Goal: Task Accomplishment & Management: Manage account settings

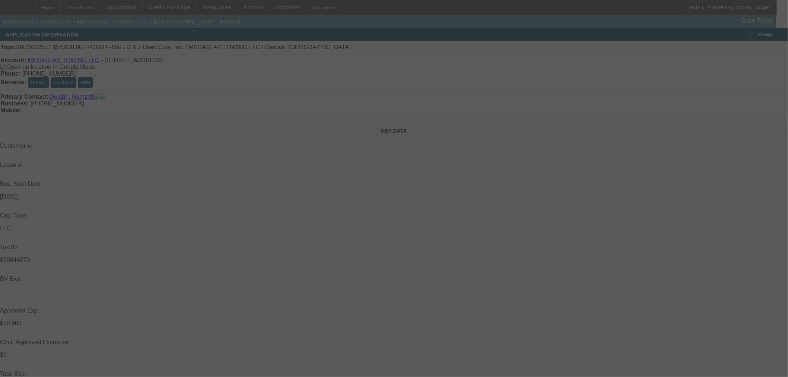
select select "0"
select select "0.1"
select select "4"
select select "0"
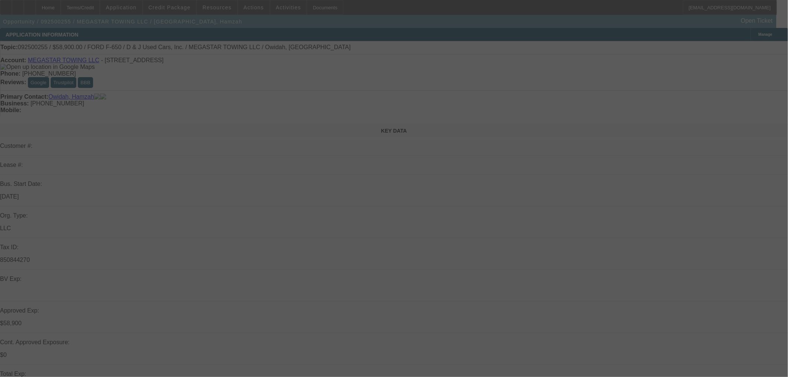
select select "0"
select select "0.1"
select select "4"
select select "0"
select select "2"
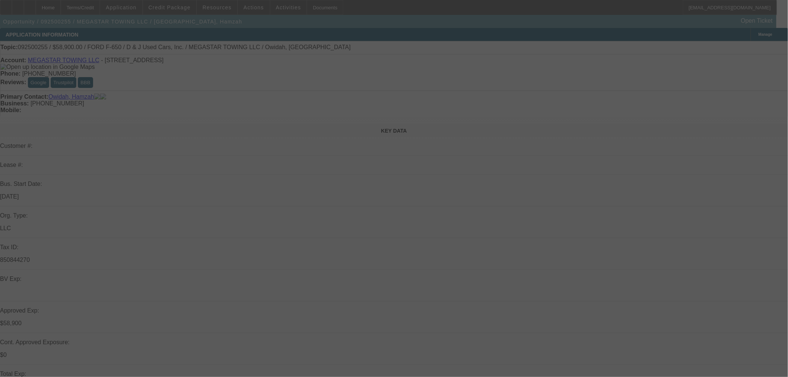
select select "2"
select select "0.1"
select select "4"
select select "0"
select select "2"
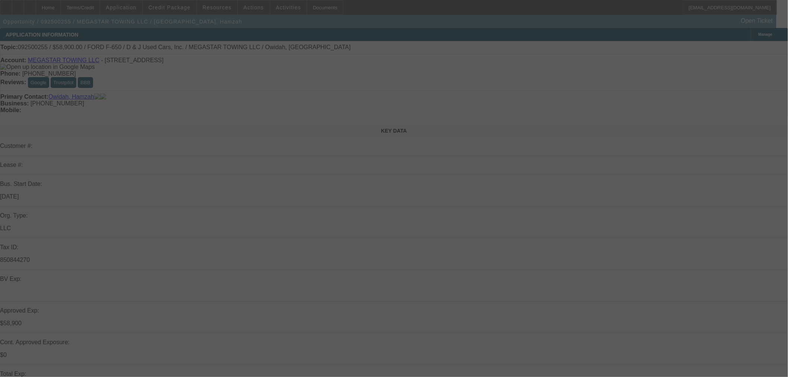
select select "2"
select select "0.1"
select select "4"
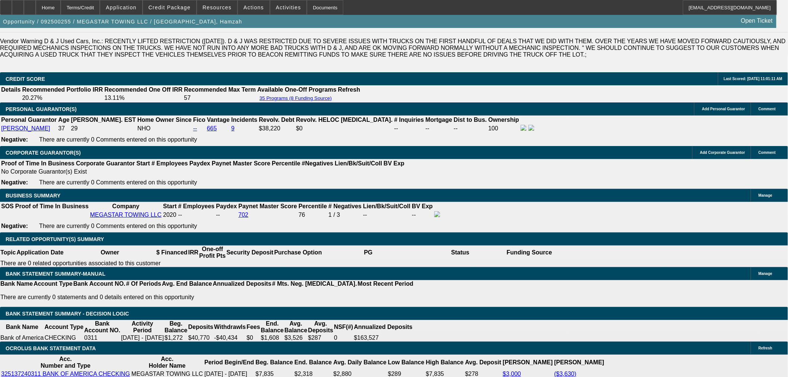
scroll to position [83, 0]
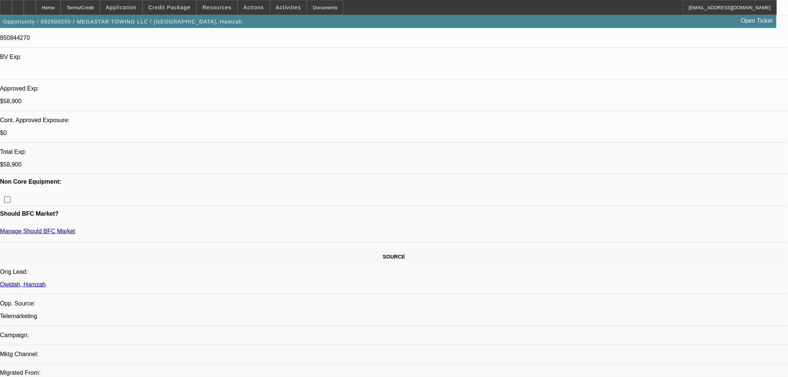
scroll to position [207, 0]
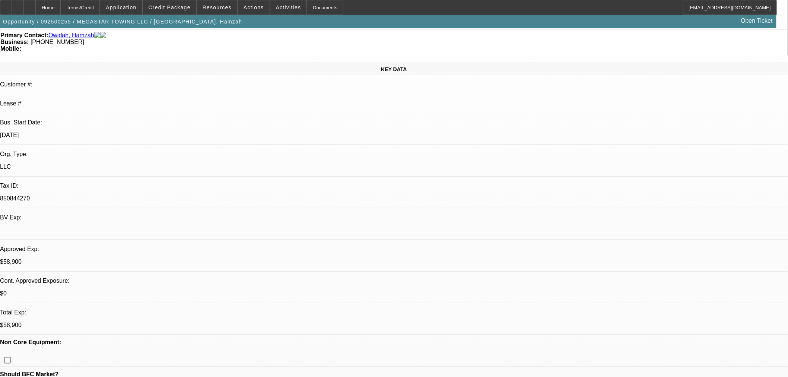
scroll to position [0, 0]
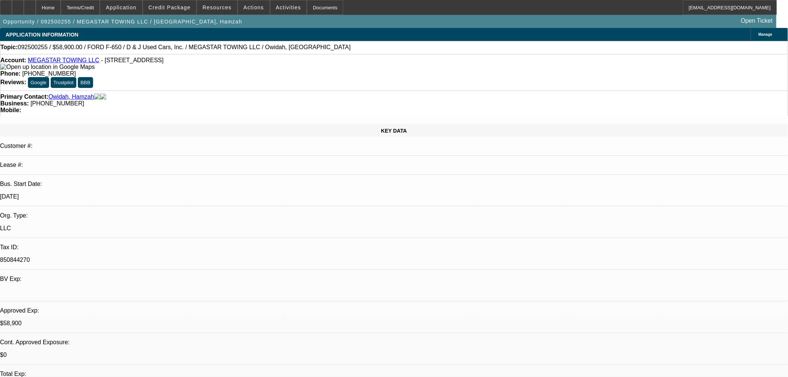
drag, startPoint x: 583, startPoint y: 264, endPoint x: 695, endPoint y: 269, distance: 112.9
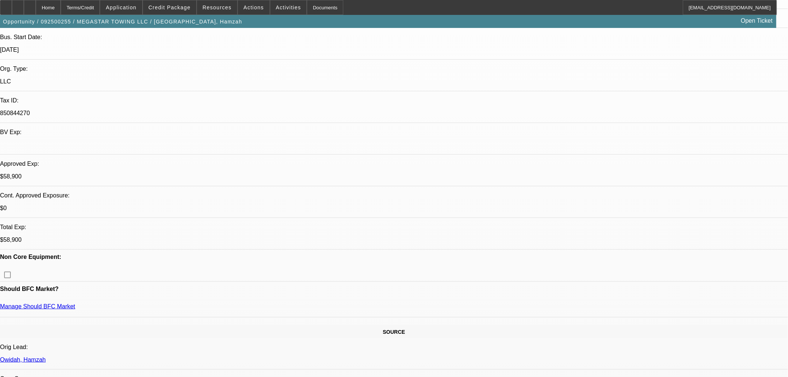
scroll to position [165, 0]
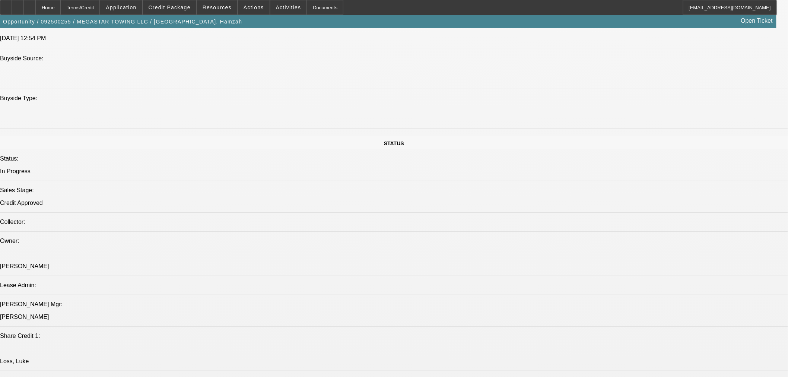
scroll to position [41, 0]
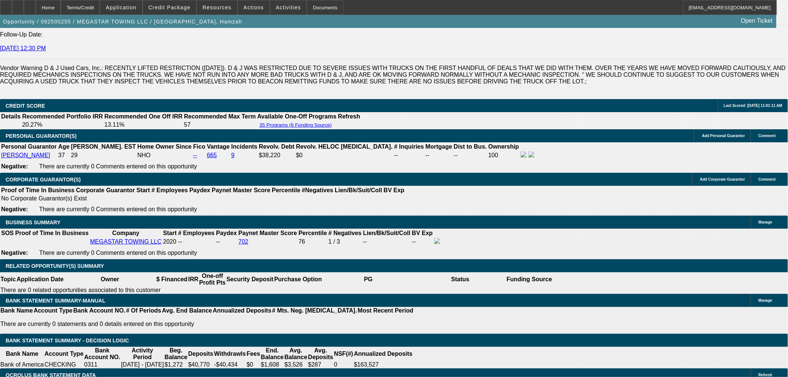
scroll to position [1034, 0]
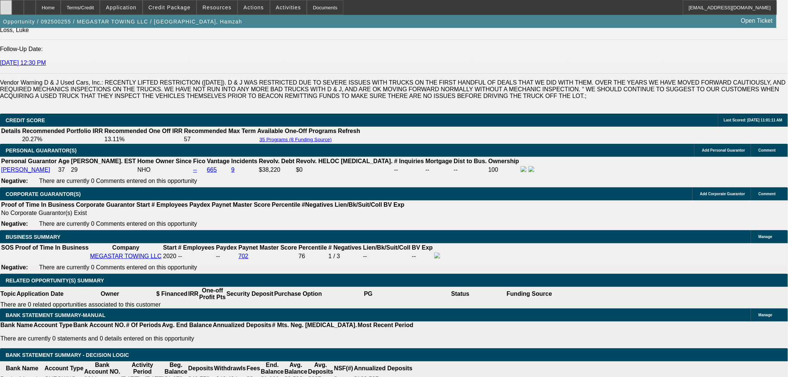
click at [10, 5] on div at bounding box center [6, 7] width 12 height 15
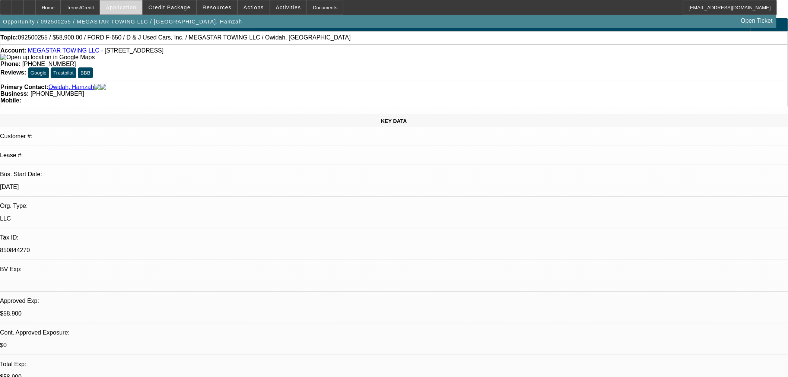
scroll to position [0, 0]
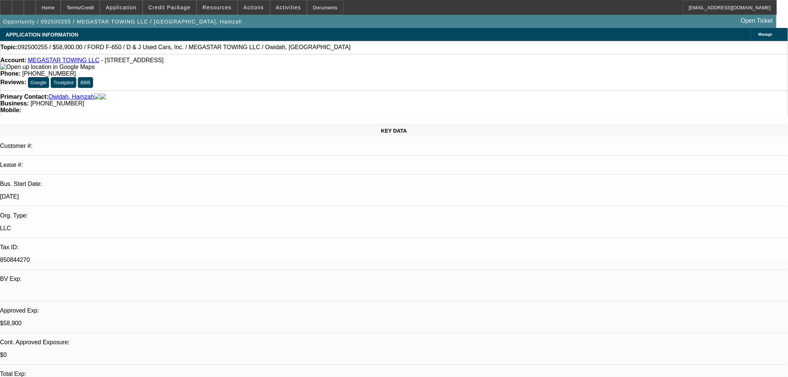
drag, startPoint x: 531, startPoint y: 34, endPoint x: 542, endPoint y: 34, distance: 11.2
drag, startPoint x: 584, startPoint y: 61, endPoint x: 583, endPoint y: 65, distance: 3.7
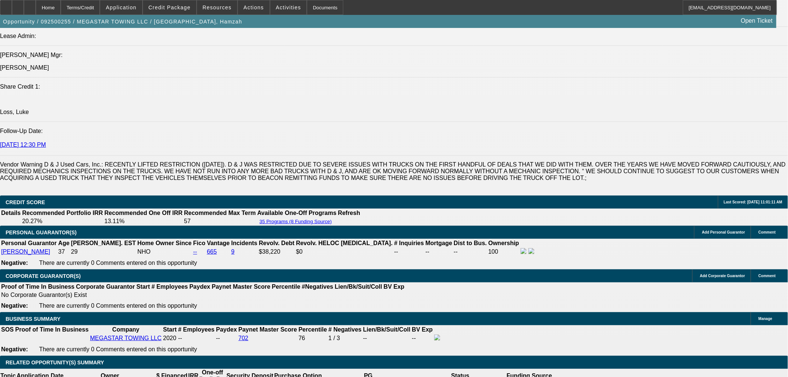
scroll to position [1075, 0]
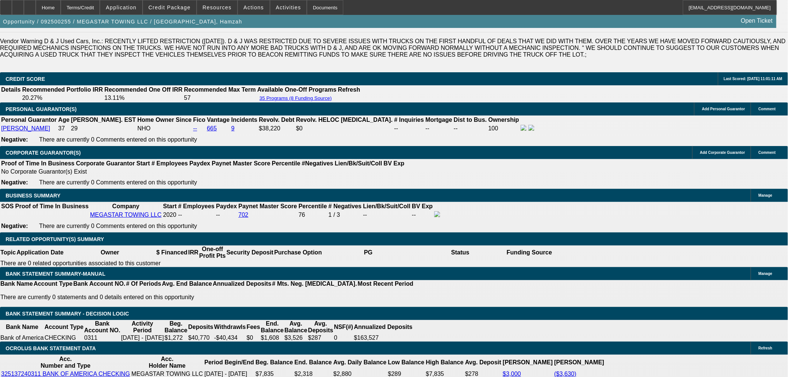
type input "$7,000.00"
type input "UNKNOWN"
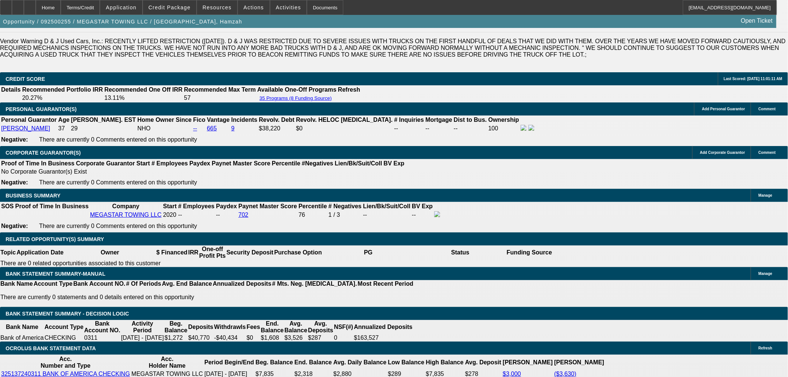
type input "$1,647.25"
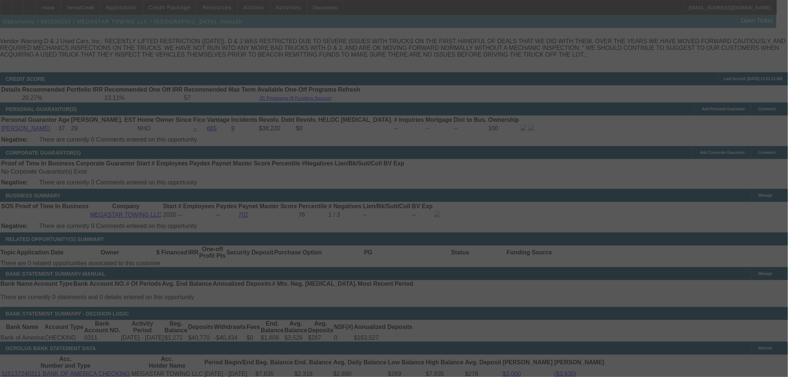
select select "0"
select select "0.1"
select select "4"
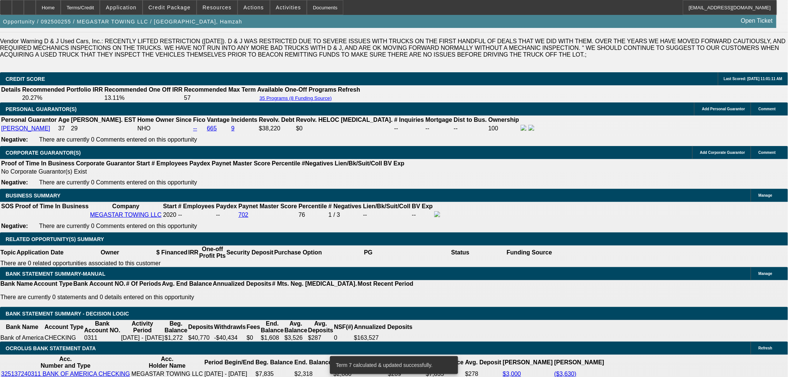
type input "$6,000.00"
type input "UNKNOWN"
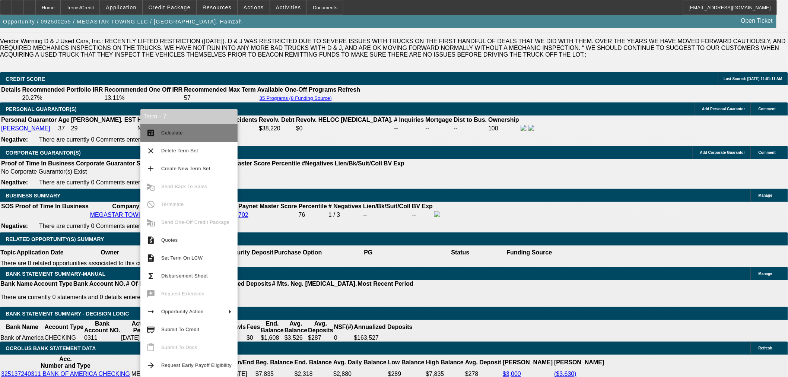
type input "$1,673.86"
click at [181, 133] on span "Calculate" at bounding box center [196, 132] width 70 height 9
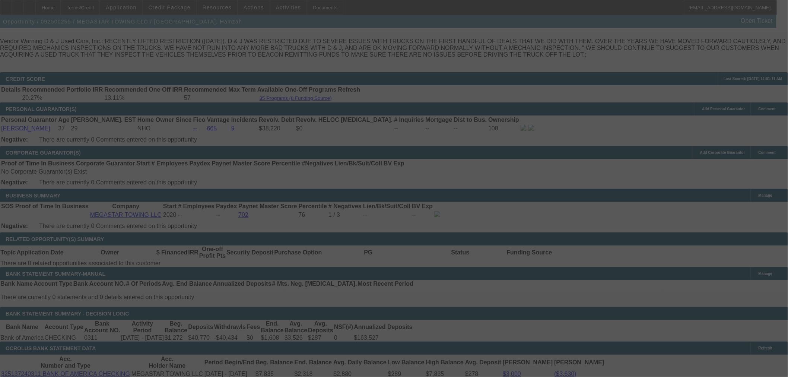
select select "0"
select select "0.1"
select select "4"
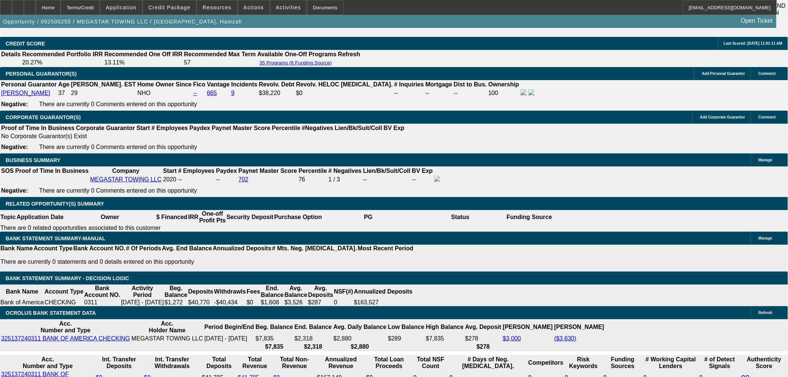
scroll to position [1158, 0]
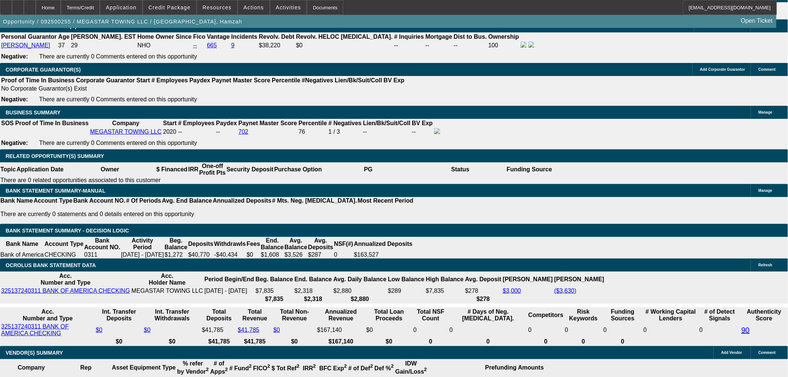
type input "$6,000.00"
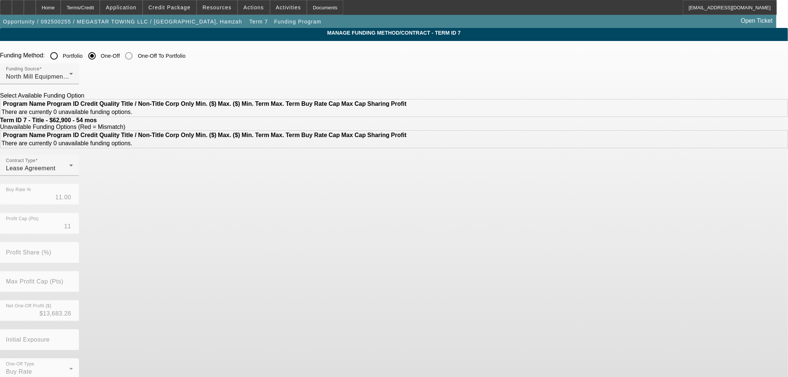
click at [61, 58] on input "Portfolio" at bounding box center [54, 55] width 15 height 15
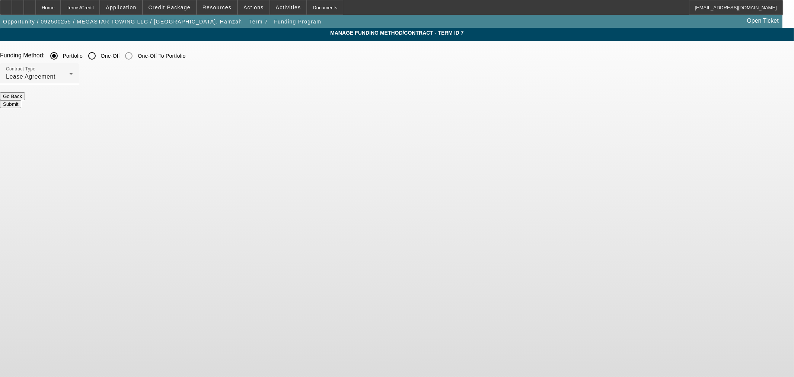
click at [342, 91] on div "Contract Type Lease Agreement" at bounding box center [397, 77] width 794 height 29
click at [342, 95] on form "Funding Method: Portfolio One-Off One-Off To Portfolio Contract Type Lease Agre…" at bounding box center [397, 81] width 794 height 66
click at [21, 100] on button "Submit" at bounding box center [10, 104] width 21 height 8
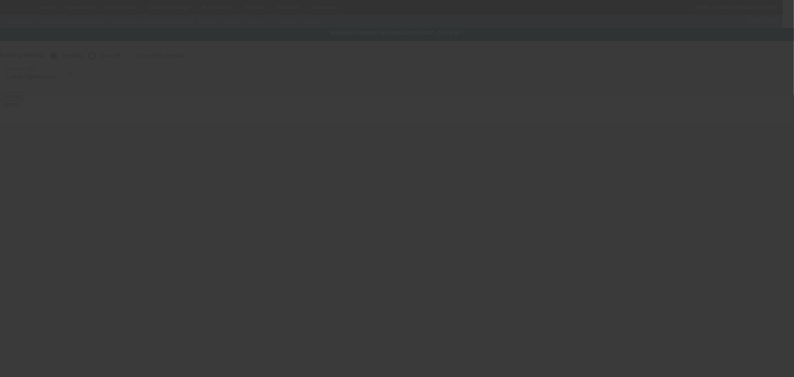
radio input "false"
radio input "true"
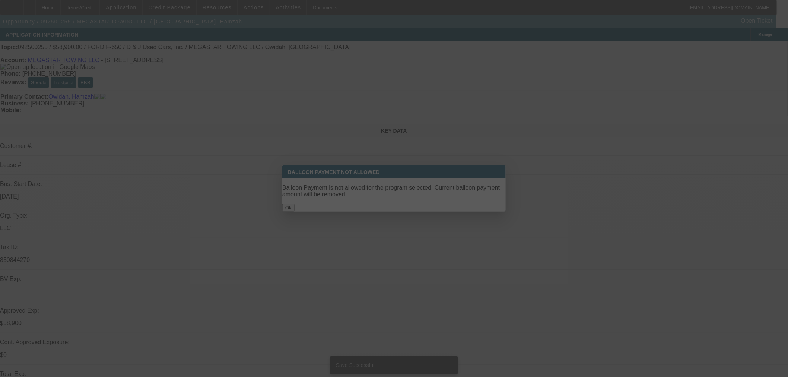
click at [377, 200] on div at bounding box center [394, 188] width 788 height 377
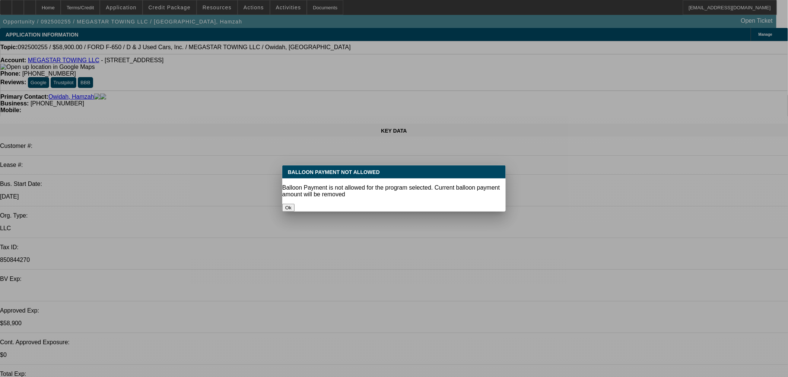
select select "0"
select select "0.1"
select select "4"
select select "0"
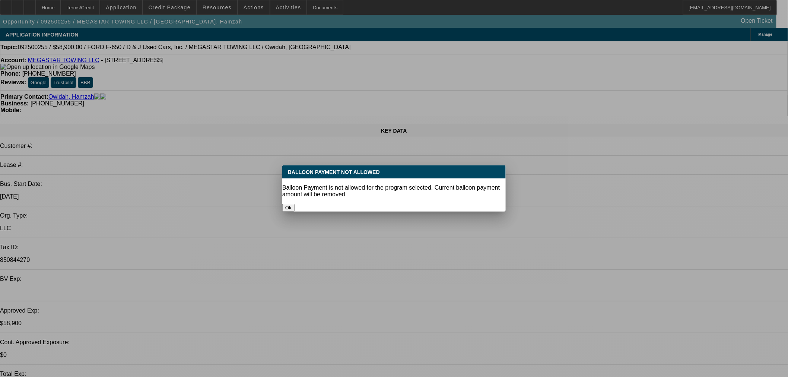
select select "0"
select select "0.1"
select select "4"
select select "0"
select select "2"
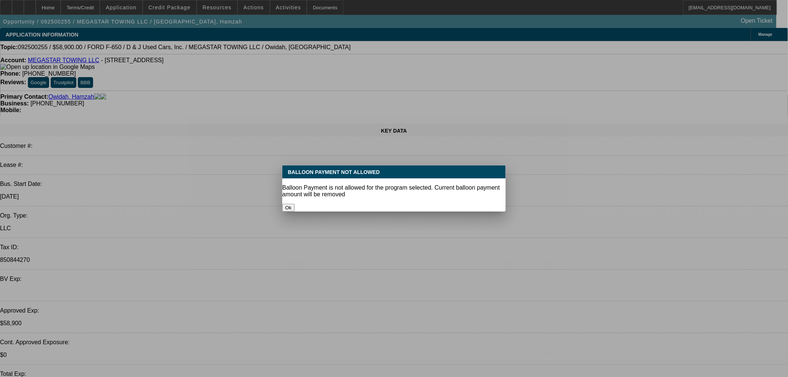
select select "2"
select select "0.1"
select select "4"
select select "0"
select select "2"
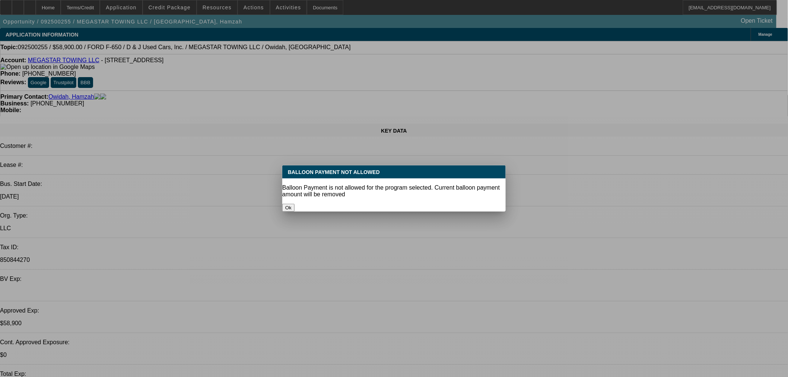
select select "2"
select select "0.1"
select select "4"
click at [294, 204] on button "Ok" at bounding box center [288, 208] width 12 height 8
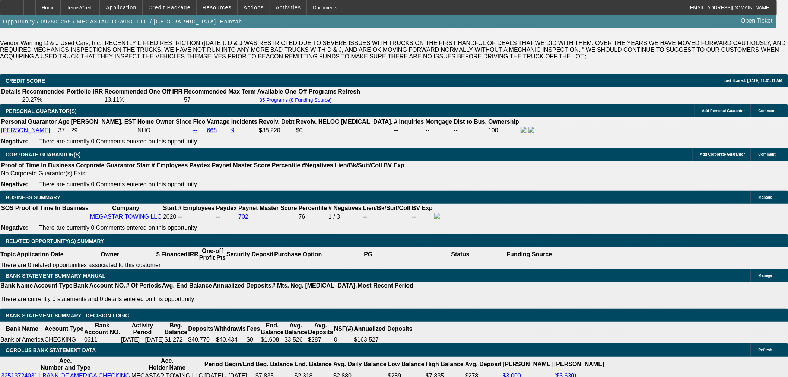
scroll to position [1075, 0]
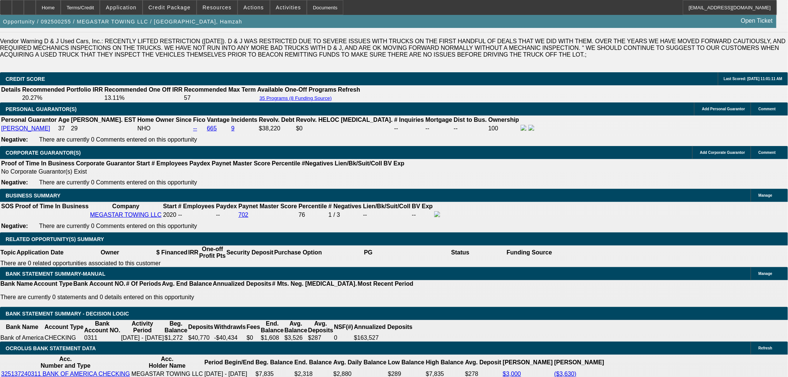
select select "2"
type input "UNKNOWN"
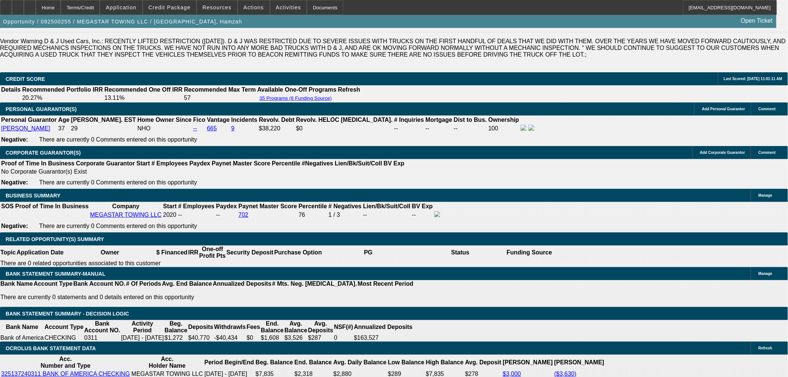
select select "2"
type input "$3,347.72"
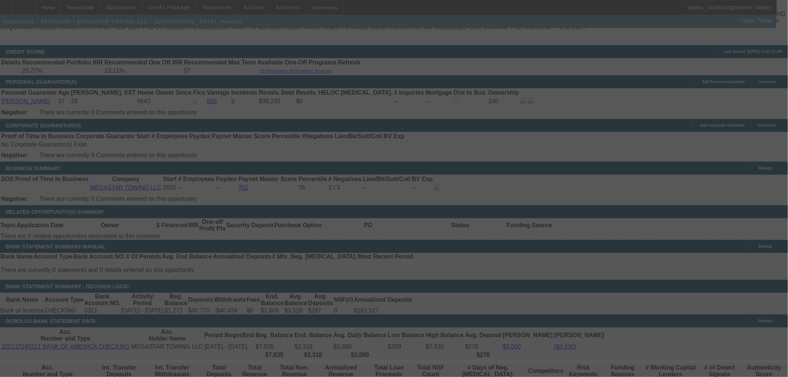
scroll to position [1117, 0]
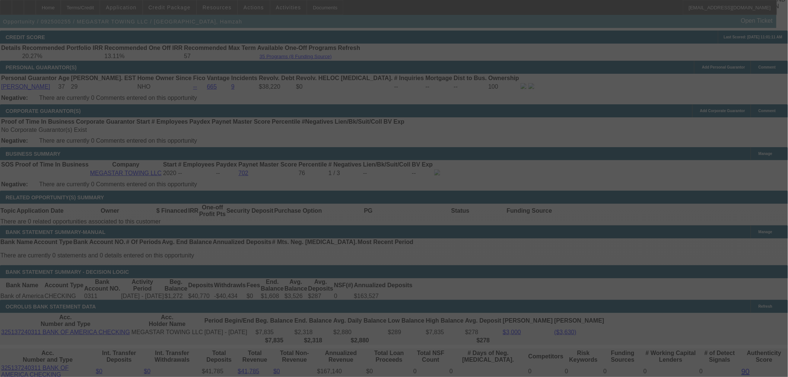
select select "0"
select select "2"
select select "0.1"
select select "4"
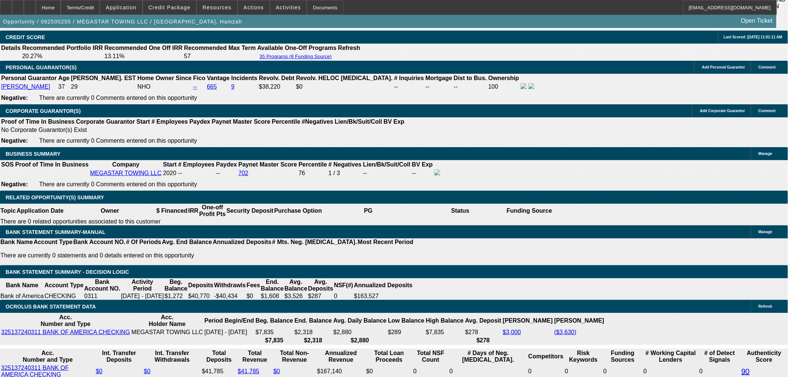
type input "$5,700.00"
type input "UNKNOWN"
type input "$1,681.85"
type input "$3,363.70"
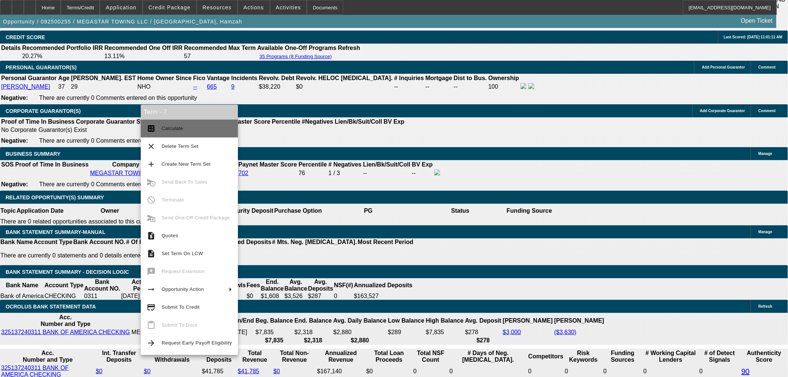
click at [198, 124] on span "Calculate" at bounding box center [197, 128] width 70 height 9
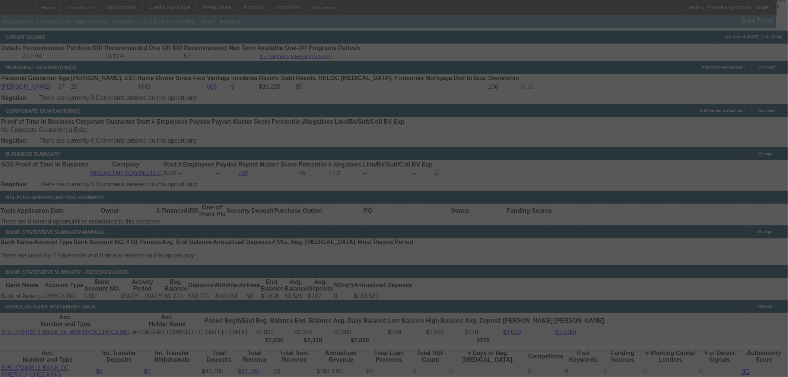
select select "0"
select select "2"
select select "0.1"
select select "4"
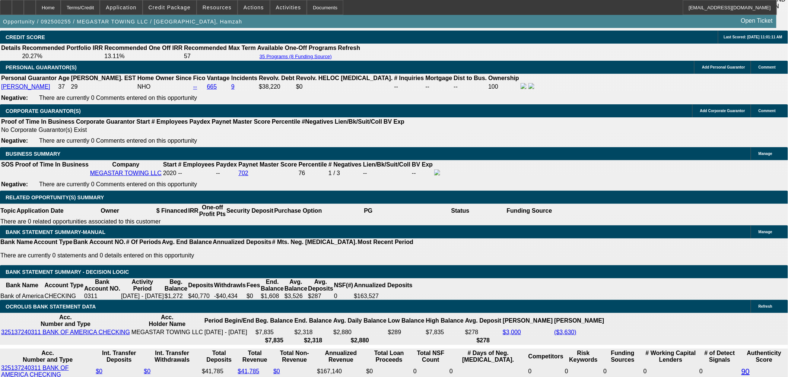
type input "$5,650.00"
type input "UNKNOWN"
type input "$3,366.36"
type input "$1,683.18"
drag, startPoint x: 100, startPoint y: 113, endPoint x: 139, endPoint y: 113, distance: 39.1
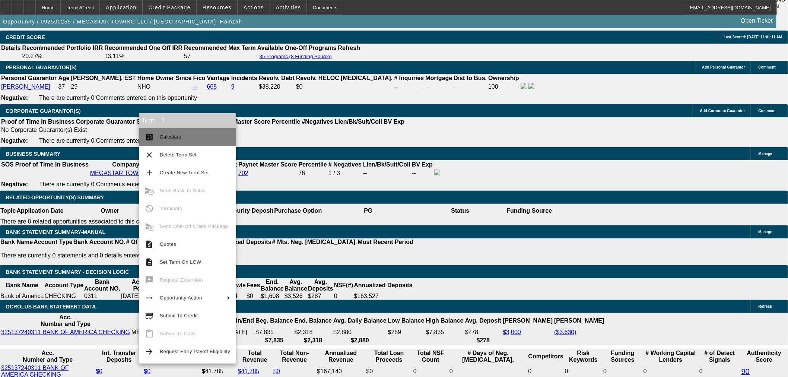
click at [169, 133] on span "Calculate" at bounding box center [195, 137] width 70 height 9
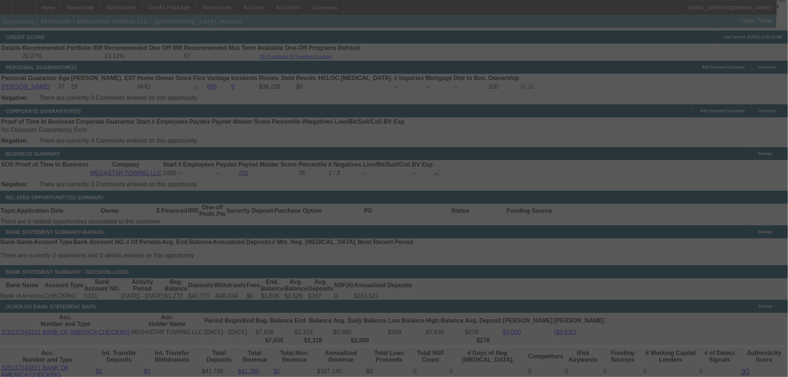
select select "0"
select select "2"
select select "0.1"
select select "4"
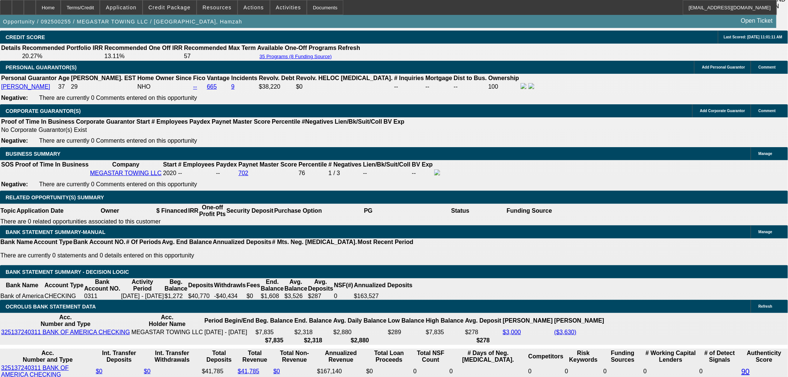
type input "1"
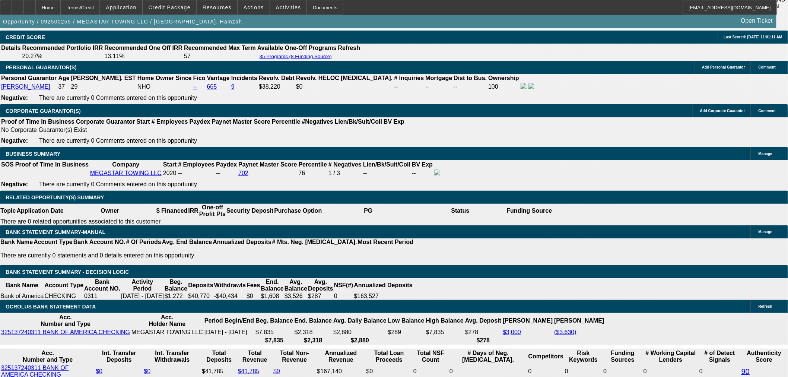
type input "$2.00"
type input "UNKNOWN"
type input "1885"
type input "$3,770.00"
type input "22.8"
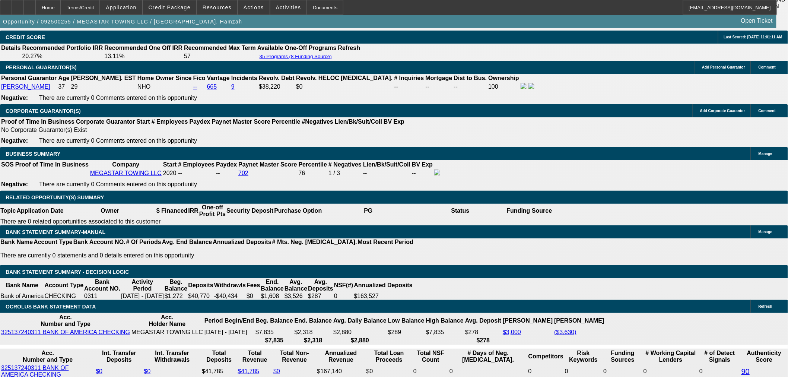
type input "185"
type input "$370.00"
type input "1685"
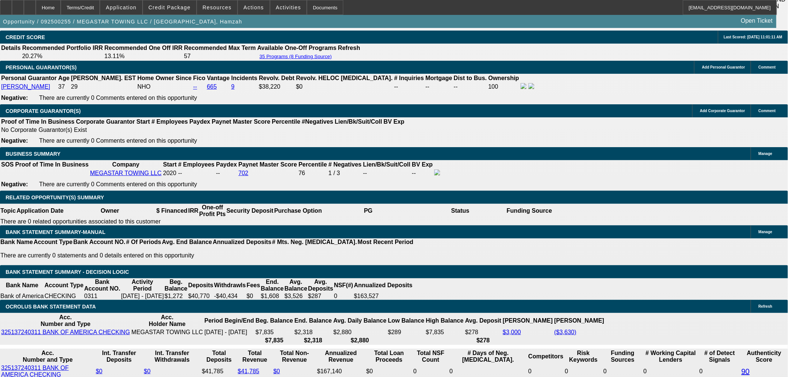
type input "$3,370.00"
type input "17"
type input "$1,685.00"
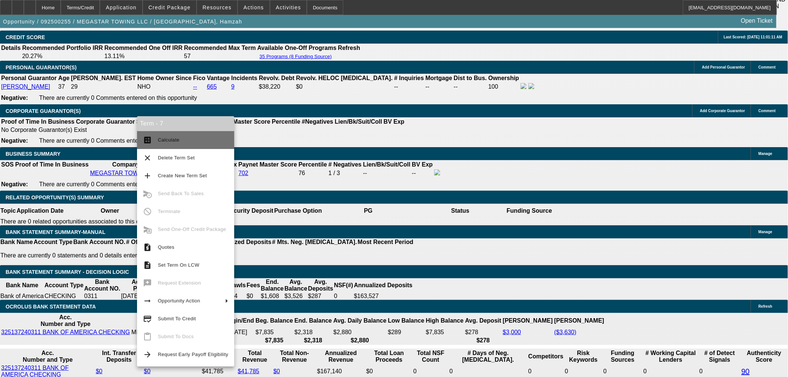
click at [200, 135] on button "calculate Calculate" at bounding box center [185, 140] width 97 height 18
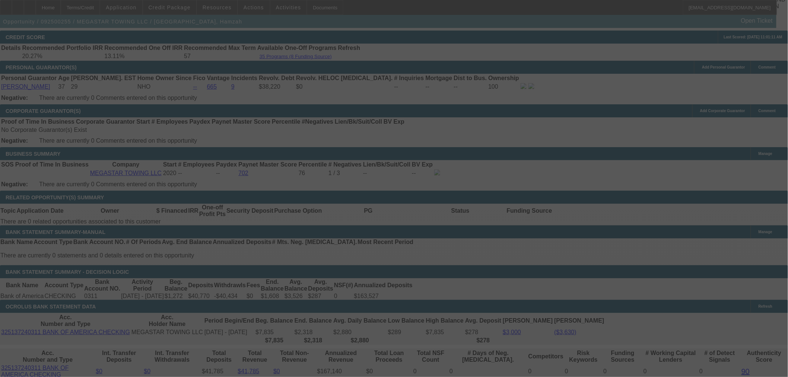
select select "0"
select select "2"
select select "0.1"
select select "4"
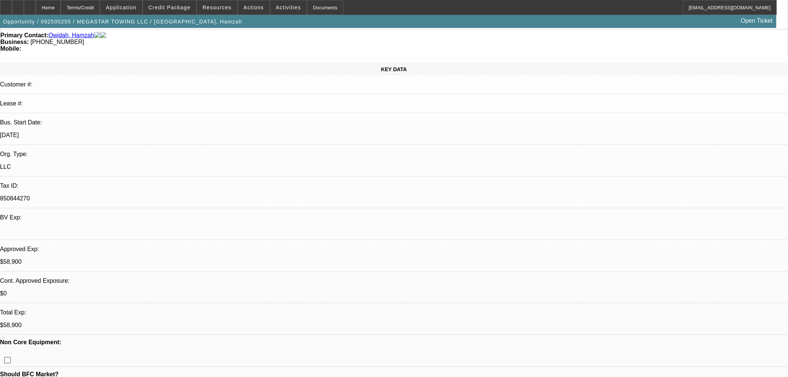
scroll to position [0, 0]
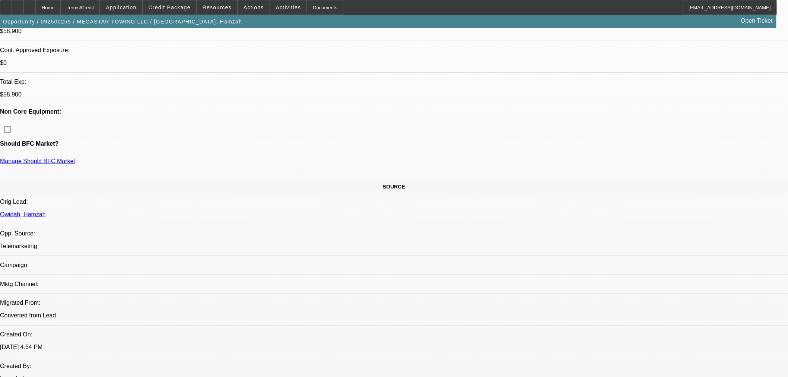
scroll to position [289, 0]
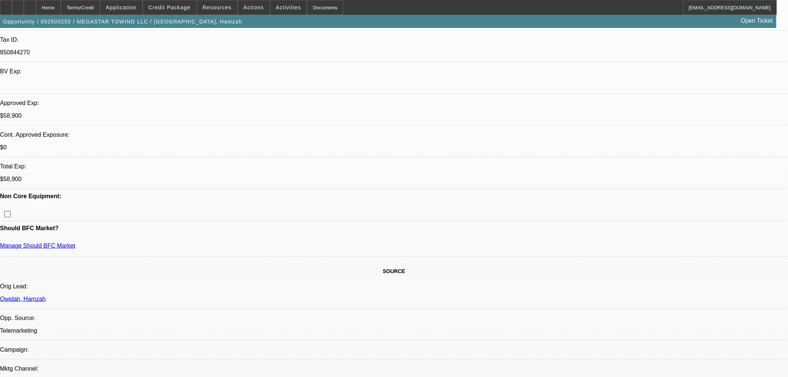
scroll to position [207, 0]
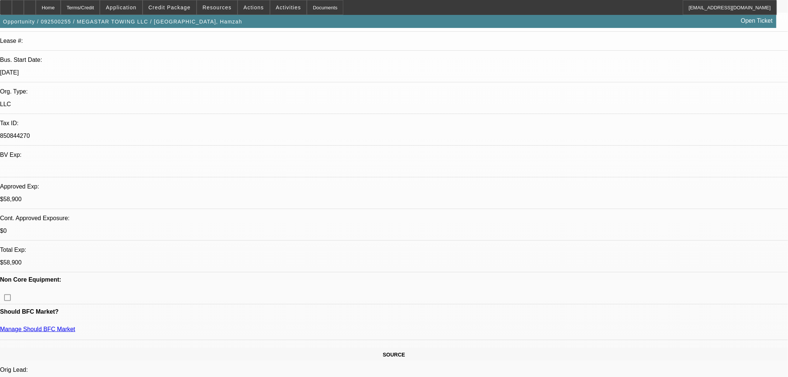
scroll to position [83, 0]
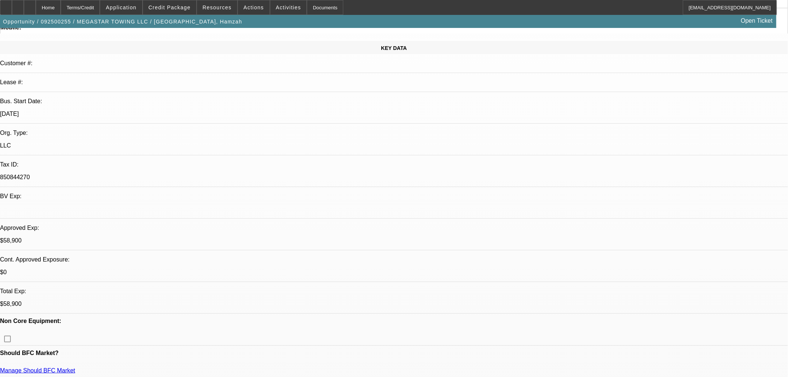
drag, startPoint x: 549, startPoint y: 97, endPoint x: 583, endPoint y: 98, distance: 33.2
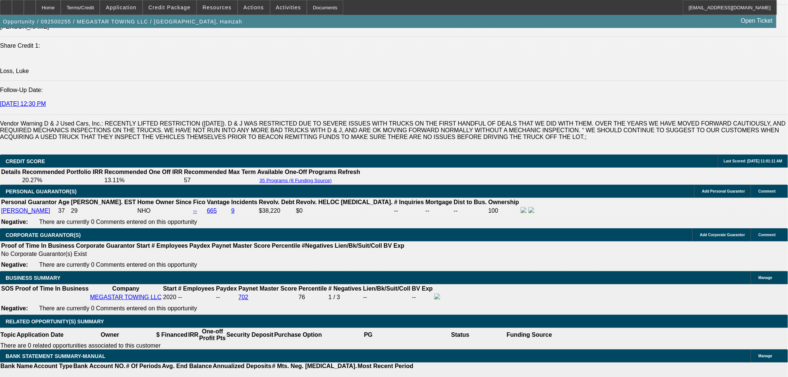
scroll to position [1075, 0]
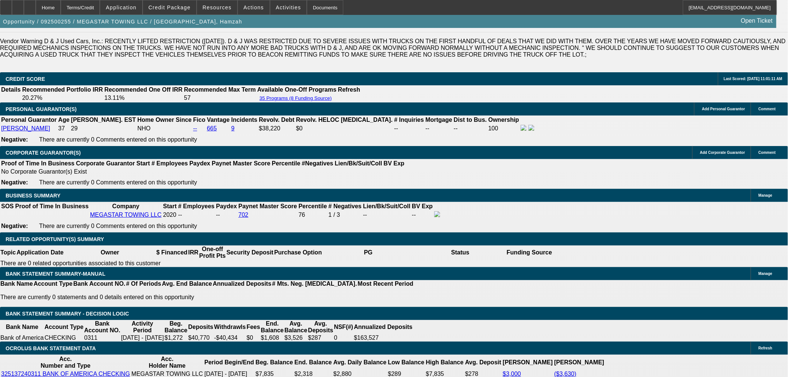
drag, startPoint x: 362, startPoint y: 330, endPoint x: 375, endPoint y: 328, distance: 12.4
drag, startPoint x: 250, startPoint y: 331, endPoint x: 267, endPoint y: 329, distance: 17.6
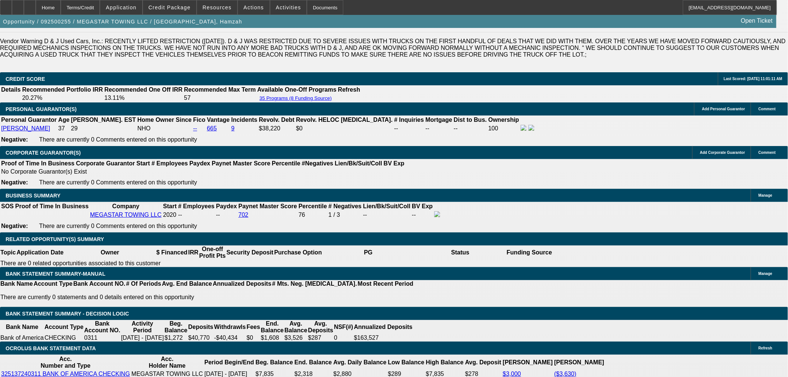
drag, startPoint x: 248, startPoint y: 329, endPoint x: 265, endPoint y: 329, distance: 17.5
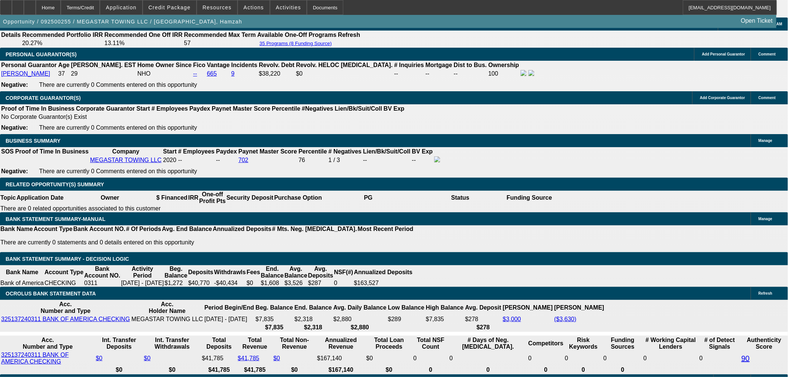
scroll to position [1117, 0]
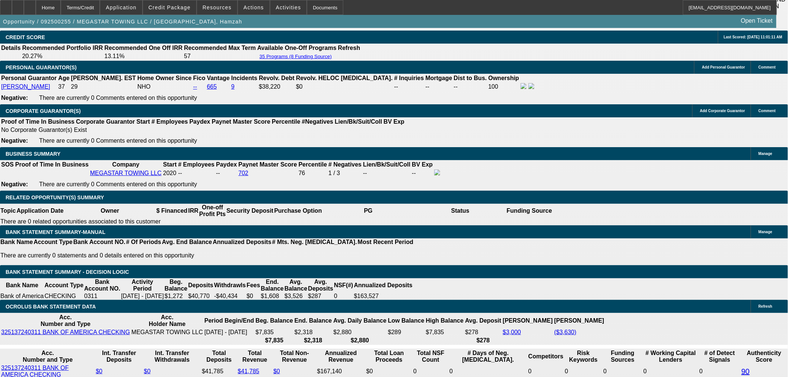
drag, startPoint x: 342, startPoint y: 291, endPoint x: 358, endPoint y: 291, distance: 16.8
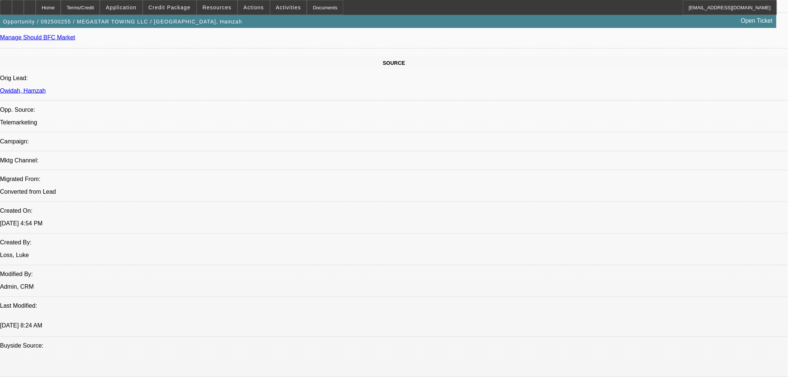
scroll to position [414, 0]
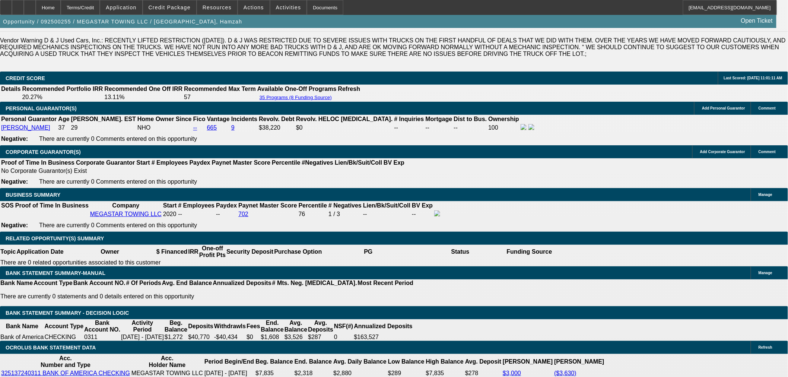
scroll to position [1158, 0]
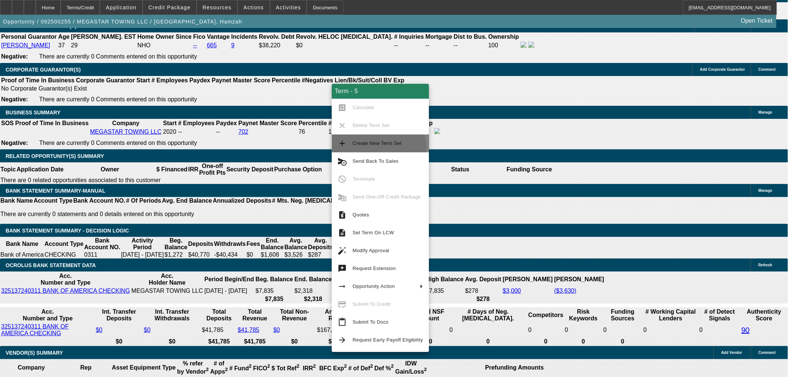
click at [375, 149] on button "add Create New Term Set" at bounding box center [380, 143] width 97 height 18
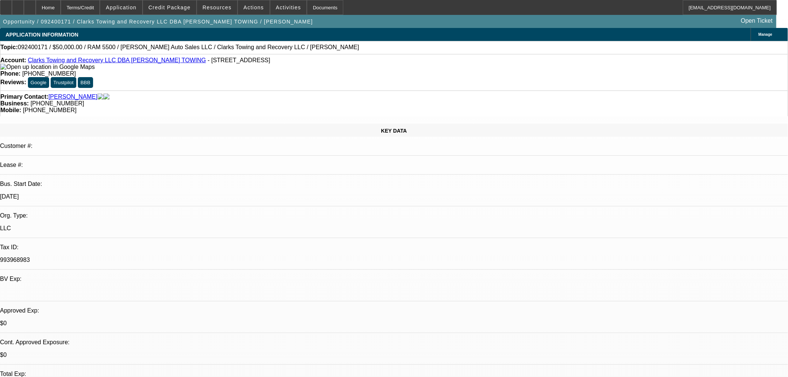
select select "0"
select select "2"
select select "0.1"
select select "4"
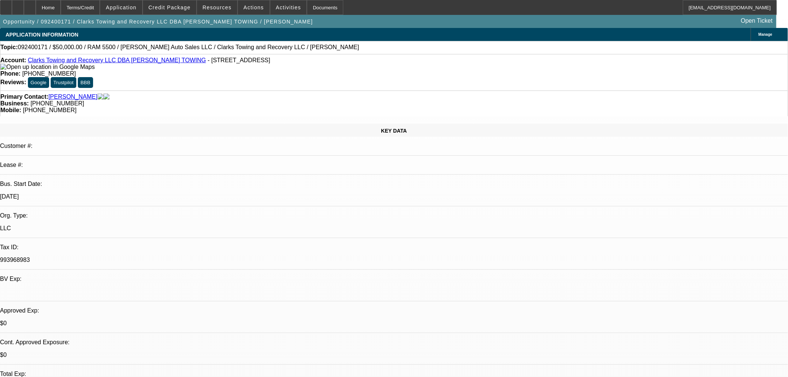
select select "0"
select select "2"
select select "0.1"
select select "4"
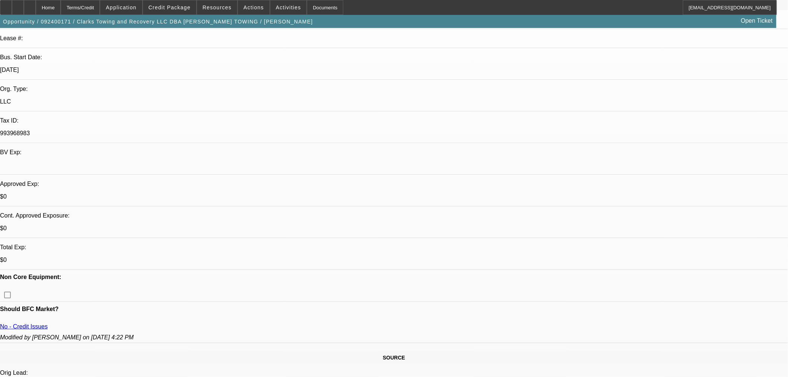
scroll to position [207, 0]
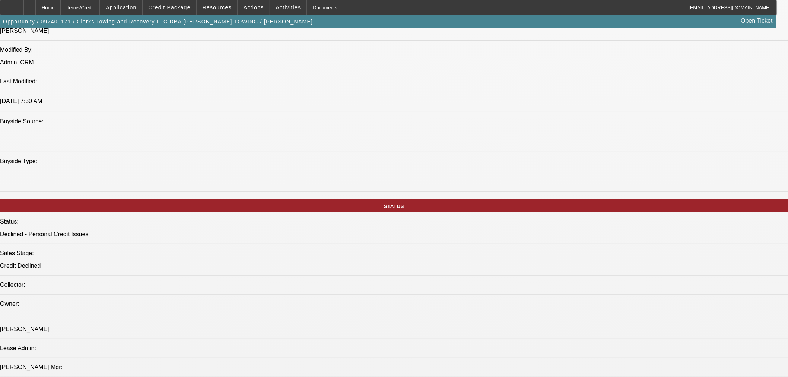
scroll to position [69, 0]
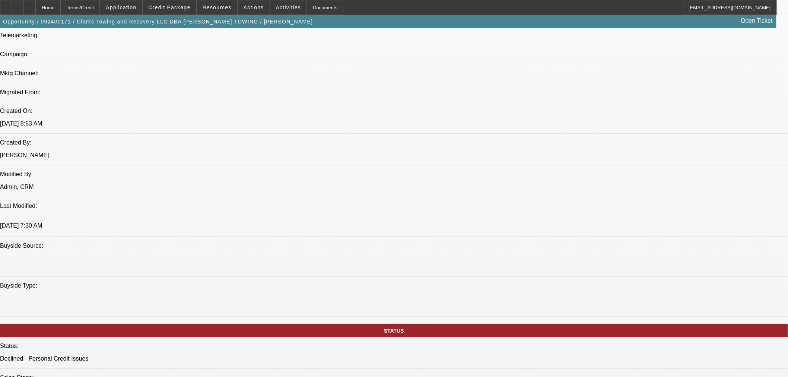
scroll to position [496, 0]
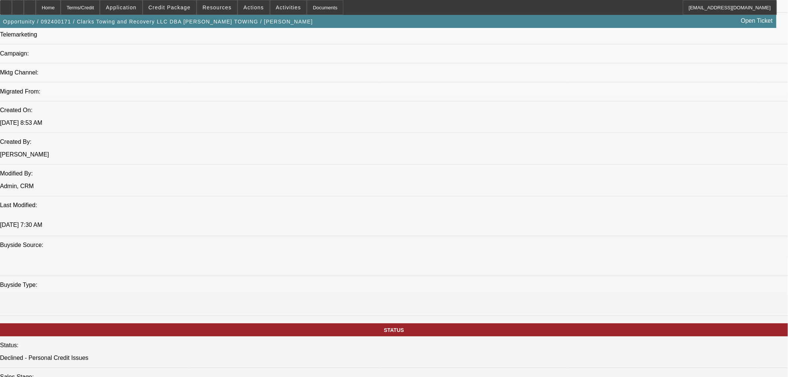
drag, startPoint x: 607, startPoint y: 103, endPoint x: 620, endPoint y: 146, distance: 45.0
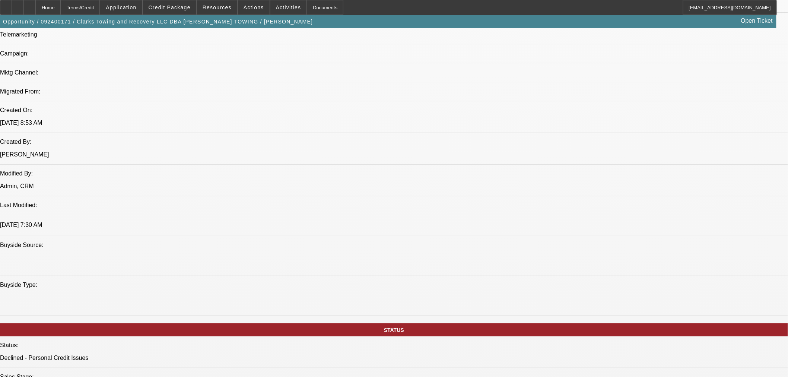
scroll to position [0, 0]
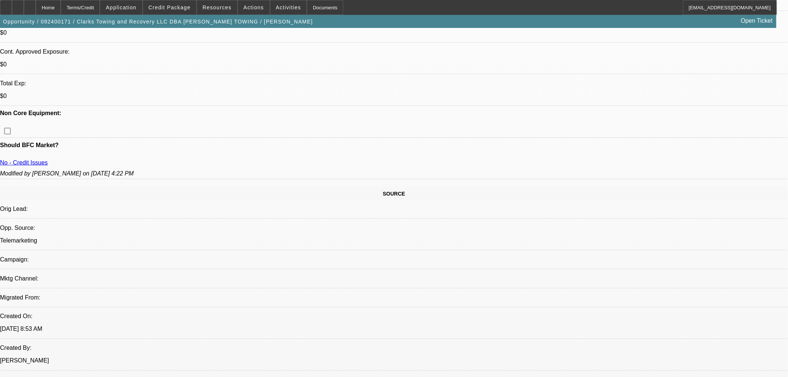
scroll to position [165, 0]
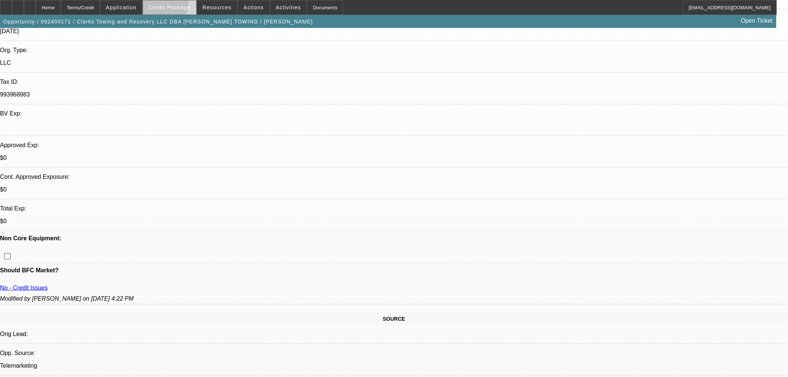
click at [174, 5] on span "Credit Package" at bounding box center [170, 7] width 42 height 6
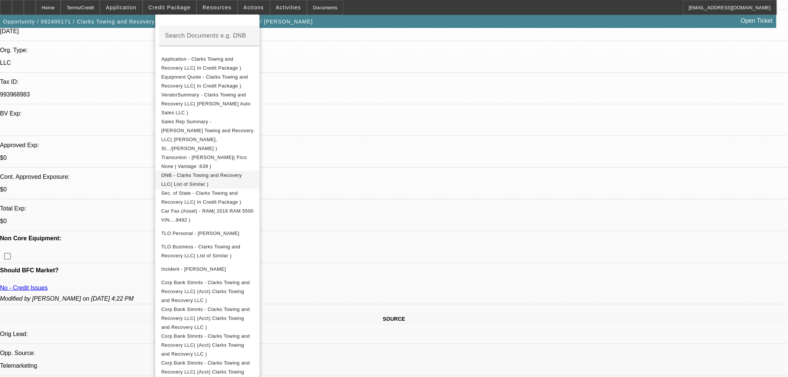
scroll to position [331, 0]
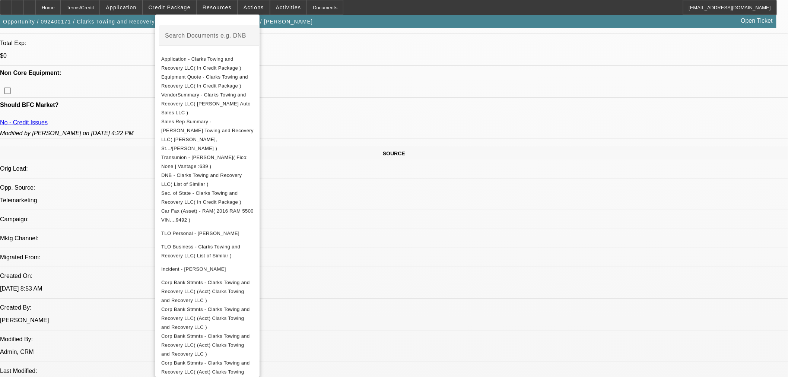
click at [412, 257] on div at bounding box center [394, 188] width 788 height 377
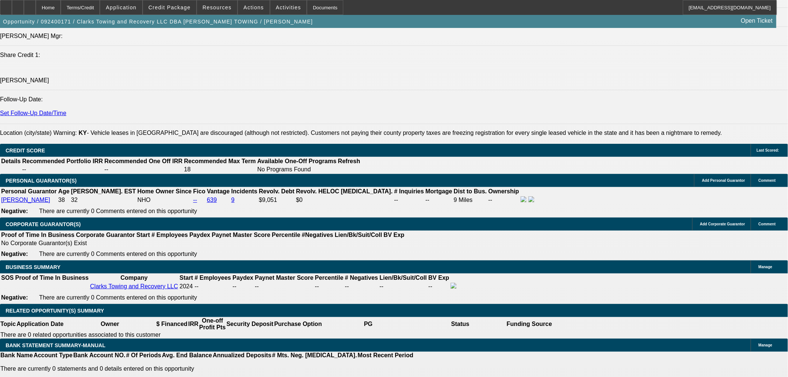
scroll to position [41, 0]
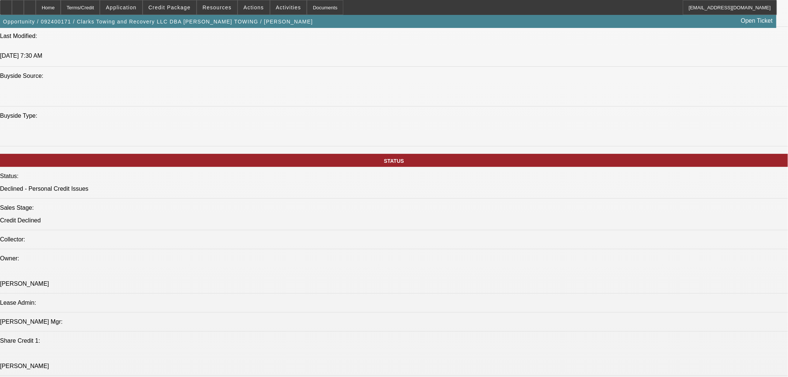
scroll to position [662, 0]
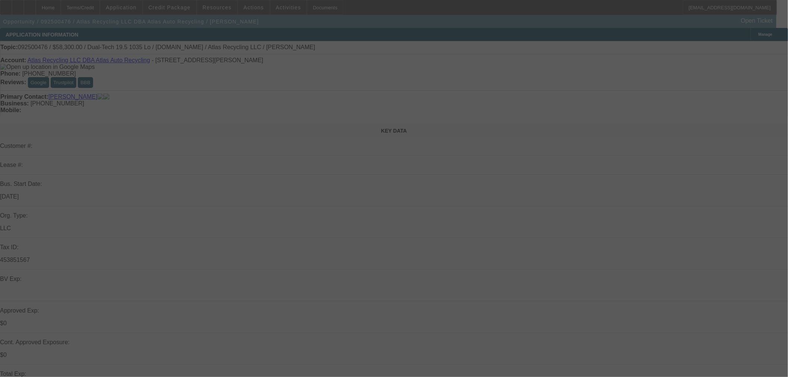
select select "0"
select select "2"
select select "0.1"
select select "4"
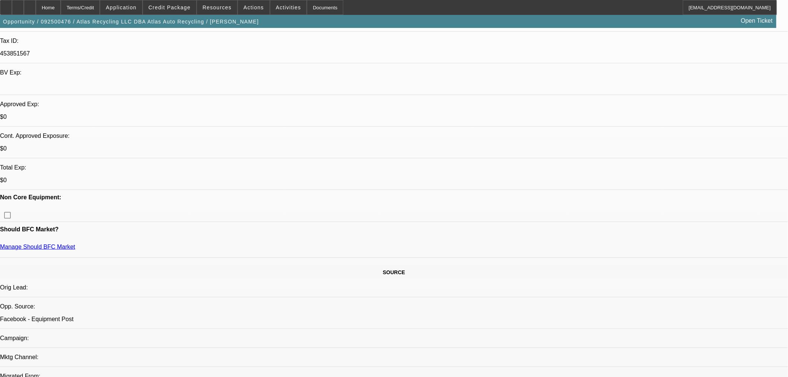
scroll to position [207, 0]
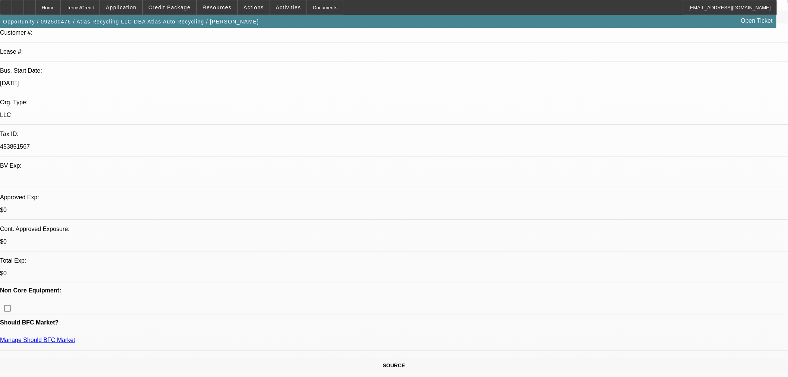
scroll to position [41, 0]
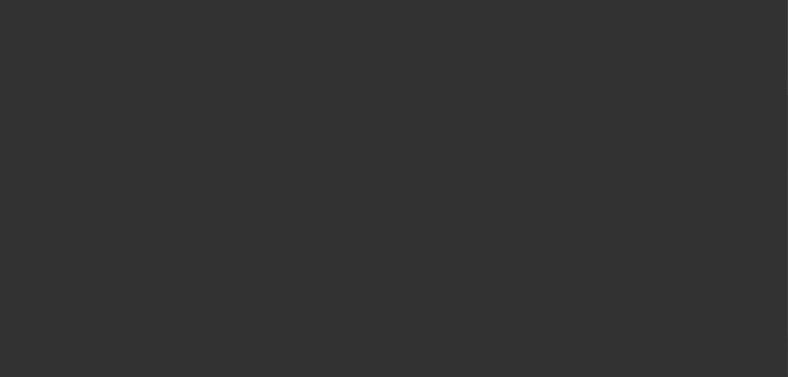
scroll to position [0, 0]
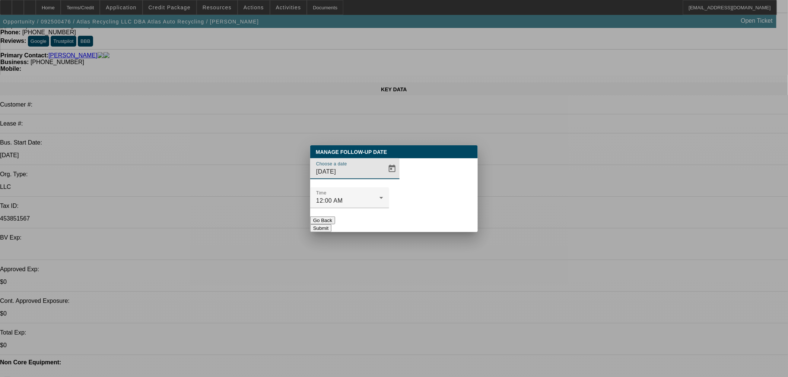
click at [369, 176] on input "9/23/2025" at bounding box center [349, 171] width 67 height 9
click at [383, 178] on span "Open calendar" at bounding box center [392, 169] width 18 height 18
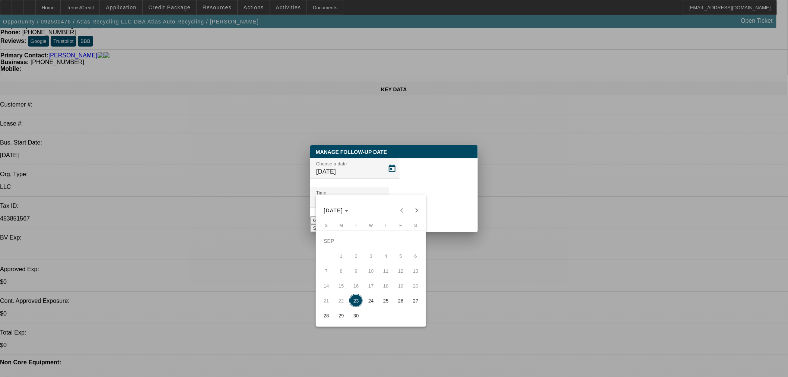
click at [363, 304] on button "24" at bounding box center [370, 300] width 15 height 15
type input "9/24/2025"
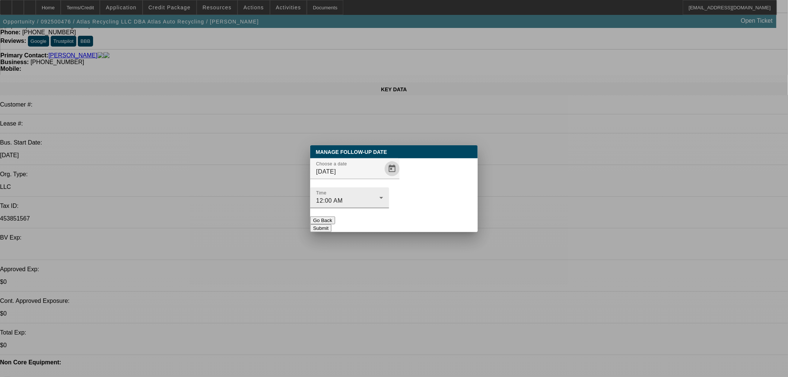
click at [383, 194] on div "Time 12:00 AM" at bounding box center [349, 197] width 67 height 21
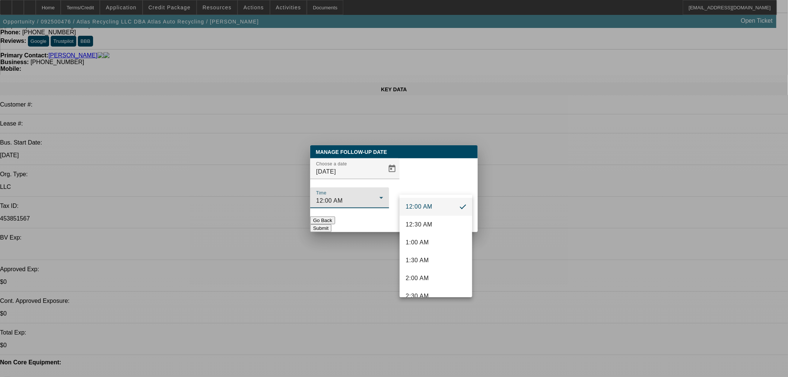
click at [402, 170] on div at bounding box center [394, 188] width 788 height 377
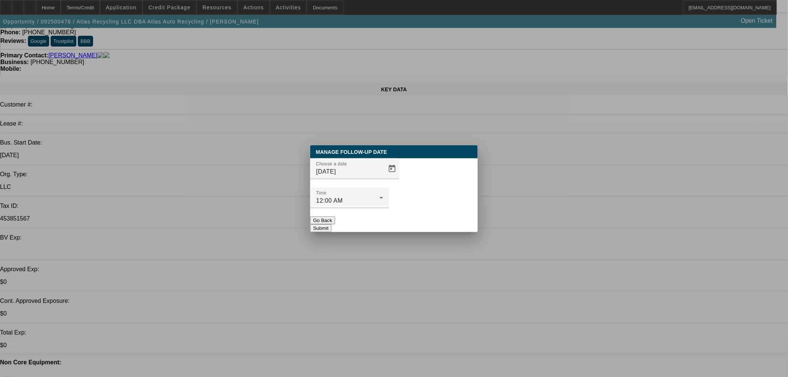
click at [434, 218] on div "Manage Follow-Up Date Choose a date 9/24/2025 Time 12:00 AM Go Back Submit" at bounding box center [394, 188] width 168 height 87
click at [331, 224] on button "Submit" at bounding box center [320, 228] width 21 height 8
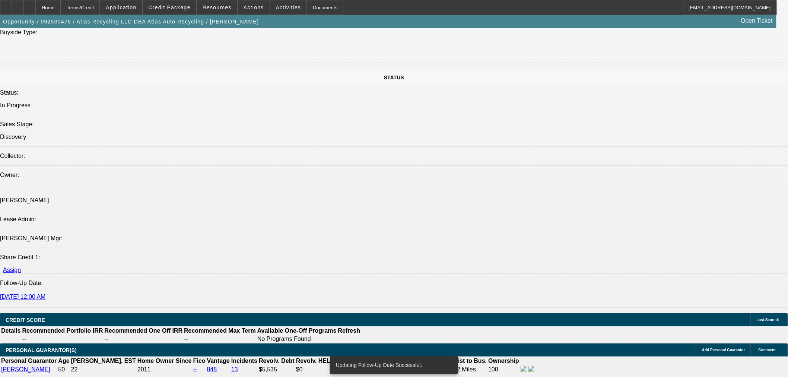
scroll to position [910, 0]
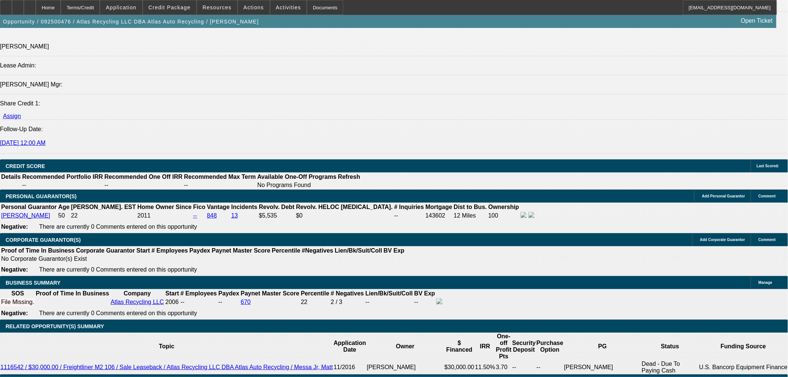
type input "UNKNOWN"
type input "48"
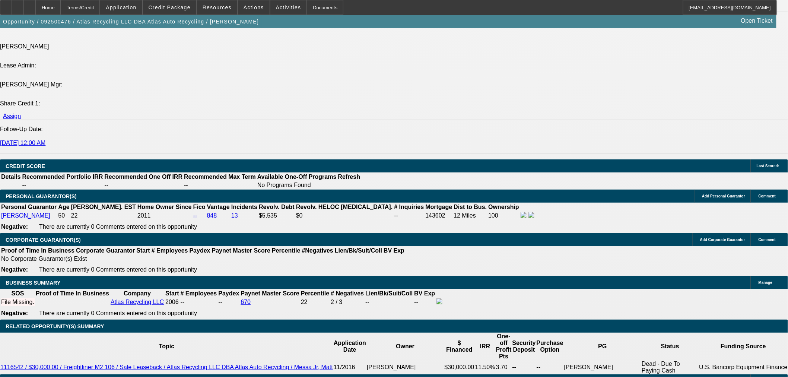
drag, startPoint x: 184, startPoint y: 253, endPoint x: 179, endPoint y: 251, distance: 4.9
type input "1"
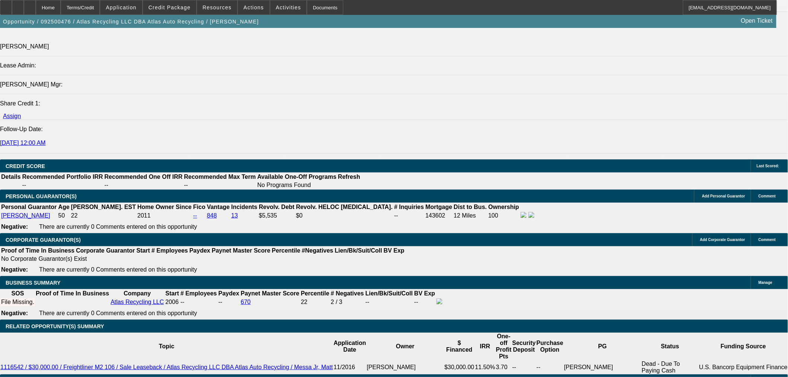
type input "$2,479.08"
type input "$1,239.54"
type input "12"
type input "$3,070.52"
type input "$1,535.26"
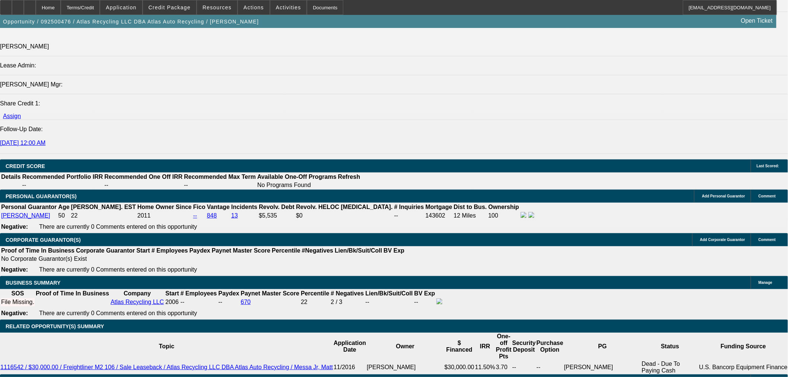
type input "1"
type input "$2,479.08"
type input "$1,239.54"
type input "19"
type input "$3,486.36"
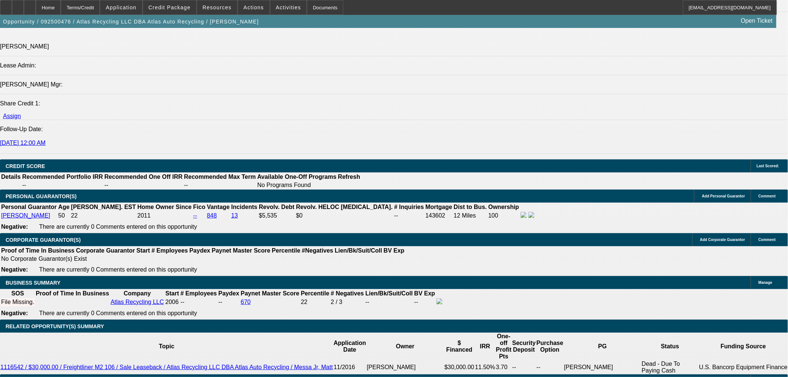
type input "$1,743.18"
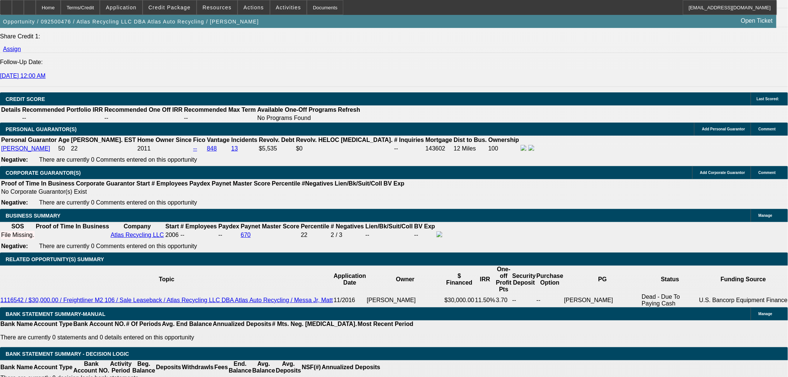
scroll to position [1034, 0]
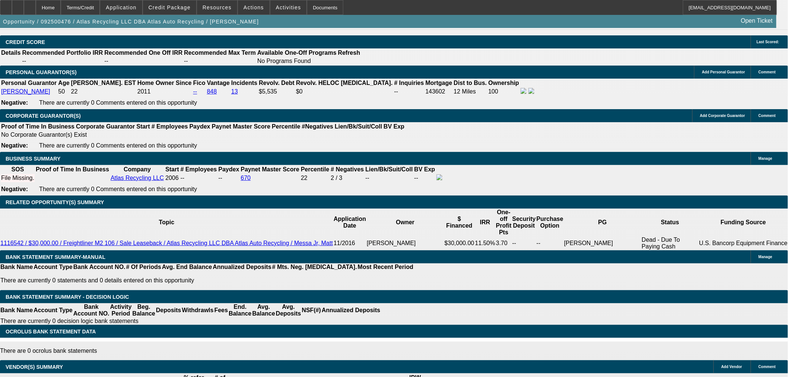
type input "9"
type input "$2,901.60"
type input "$1,450.80"
type input "9"
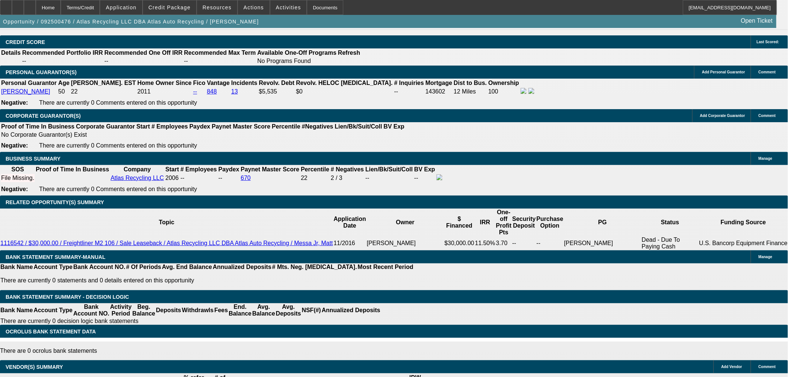
type input "$0.00"
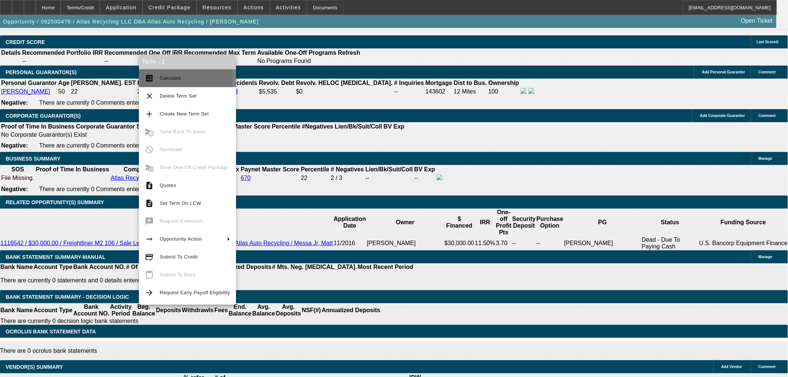
click at [180, 80] on span "Calculate" at bounding box center [195, 78] width 70 height 9
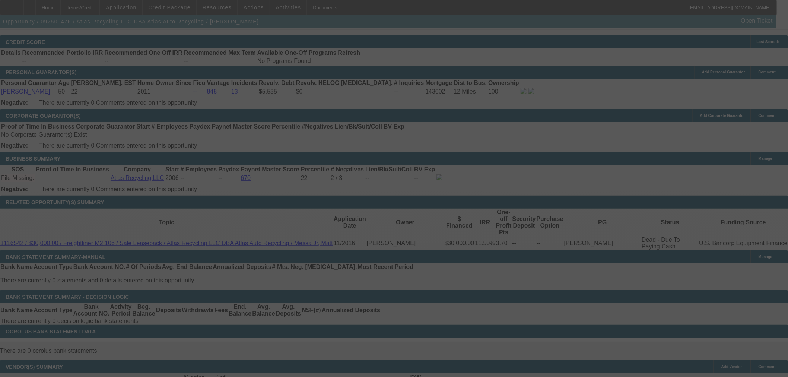
select select "0"
select select "2"
select select "0.1"
select select "4"
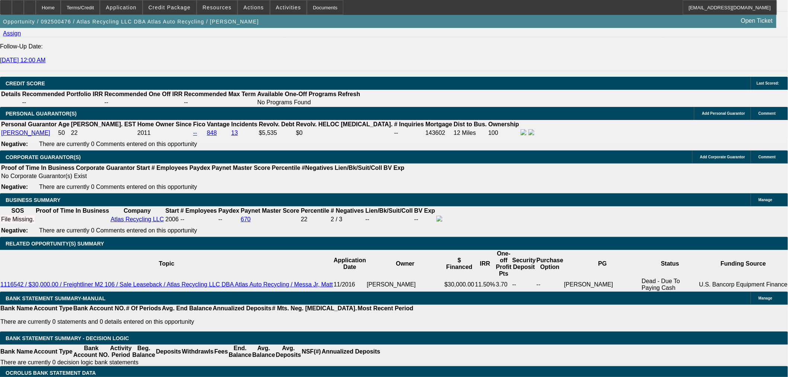
scroll to position [992, 0]
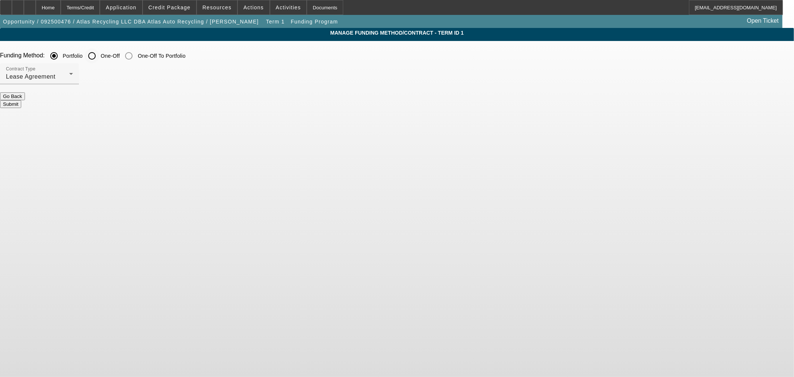
click at [99, 57] on input "One-Off" at bounding box center [92, 55] width 15 height 15
radio input "true"
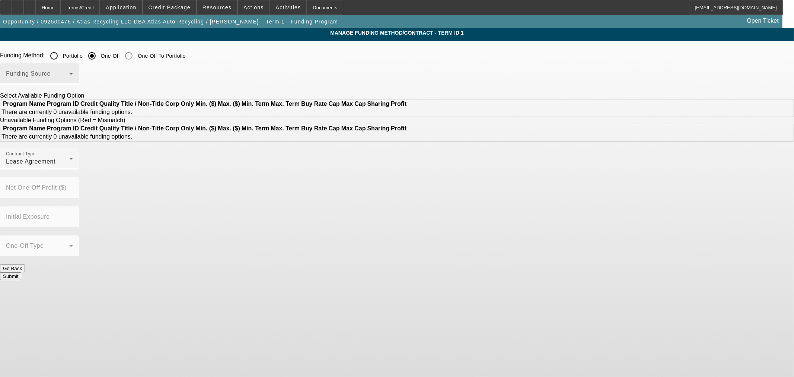
click at [69, 76] on span at bounding box center [37, 76] width 63 height 9
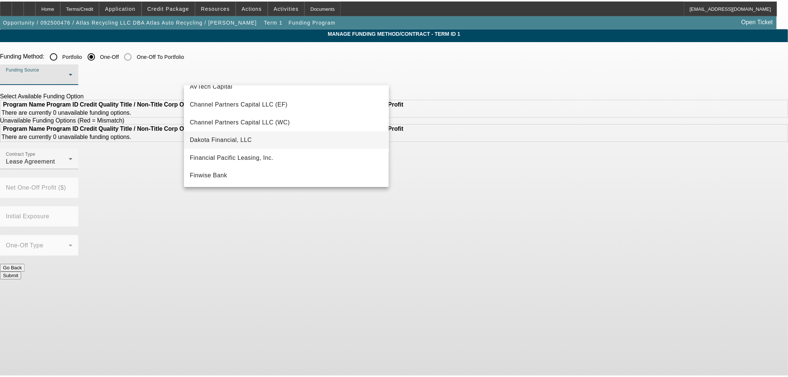
scroll to position [83, 0]
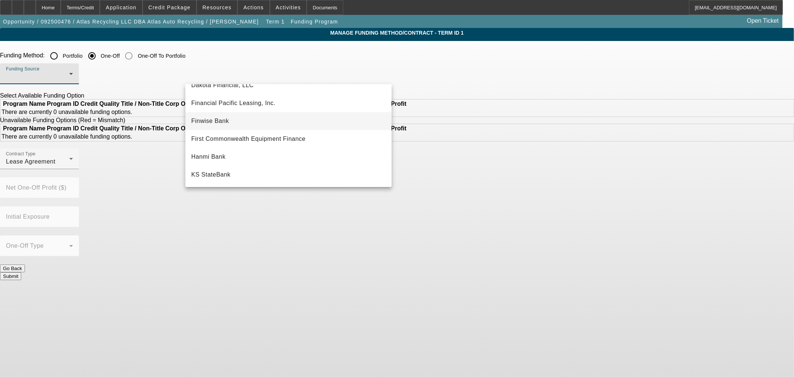
click at [257, 116] on mat-option "Finwise Bank" at bounding box center [288, 121] width 206 height 18
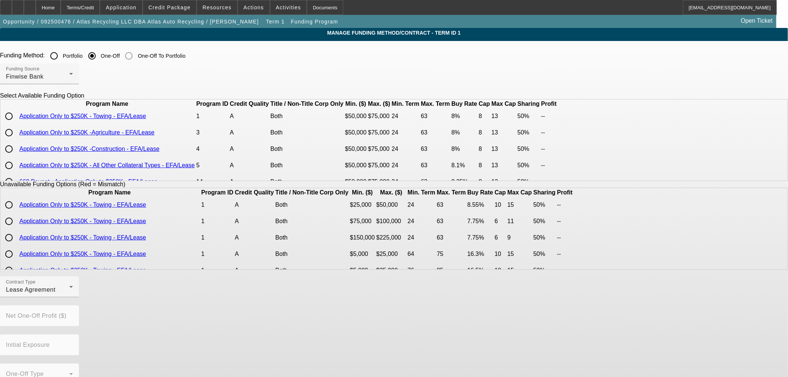
click at [16, 124] on input "radio" at bounding box center [8, 116] width 15 height 15
radio input "true"
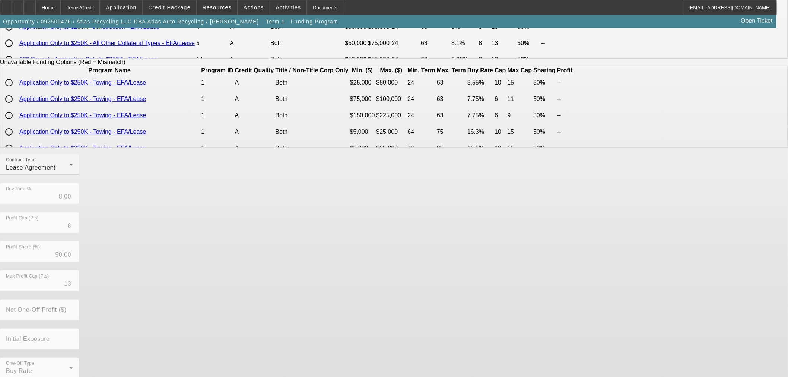
scroll to position [124, 0]
click at [69, 170] on div "Lease Agreement" at bounding box center [37, 165] width 63 height 9
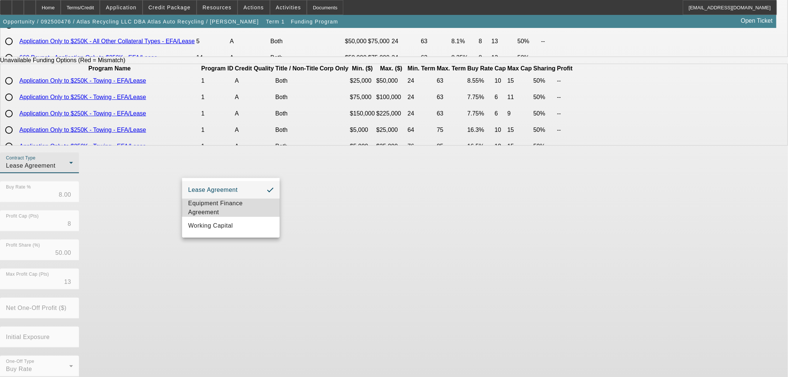
click at [251, 208] on span "Equipment Finance Agreement" at bounding box center [231, 208] width 86 height 18
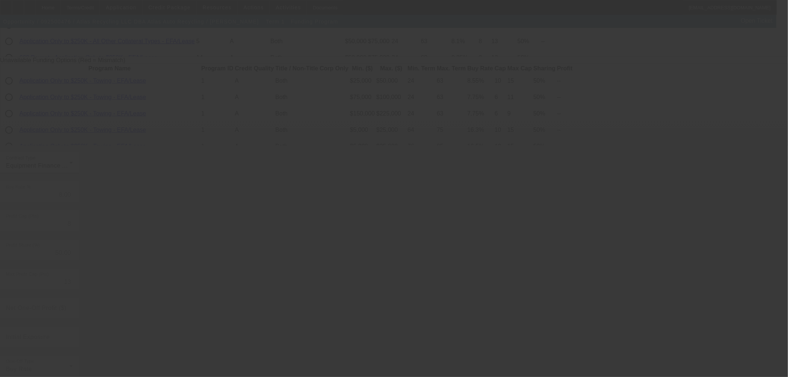
radio input "true"
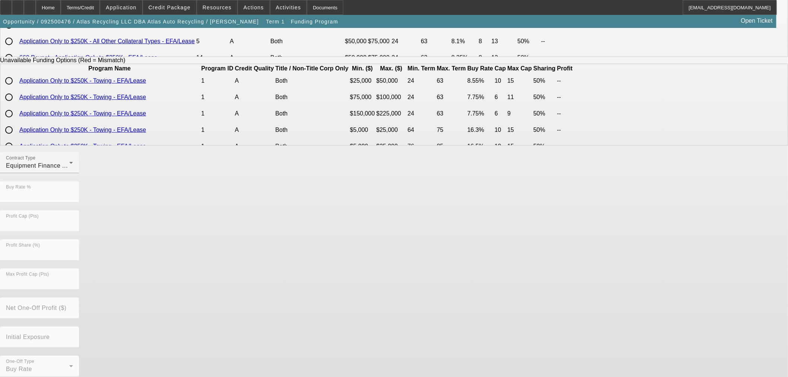
scroll to position [0, 0]
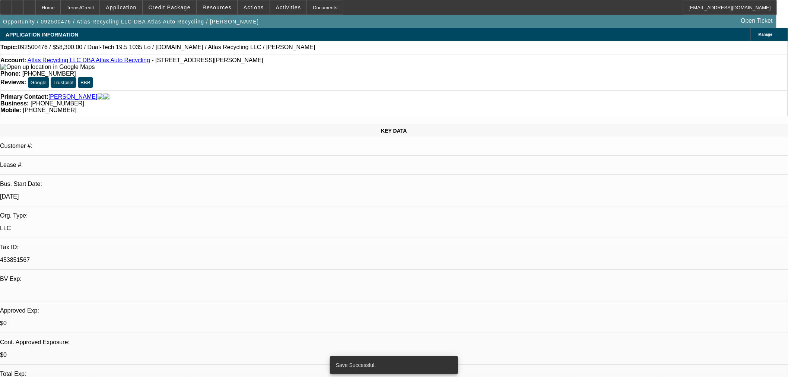
select select "0"
select select "2"
select select "0"
select select "6"
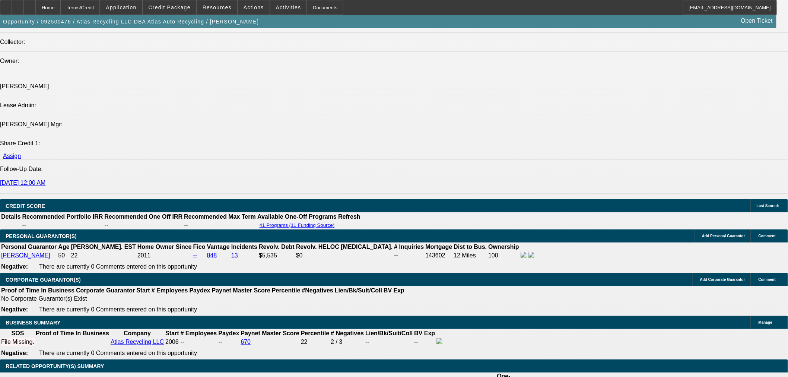
scroll to position [910, 0]
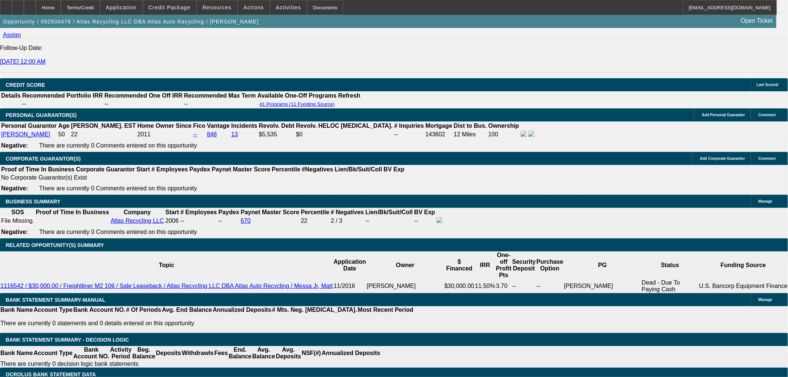
scroll to position [992, 0]
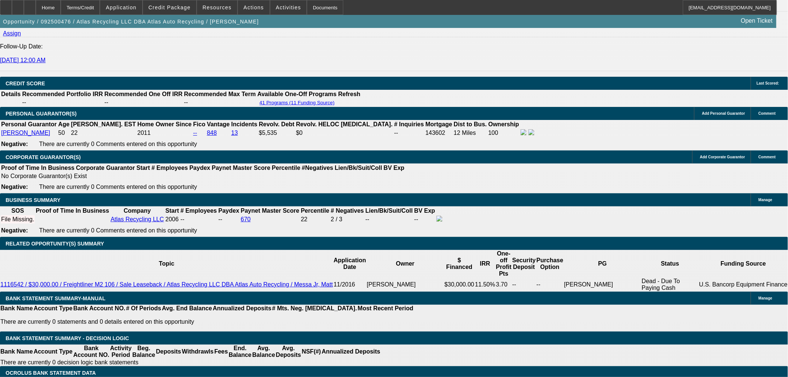
type input "1"
type input "UNKNOWN"
type input "10"
type input "$1,239.54"
type input "$2,479.08"
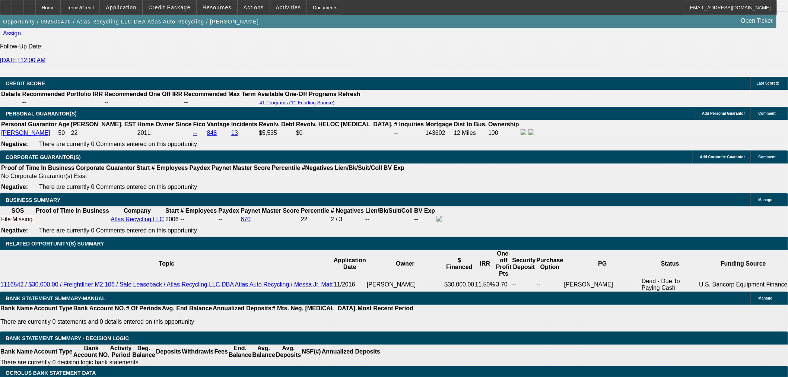
type input "$1,478.64"
type input "$2,957.28"
type input "10"
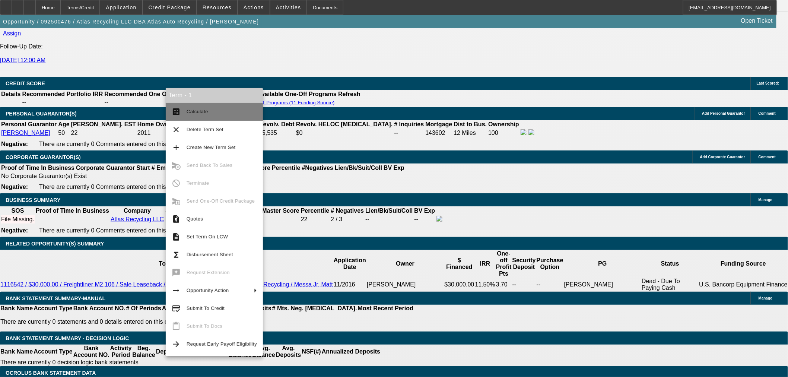
click at [209, 109] on span "Calculate" at bounding box center [222, 111] width 70 height 9
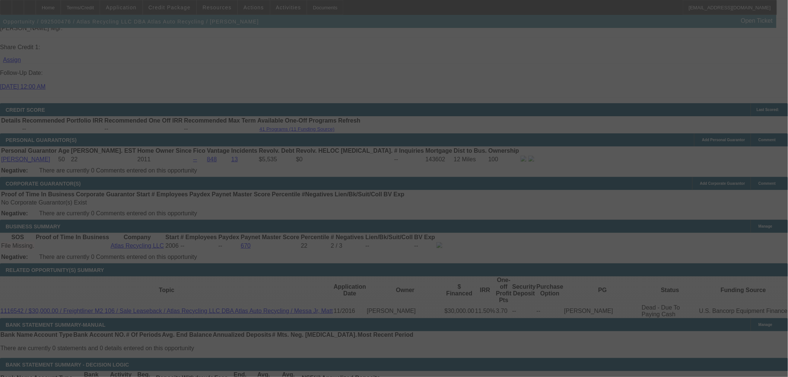
scroll to position [951, 0]
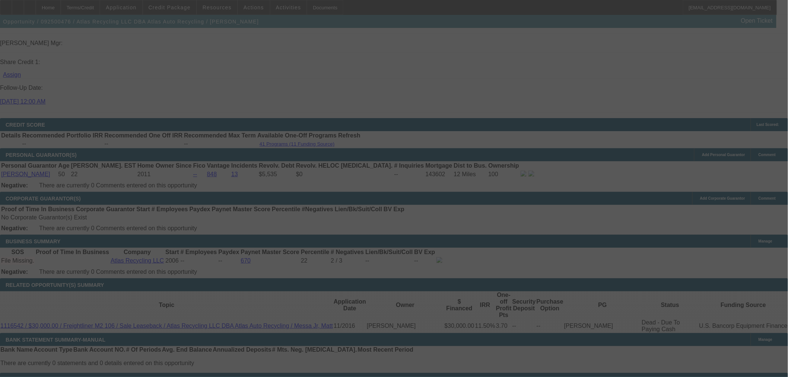
select select "0"
select select "2"
select select "0"
select select "6"
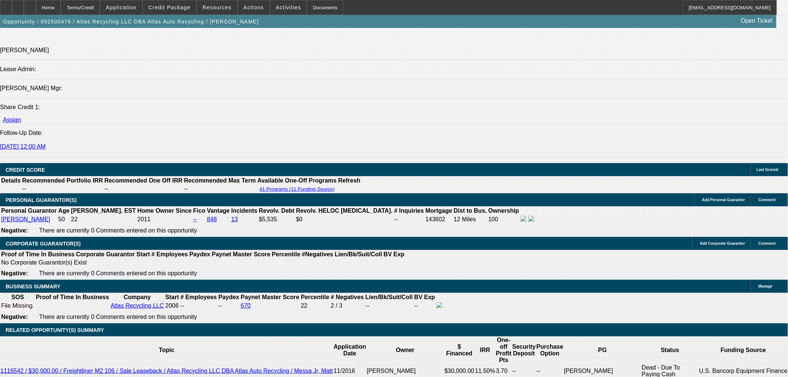
scroll to position [910, 0]
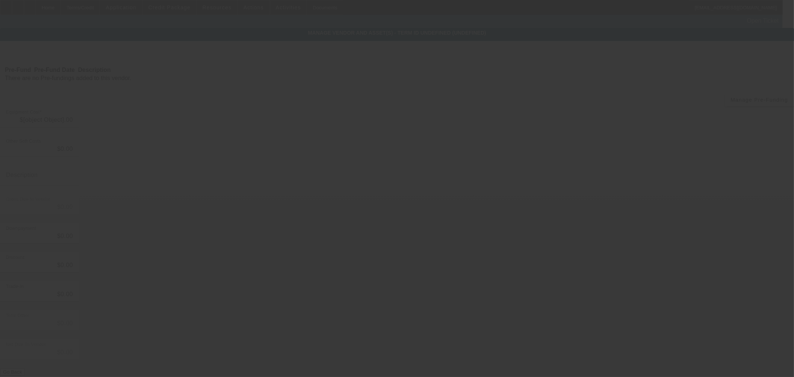
type input "$58,300.00"
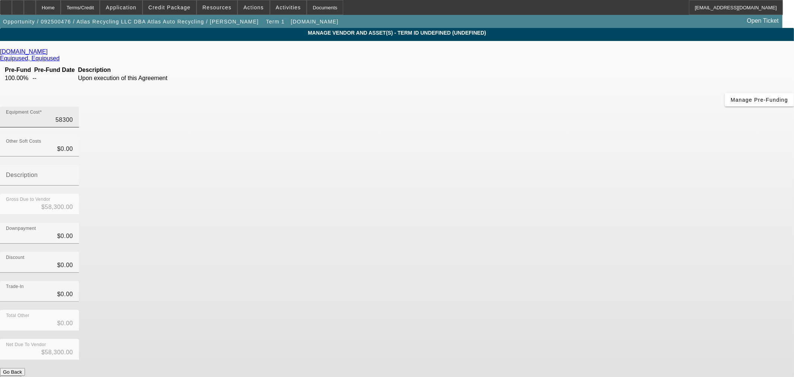
click at [73, 115] on input "58300" at bounding box center [39, 119] width 67 height 9
type input "5"
type input "$5.00"
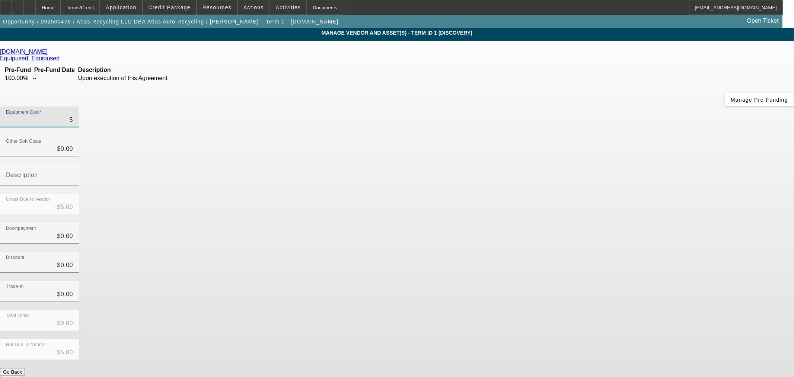
type input "59"
type input "$59.00"
type input "599"
type input "$599.00"
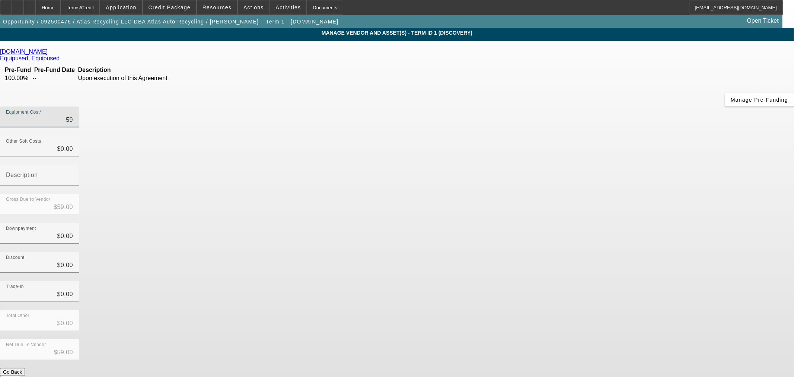
type input "$599.00"
type input "5999"
type input "$5,999.00"
type input "59995"
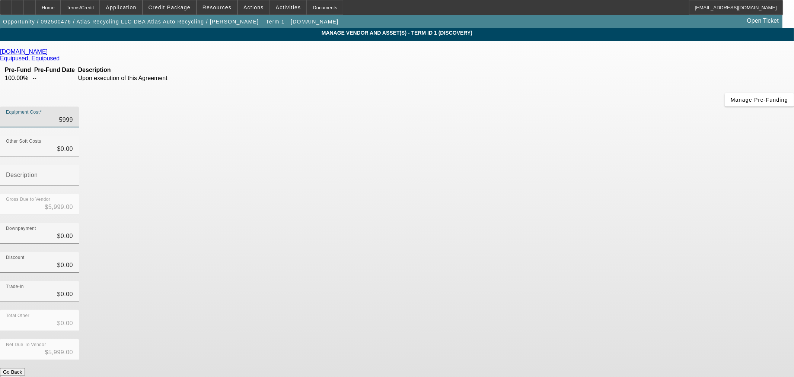
type input "$59,995.00"
click at [585, 223] on div "Downpayment $0.00" at bounding box center [397, 237] width 794 height 29
click at [21, 376] on button "Submit" at bounding box center [10, 380] width 21 height 8
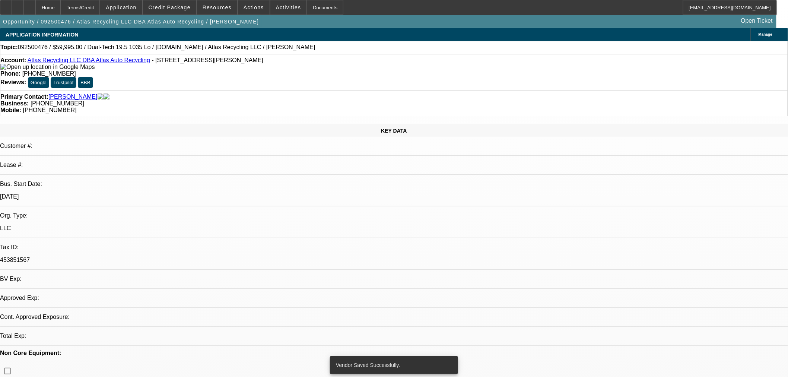
select select "0"
select select "2"
select select "0"
select select "6"
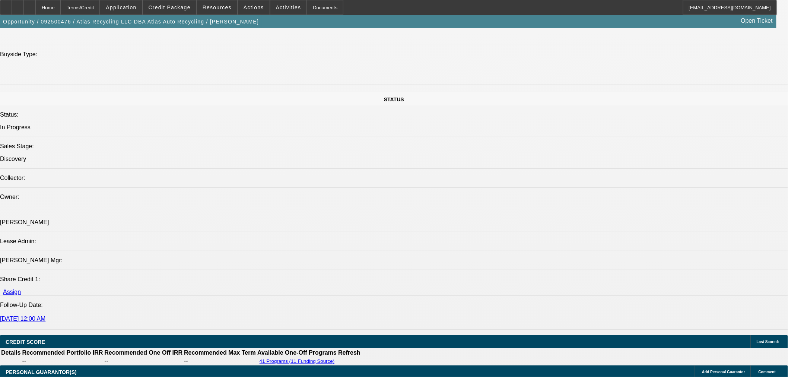
scroll to position [869, 0]
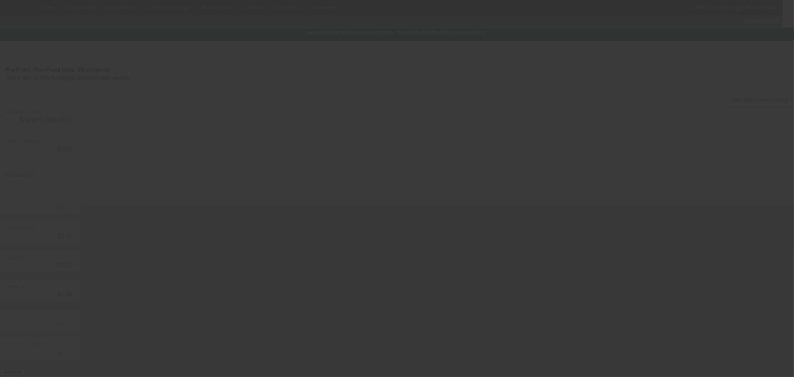
type input "$59,995.00"
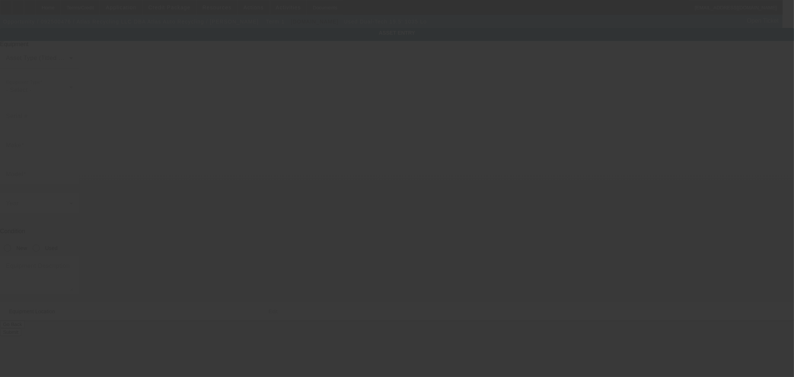
type input "B236013S196J"
type input "Dual-Tech"
type input "19.5' 1035 Lo"
radio input "true"
type textarea "Dual-Tech 19.5' 1035 Lo Pro Rollb"
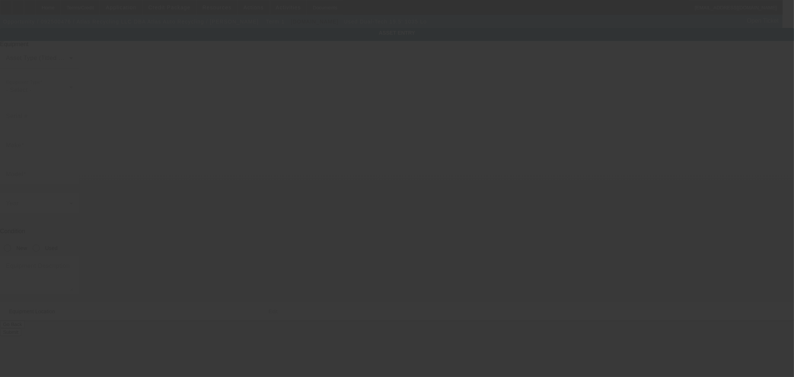
type input "505 N Mitchell Ave"
type input "Lansdale"
type input "19446"
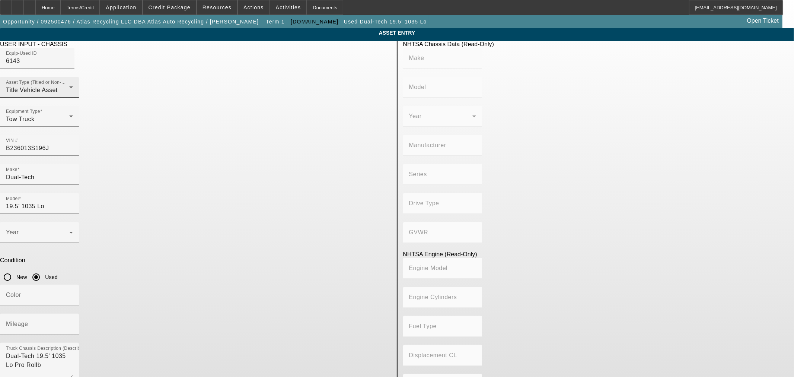
click at [69, 95] on div "Title Vehicle Asset" at bounding box center [37, 90] width 63 height 9
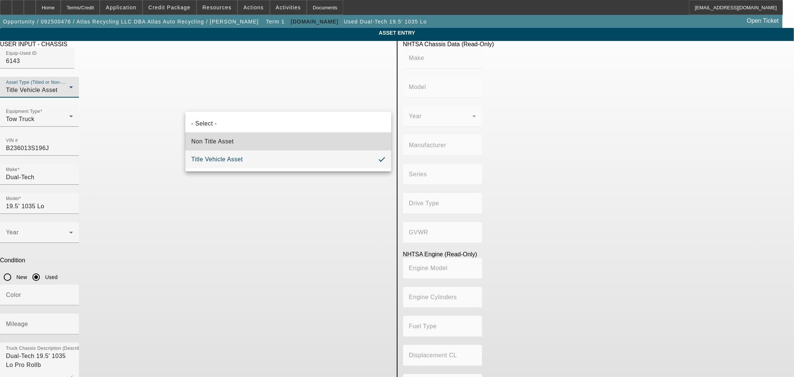
click at [252, 136] on mat-option "Non Title Asset" at bounding box center [288, 142] width 206 height 18
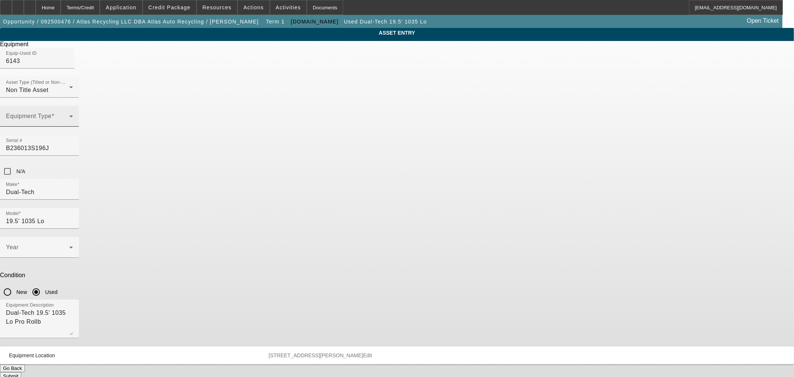
click at [73, 125] on div "Equipment Type" at bounding box center [39, 116] width 67 height 21
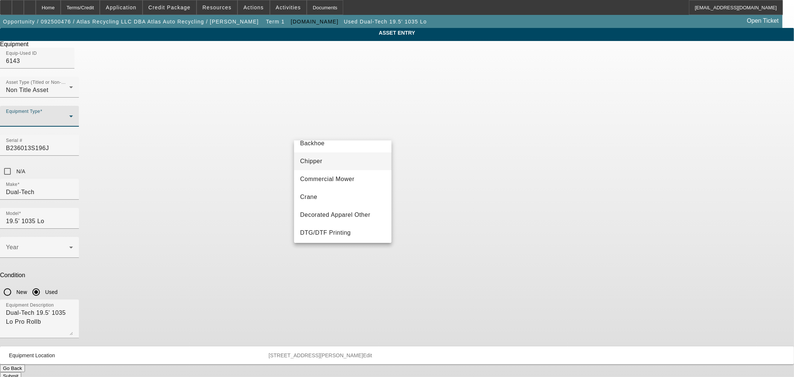
scroll to position [124, 0]
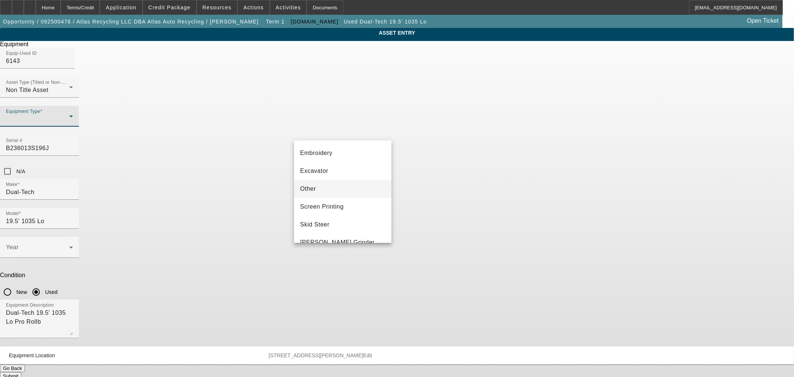
drag, startPoint x: 326, startPoint y: 184, endPoint x: 320, endPoint y: 183, distance: 5.6
click at [326, 184] on mat-option "Other" at bounding box center [342, 189] width 97 height 18
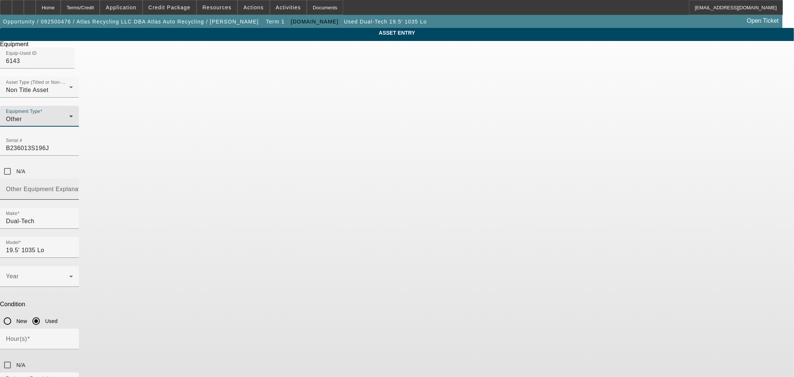
click at [89, 186] on mat-label "Other Equipment Explanation" at bounding box center [47, 189] width 83 height 6
click at [73, 188] on input "Other Equipment Explanation" at bounding box center [39, 192] width 67 height 9
type input "Bed"
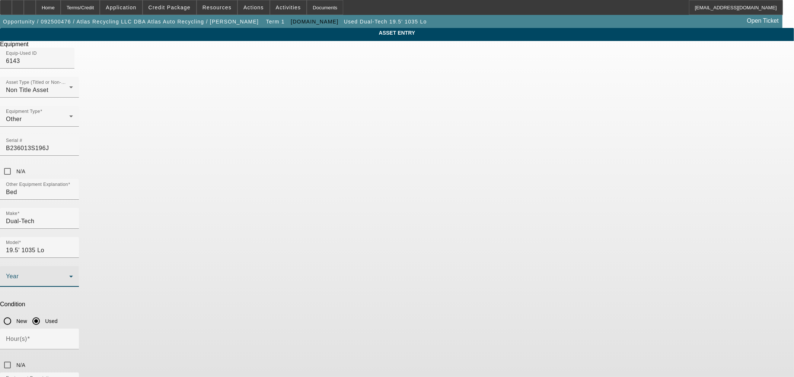
click at [69, 275] on span at bounding box center [37, 279] width 63 height 9
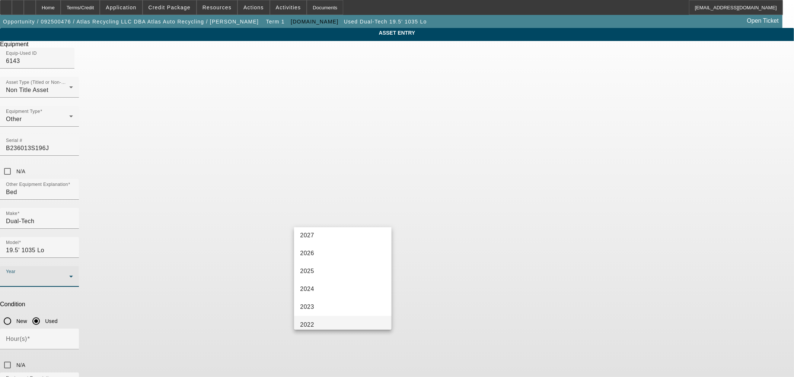
scroll to position [41, 0]
drag, startPoint x: 319, startPoint y: 305, endPoint x: 313, endPoint y: 283, distance: 22.9
click at [319, 303] on mat-option "2022" at bounding box center [342, 305] width 97 height 18
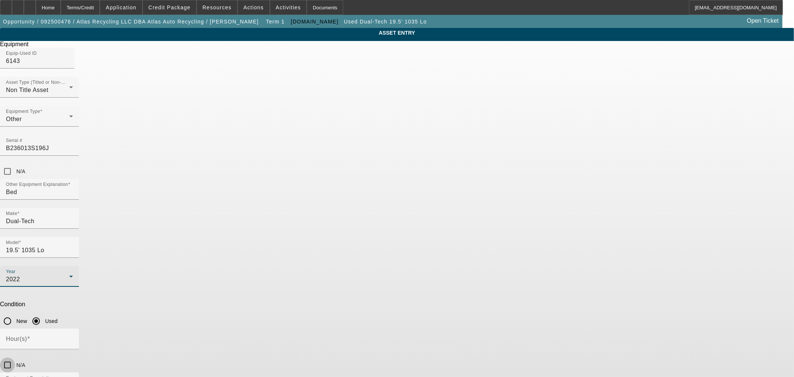
click at [15, 357] on input "N/A" at bounding box center [7, 364] width 15 height 15
checkbox input "true"
click at [69, 275] on div "2022" at bounding box center [37, 279] width 63 height 9
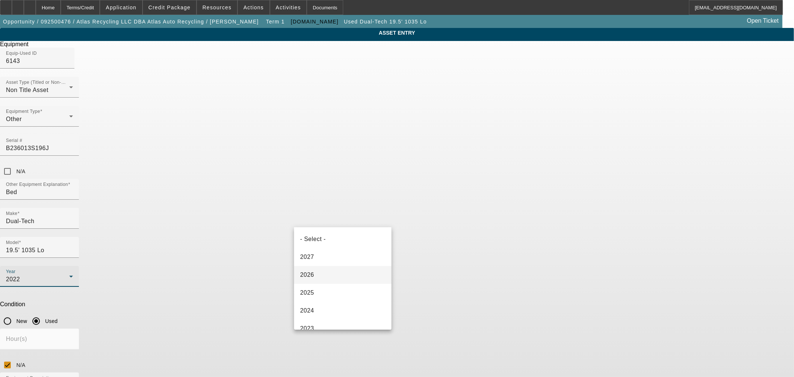
scroll to position [25, 0]
click at [335, 300] on mat-option "2023" at bounding box center [342, 303] width 97 height 18
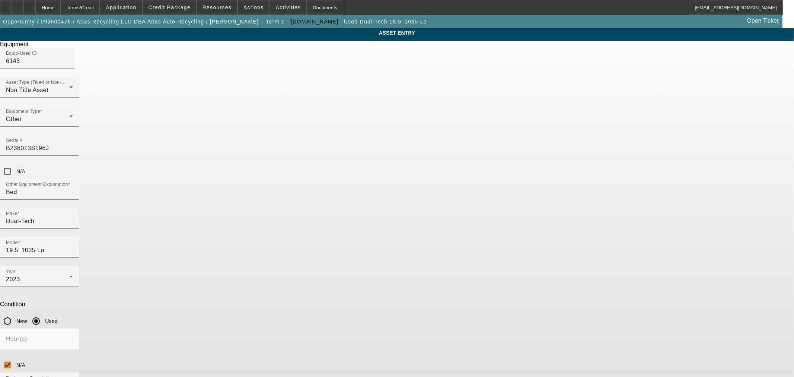
click at [405, 328] on div "Hour(s) N/A" at bounding box center [397, 350] width 794 height 44
type textarea "Dual-Tech 19.5' 1035 Lo Pro Rollback"
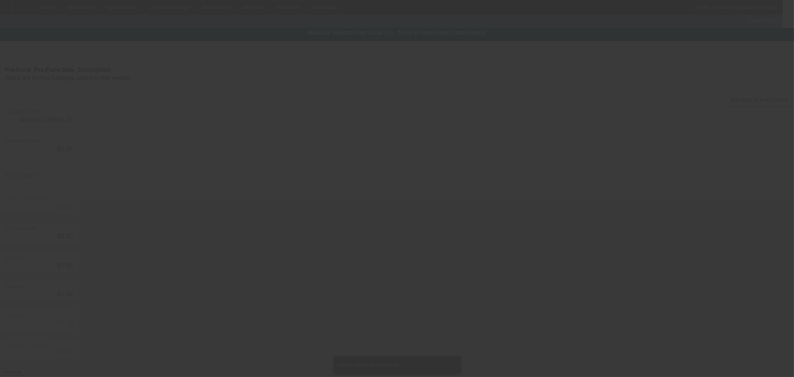
type input "$59,995.00"
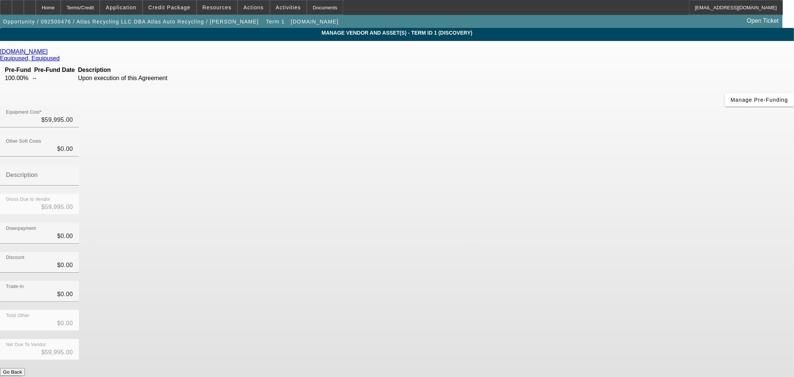
click at [21, 376] on button "Submit" at bounding box center [10, 380] width 21 height 8
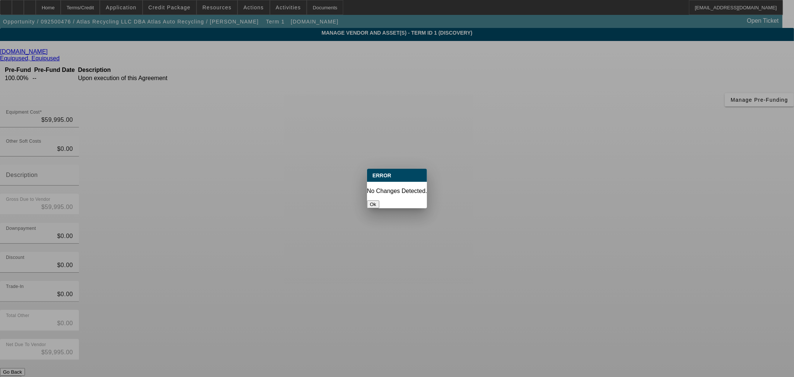
drag, startPoint x: 410, startPoint y: 194, endPoint x: 386, endPoint y: 105, distance: 92.7
click at [408, 185] on div "Error No Changes Detected. Ok" at bounding box center [397, 188] width 60 height 39
click at [396, 203] on div "Ok" at bounding box center [397, 204] width 60 height 8
click at [379, 203] on button "Ok" at bounding box center [373, 204] width 12 height 8
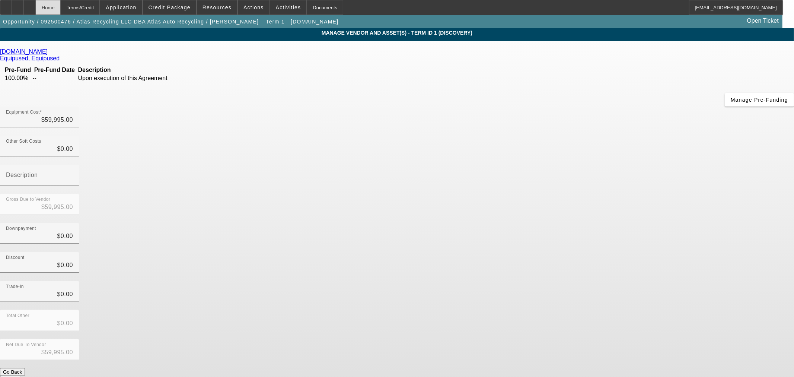
click at [61, 9] on div "Home" at bounding box center [48, 7] width 25 height 15
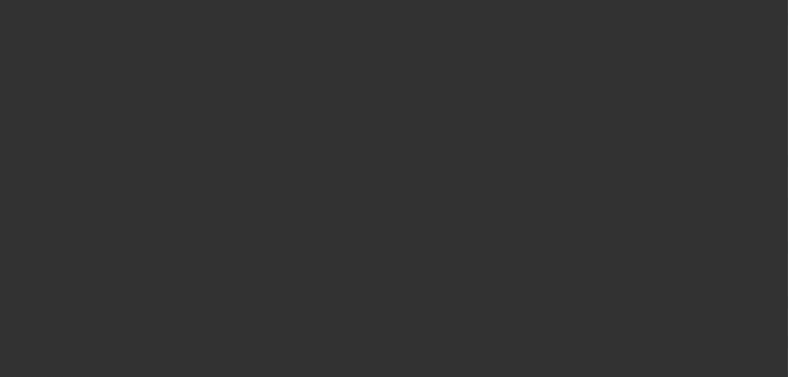
select select "0"
select select "2"
select select "0"
select select "6"
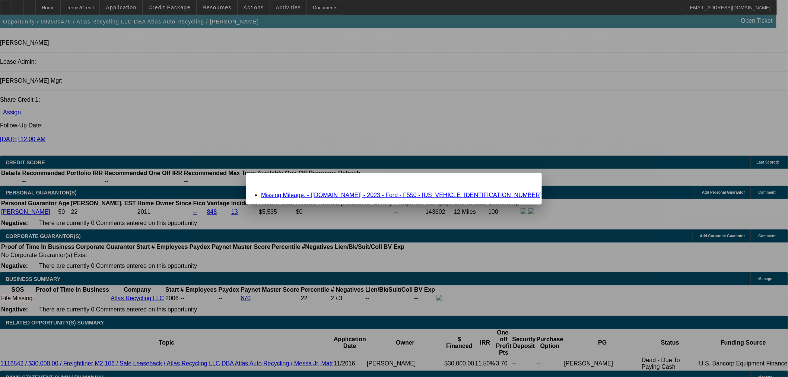
click at [342, 194] on link "Missing Mileage, - [Equip-Used.com] - 2023 - Ford - F550 - 1FDUF5GN2PEC45521" at bounding box center [401, 195] width 281 height 6
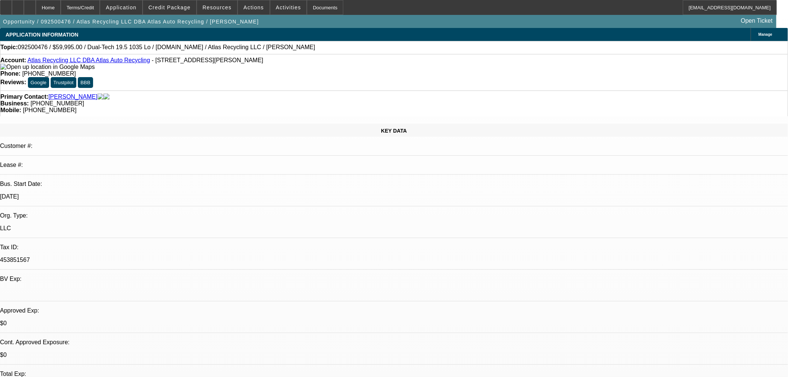
scroll to position [914, 0]
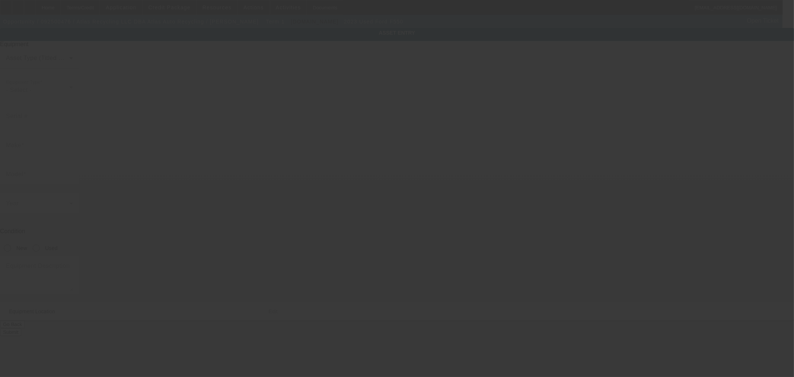
type input "1FDUF5GN2PEC45521"
type input "Ford"
type input "f550"
radio input "true"
type textarea "Ford F550"
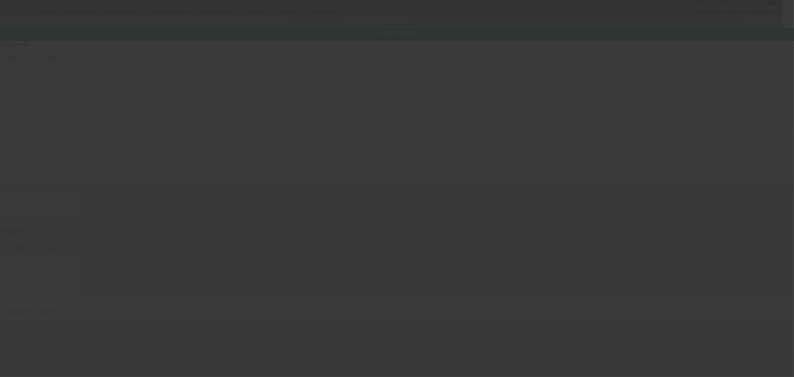
type input "505 N Mitchell Ave"
type input "Lansdale"
type input "19446"
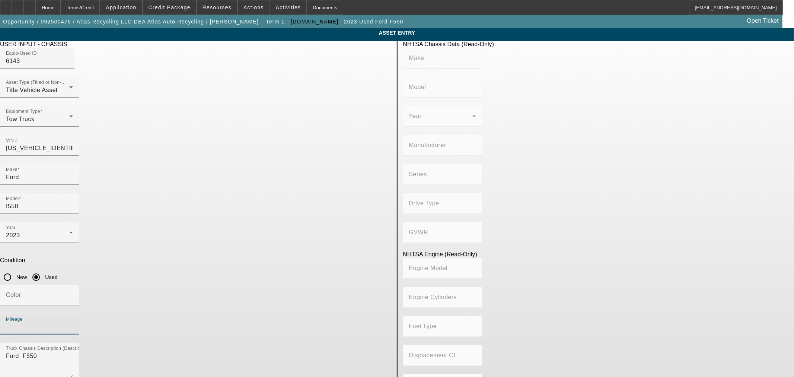
click at [73, 322] on input "Mileage" at bounding box center [39, 326] width 67 height 9
paste input "74420"
type input "74420"
click at [73, 284] on div "Color" at bounding box center [39, 294] width 67 height 21
click at [73, 293] on input "Nlue" at bounding box center [39, 297] width 67 height 9
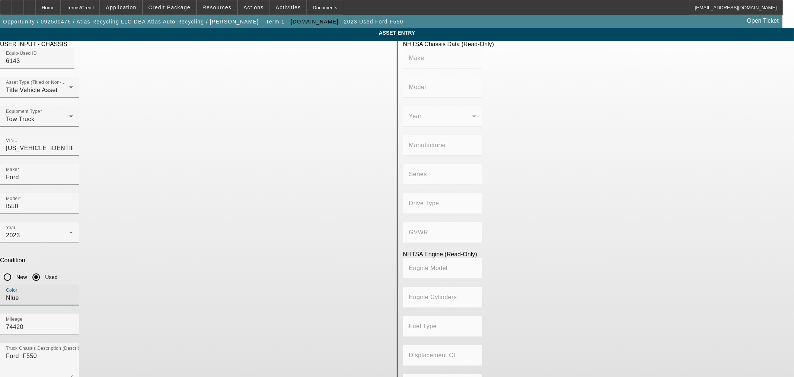
click at [73, 293] on input "Nlue" at bounding box center [39, 297] width 67 height 9
type input "b"
type input "Blue"
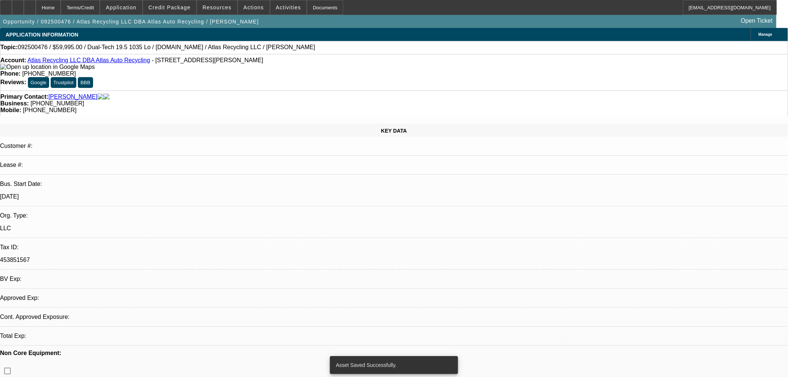
select select "0"
select select "2"
select select "0"
select select "6"
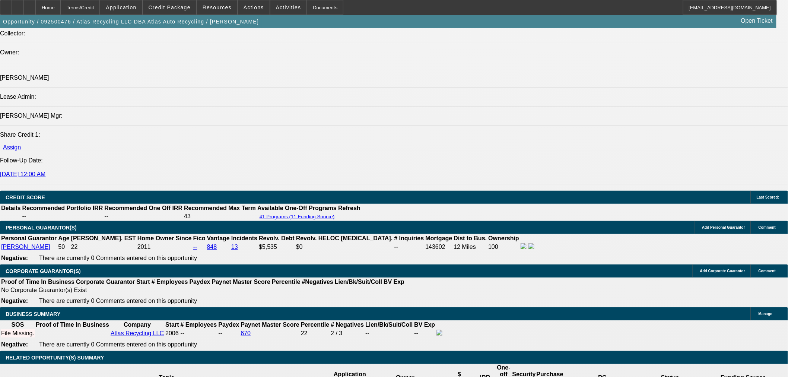
scroll to position [953, 0]
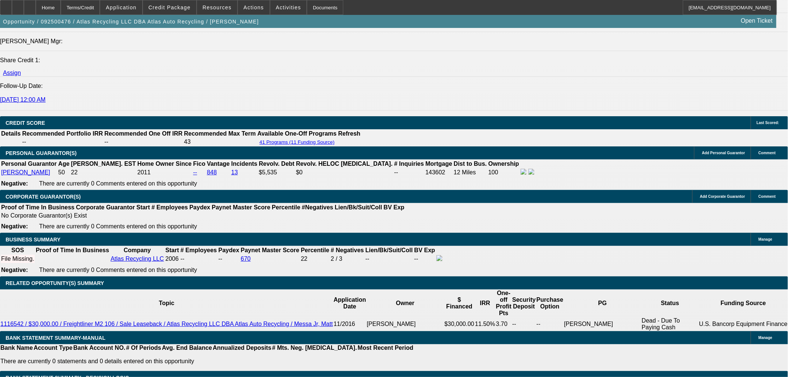
paste input ",362"
type input "1,362"
type input "4.3"
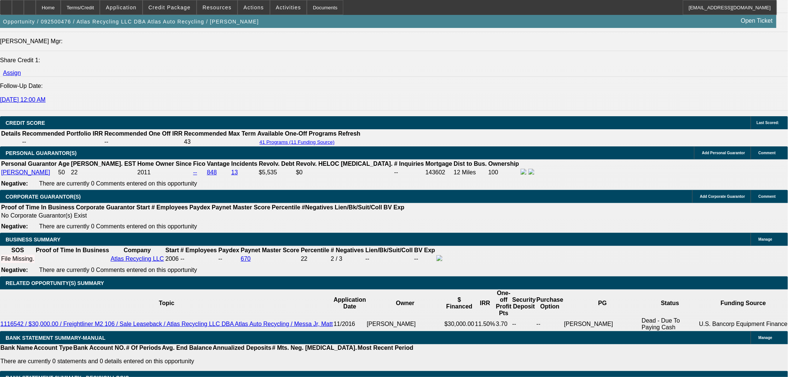
type input "$2,724.00"
type input "UNKNOWN"
type input "$1,362.00"
drag, startPoint x: 148, startPoint y: 136, endPoint x: 169, endPoint y: 135, distance: 20.9
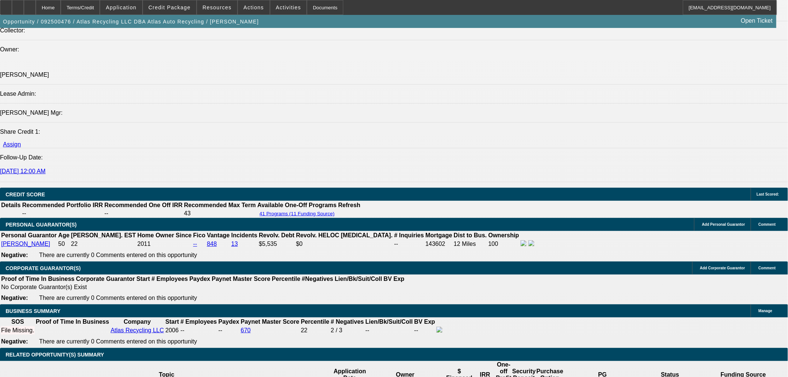
scroll to position [870, 0]
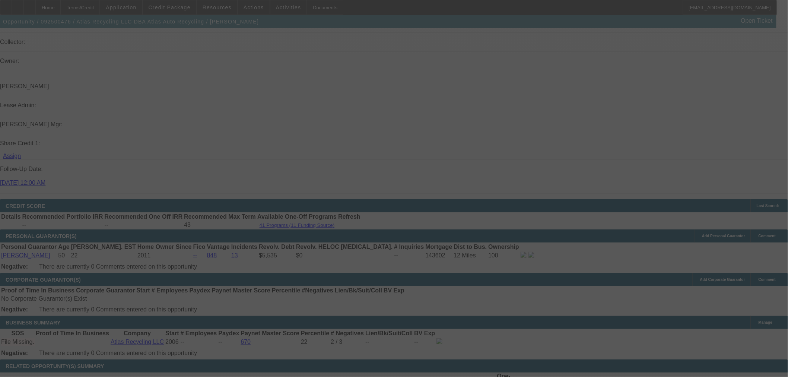
select select "0"
select select "2"
select select "0"
select select "6"
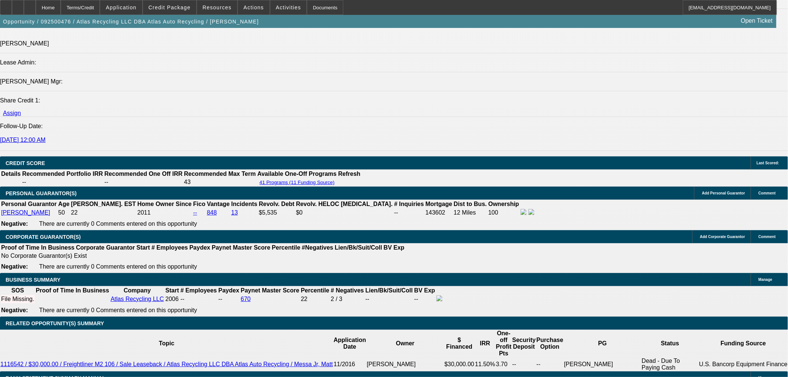
scroll to position [953, 0]
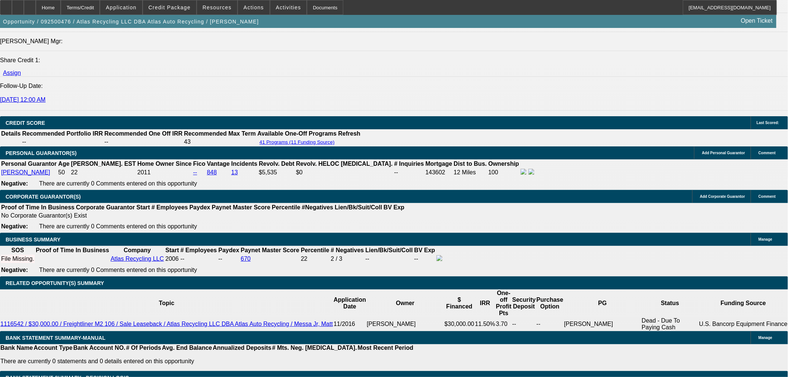
type input "1"
type input "UNKNOWN"
type input "10"
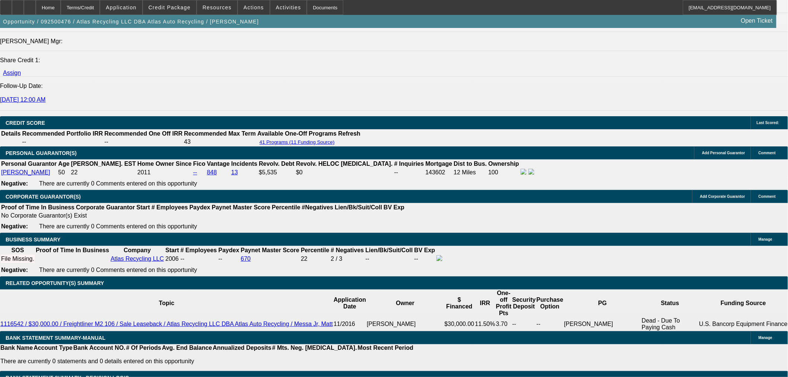
type input "$1,275.58"
type input "$2,551.16"
type input "$1,521.63"
type input "$3,043.26"
type input "10"
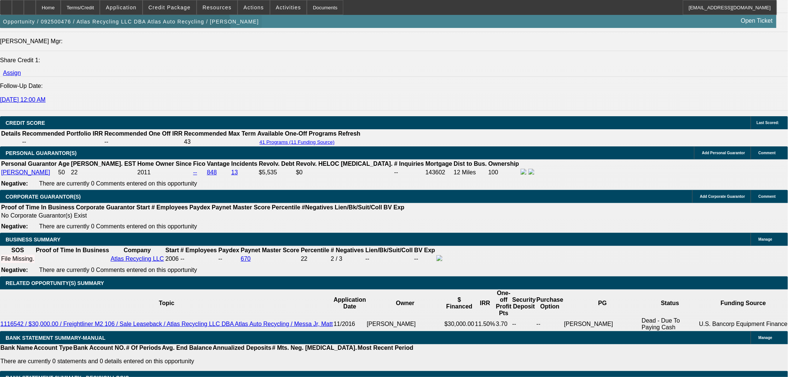
click at [120, 31] on span "button" at bounding box center [131, 22] width 262 height 18
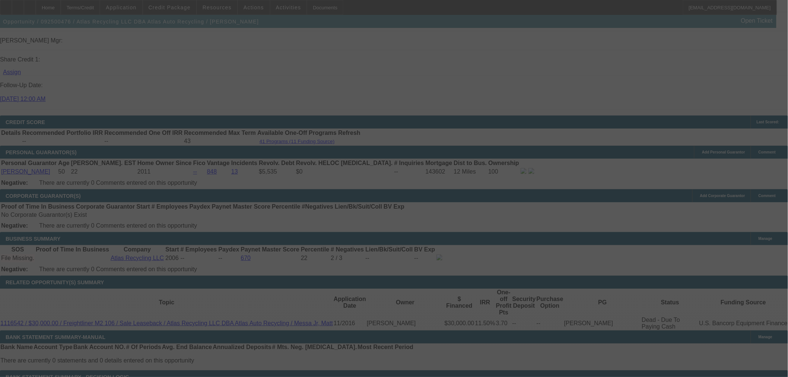
scroll to position [994, 0]
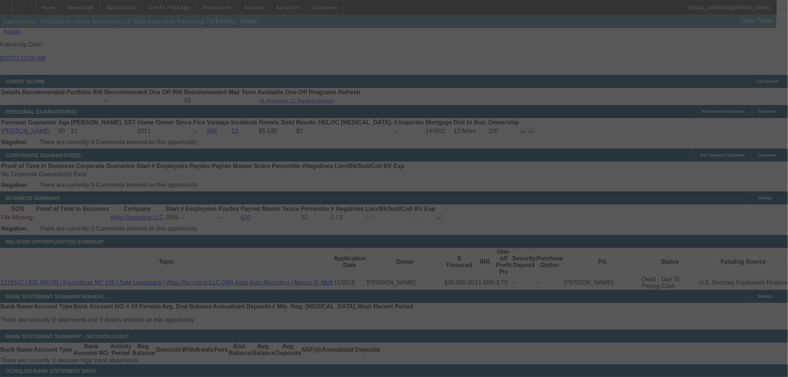
select select "0"
select select "2"
select select "0"
select select "6"
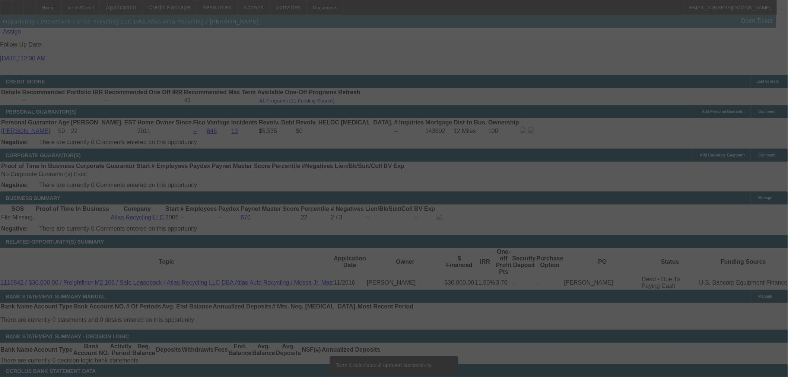
scroll to position [985, 0]
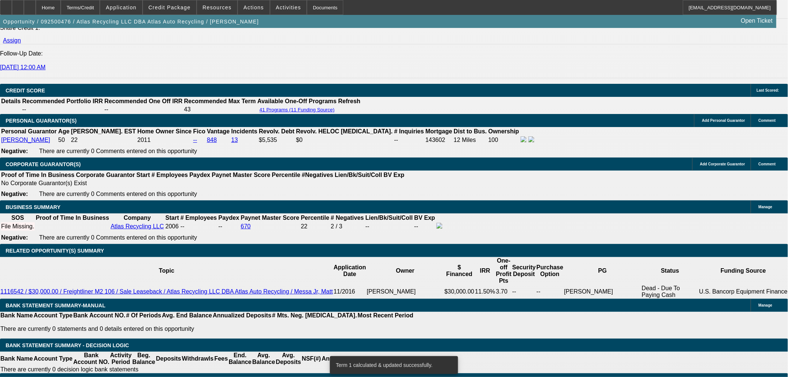
type input "0"
type input "1521.63"
type input "$0.00"
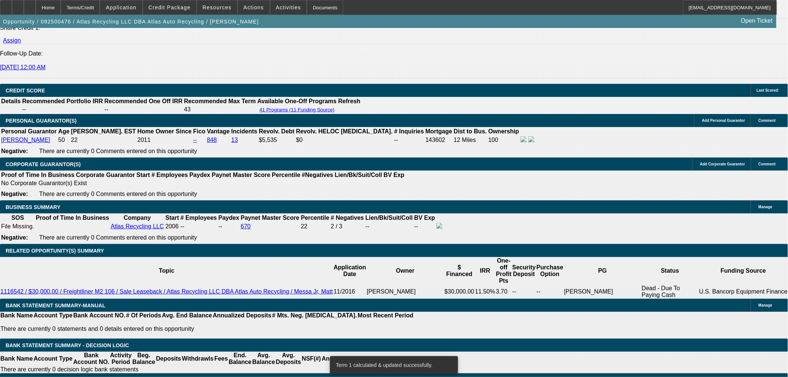
type input "1"
type input "$2.00"
type input "UNKNOWN"
type input "1525"
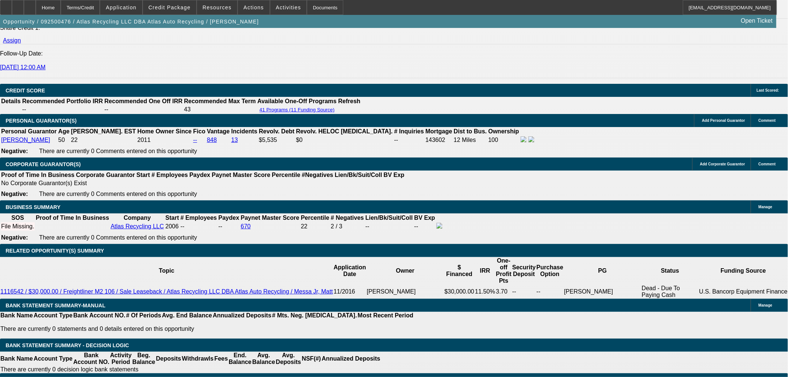
type input "10.1"
type input "$3,050.00"
type input "$1,525.00"
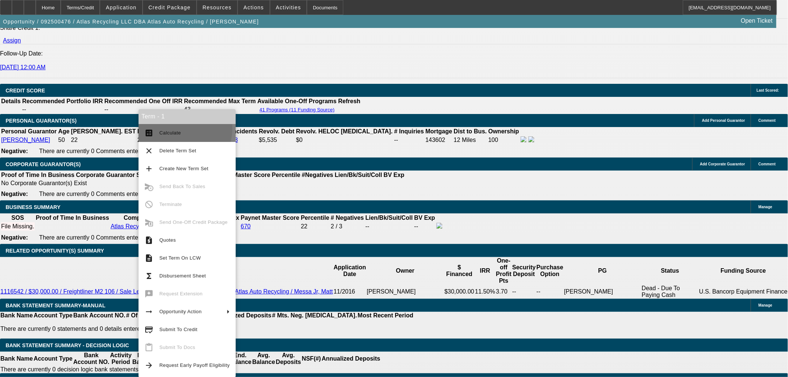
click at [174, 128] on span "Calculate" at bounding box center [194, 132] width 70 height 9
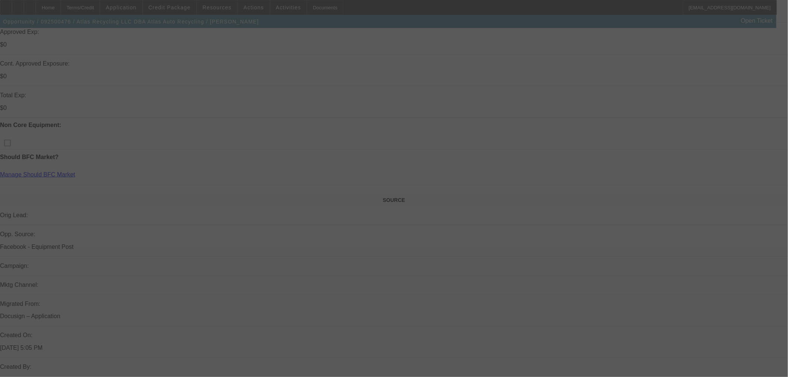
scroll to position [200, 0]
select select "0"
select select "2"
select select "0"
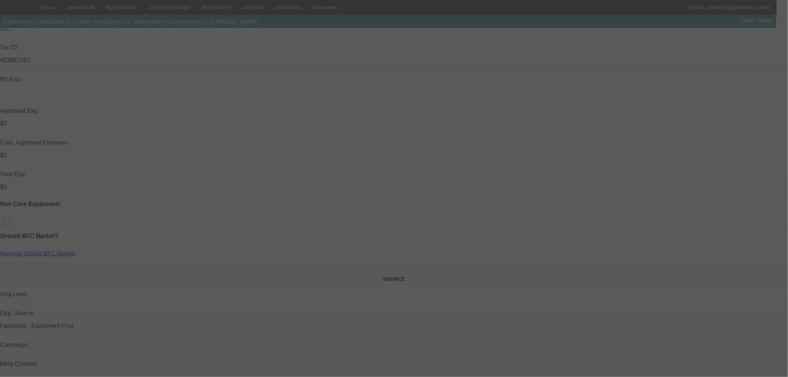
select select "6"
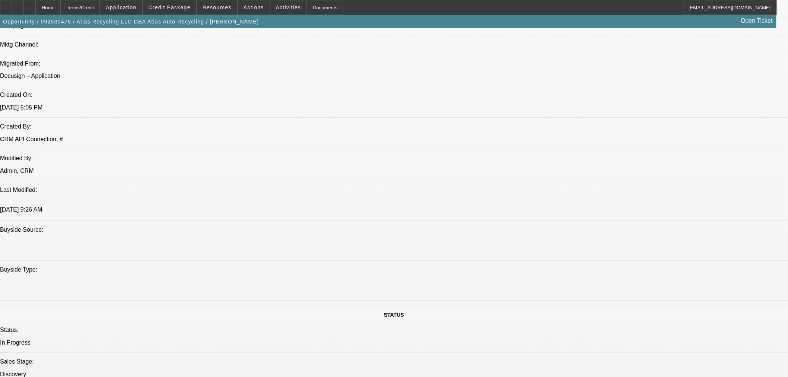
scroll to position [407, 0]
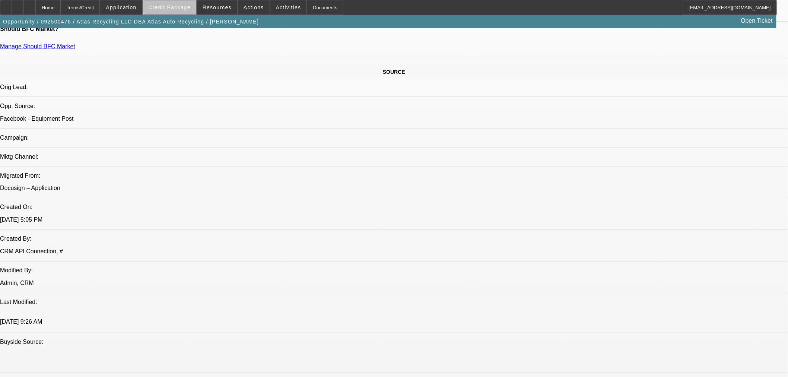
click at [184, 6] on span "Credit Package" at bounding box center [170, 7] width 42 height 6
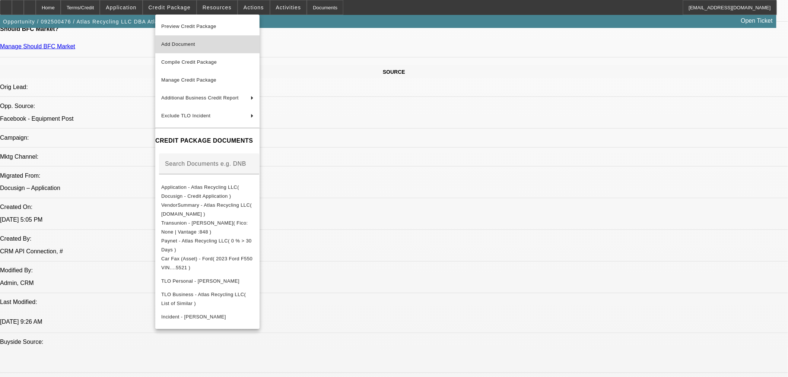
click at [191, 37] on button "Add Document" at bounding box center [207, 44] width 104 height 18
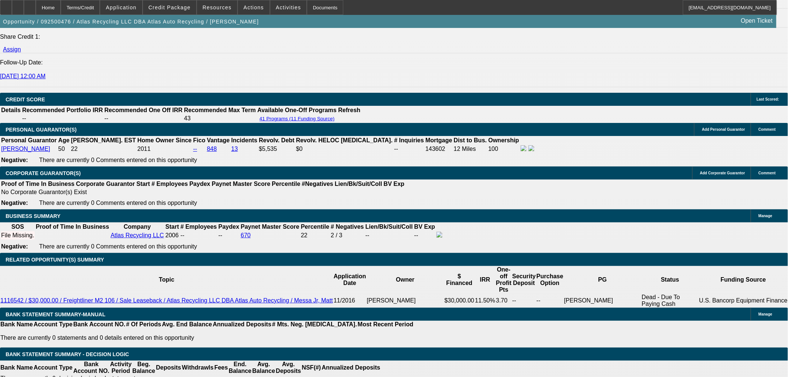
scroll to position [903, 0]
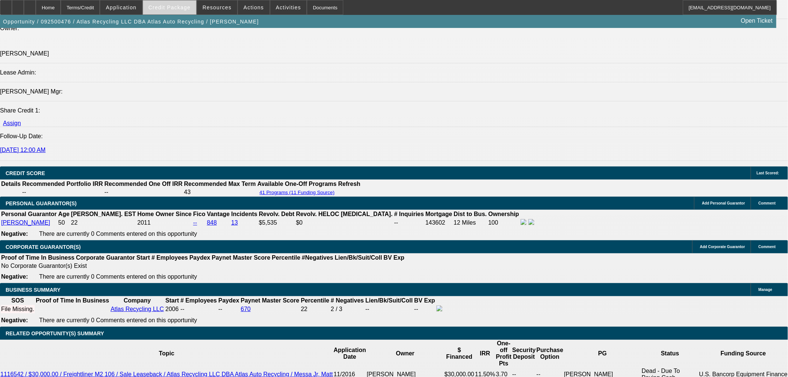
click at [185, 6] on span "Credit Package" at bounding box center [170, 7] width 42 height 6
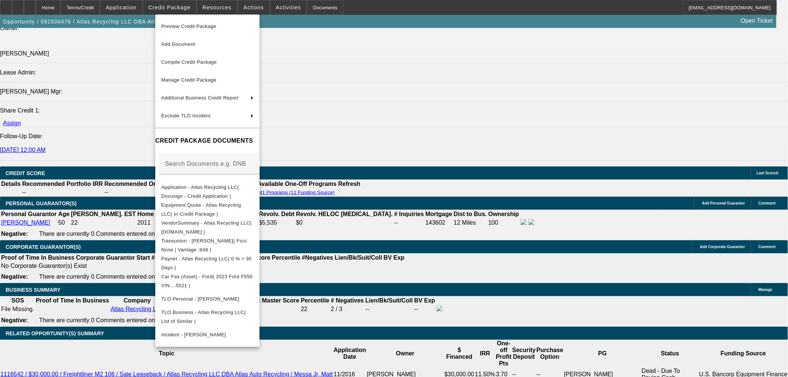
click at [392, 254] on div at bounding box center [394, 188] width 788 height 377
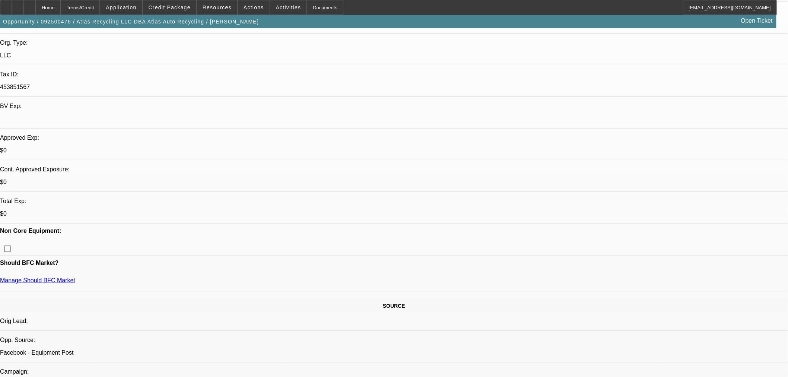
scroll to position [248, 0]
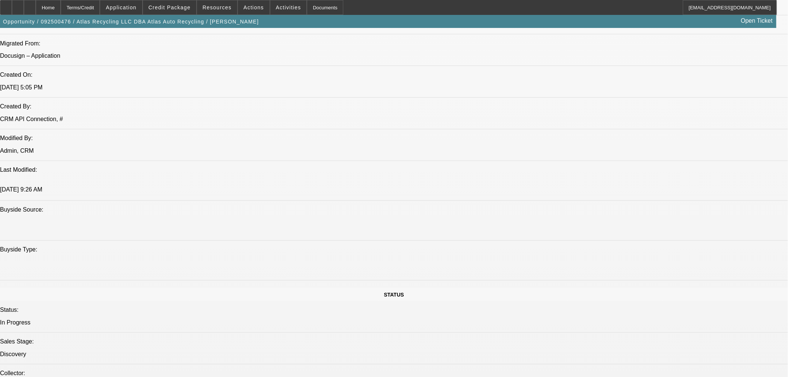
scroll to position [579, 0]
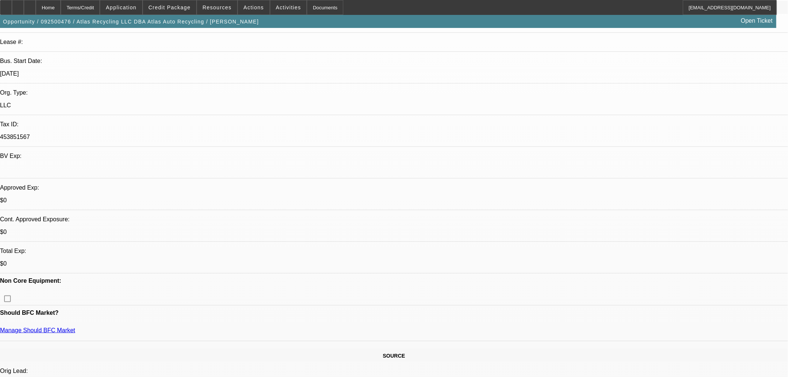
scroll to position [41, 0]
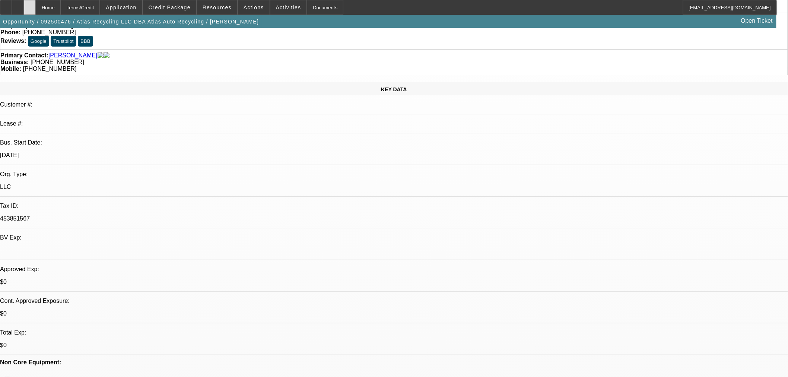
click at [36, 9] on div at bounding box center [30, 7] width 12 height 15
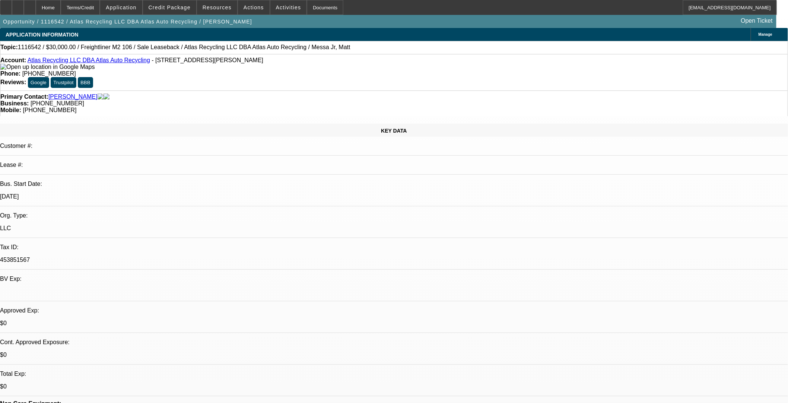
select select "0"
select select "2"
select select "0"
select select "6"
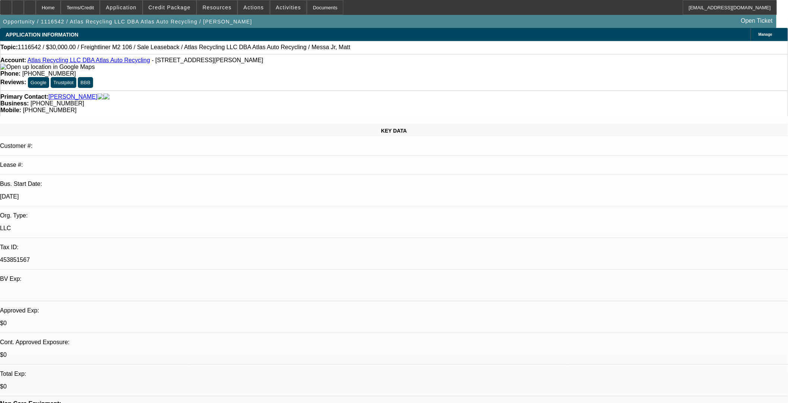
select select "0"
select select "2"
select select "0"
select select "6"
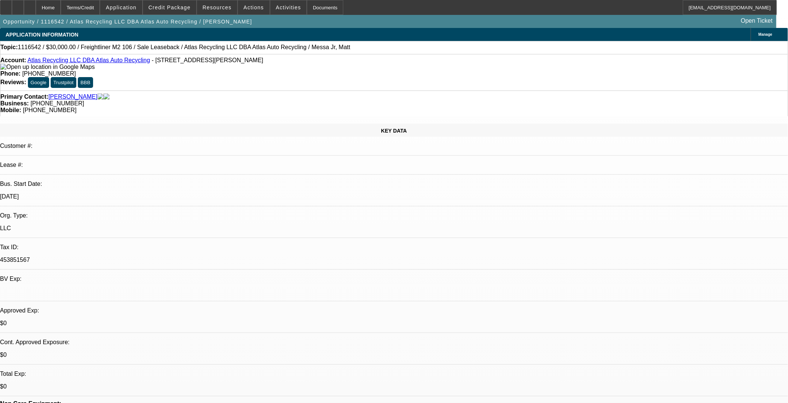
select select "0"
select select "2"
select select "0"
select select "6"
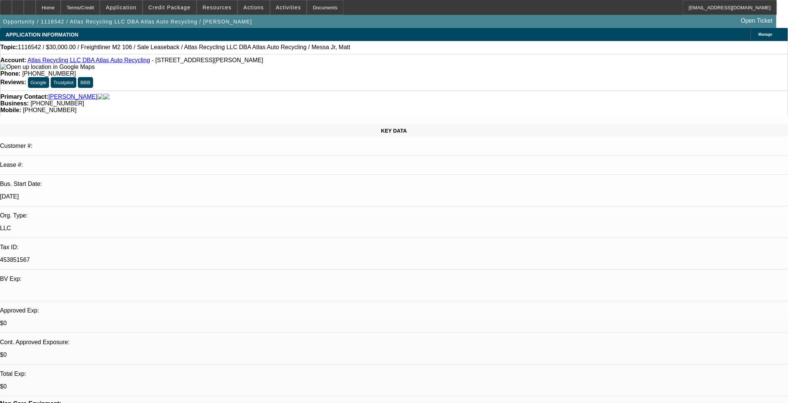
select select "0"
select select "2"
select select "0"
select select "6"
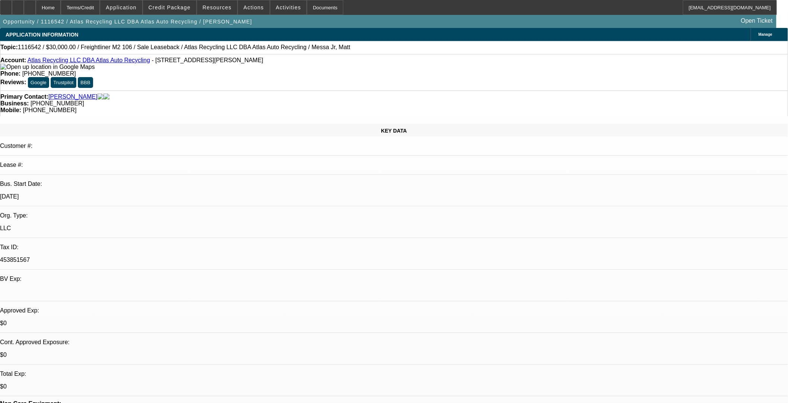
scroll to position [41, 0]
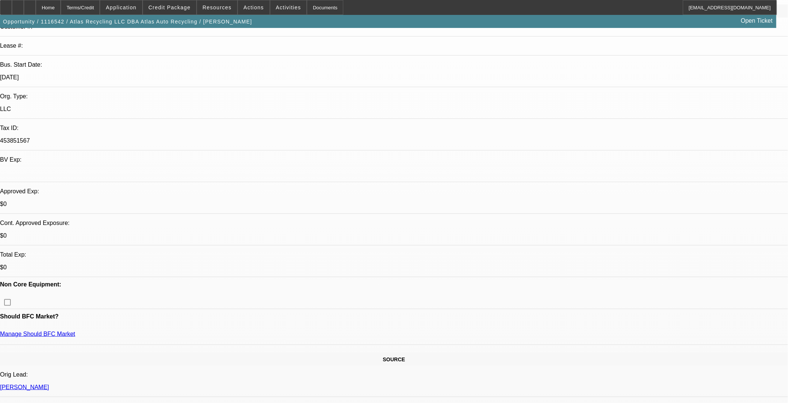
scroll to position [0, 0]
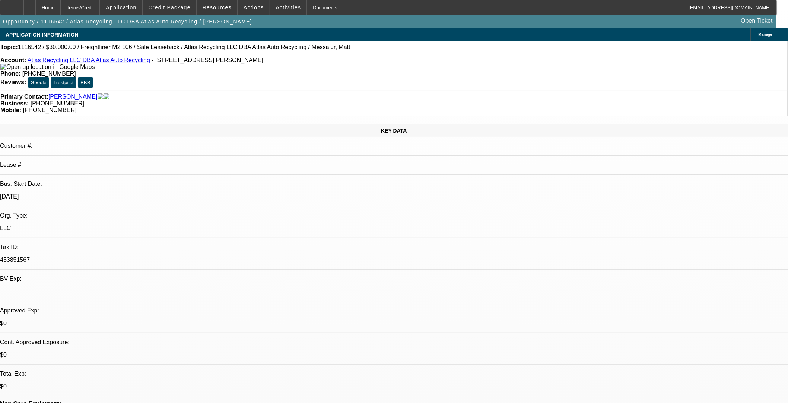
scroll to position [249, 0]
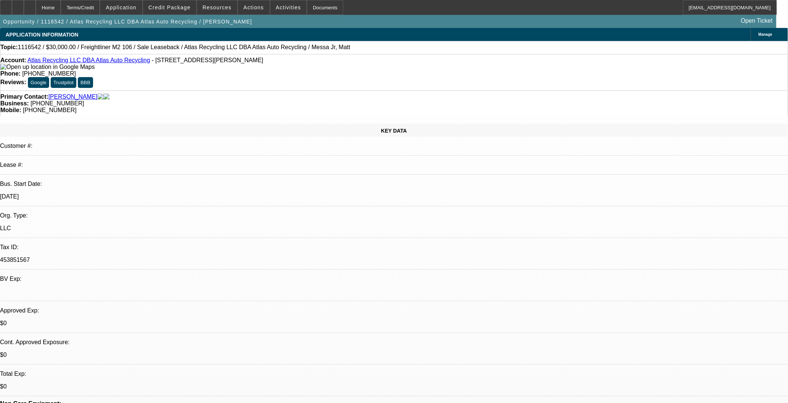
scroll to position [5, 0]
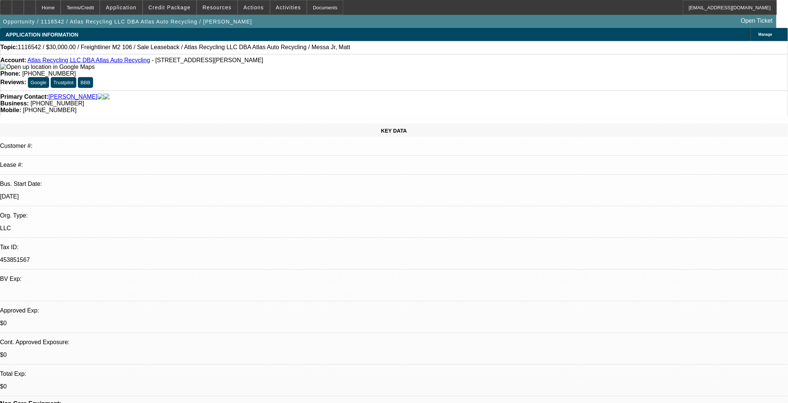
scroll to position [125, 0]
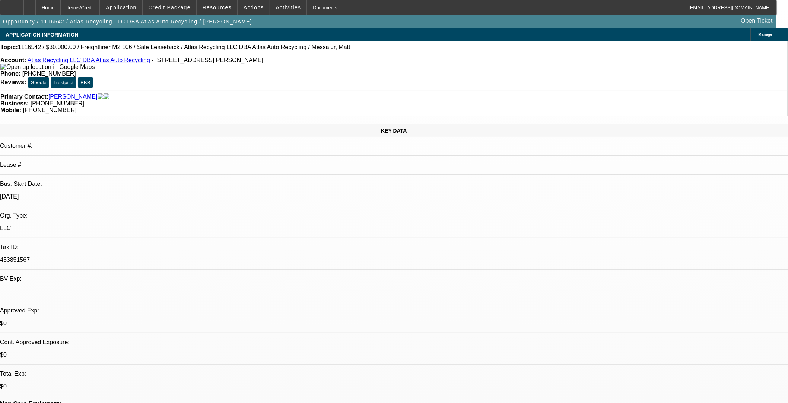
scroll to position [0, 0]
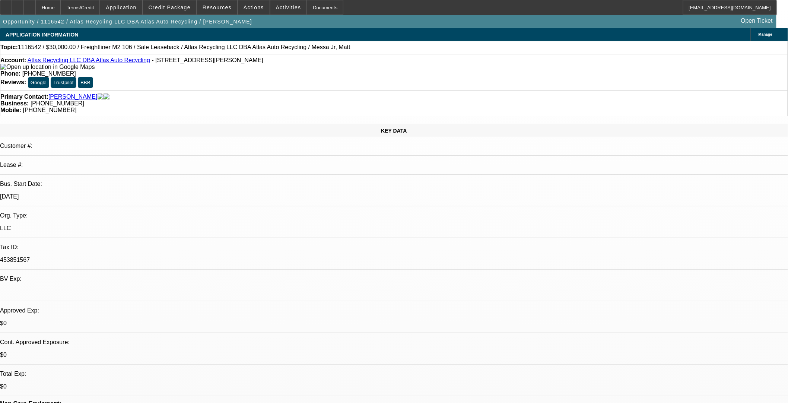
click at [30, 5] on icon at bounding box center [30, 5] width 0 height 0
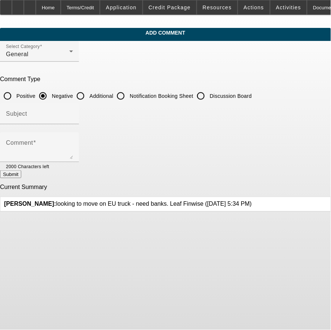
click at [113, 95] on label "Additional" at bounding box center [100, 95] width 25 height 7
click at [88, 95] on input "Additional" at bounding box center [80, 96] width 15 height 15
radio input "true"
click at [73, 110] on div "Subject" at bounding box center [39, 113] width 67 height 21
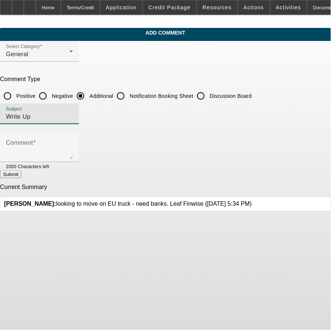
type input "Write Up"
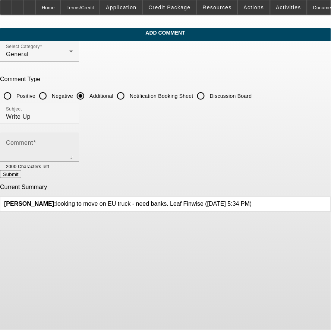
click at [73, 146] on textarea "Comment" at bounding box center [39, 150] width 67 height 18
click at [73, 147] on textarea "PG is looking to expand his fleet by adding" at bounding box center [39, 150] width 67 height 18
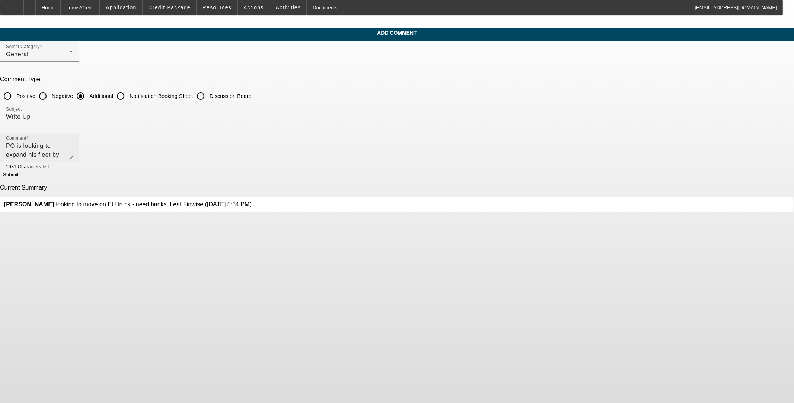
click at [73, 146] on textarea "PG is looking to expand his fleet by adding this 2023 Ford Rollback." at bounding box center [39, 150] width 67 height 18
click at [73, 143] on textarea "PG is looking to expand his fleet by adding this 2023 Ford Rollback. Please con…" at bounding box center [39, 150] width 67 height 18
click at [79, 144] on div "Comment PG is looking to expand his fleet by adding this 2023 Ford Rollback. Pl…" at bounding box center [39, 148] width 79 height 30
click at [73, 149] on textarea "[PERSON_NAME] started his salvage yard [DATE] and is looking to add another rol…" at bounding box center [39, 150] width 67 height 18
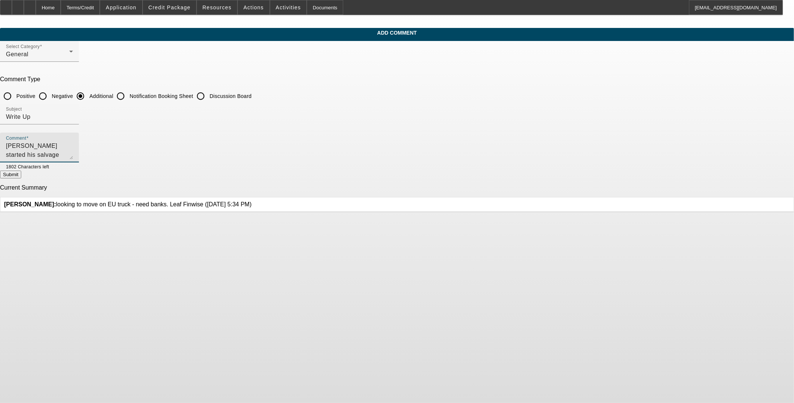
drag, startPoint x: 450, startPoint y: 144, endPoint x: 382, endPoint y: 147, distance: 68.6
click at [73, 147] on textarea "[PERSON_NAME] started his salvage yard [DATE] and is looking to add another rol…" at bounding box center [39, 150] width 67 height 18
drag, startPoint x: 385, startPoint y: 142, endPoint x: 370, endPoint y: 145, distance: 15.3
click at [73, 145] on textarea "[PERSON_NAME] started his salvage yard [DATE]. PG is looking to expand his flee…" at bounding box center [39, 150] width 67 height 18
click at [73, 148] on textarea "[PERSON_NAME] started his salvage yard [DATE] and is looking to expand his flee…" at bounding box center [39, 150] width 67 height 18
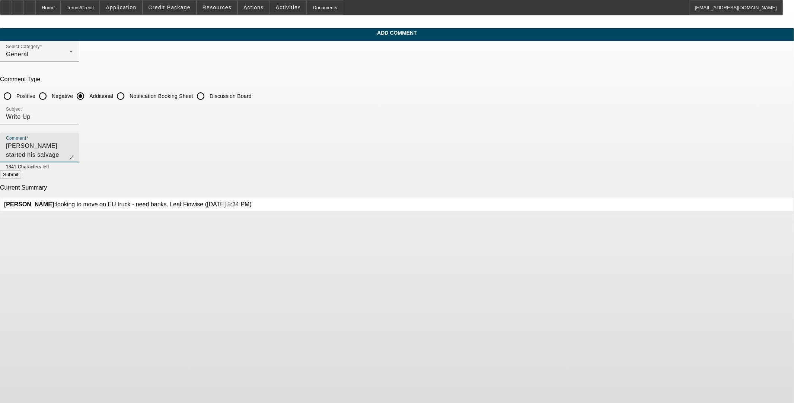
type textarea "[PERSON_NAME] started his salvage yard [DATE] and is looking to expand his flee…"
click at [21, 176] on button "Submit" at bounding box center [10, 174] width 21 height 8
radio input "true"
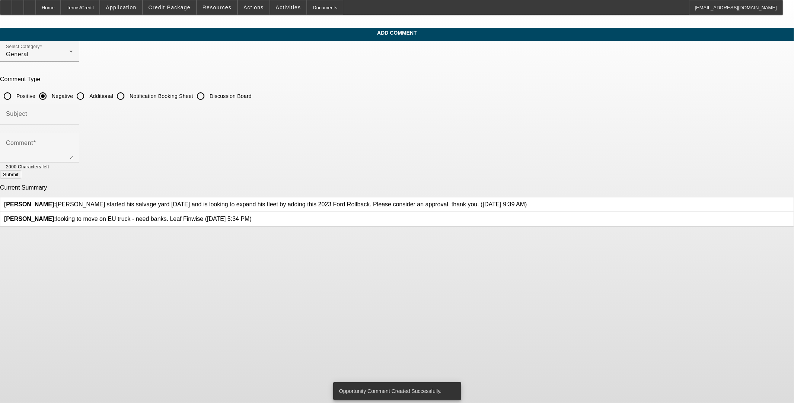
click at [252, 218] on div at bounding box center [252, 219] width 0 height 7
click at [252, 216] on icon at bounding box center [252, 216] width 0 height 0
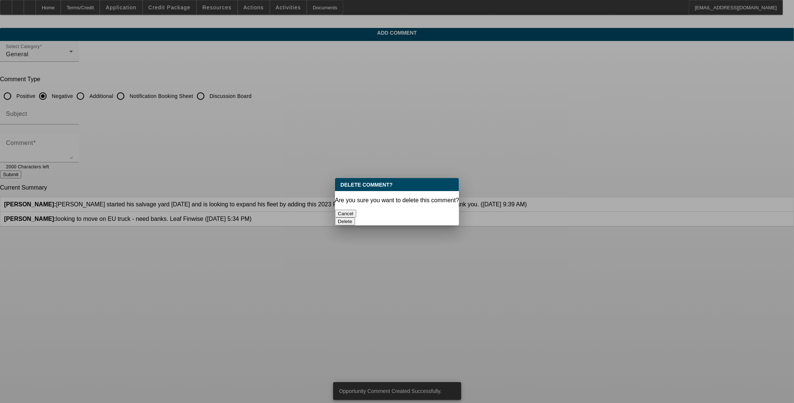
click at [330, 217] on button "Delete" at bounding box center [345, 221] width 20 height 8
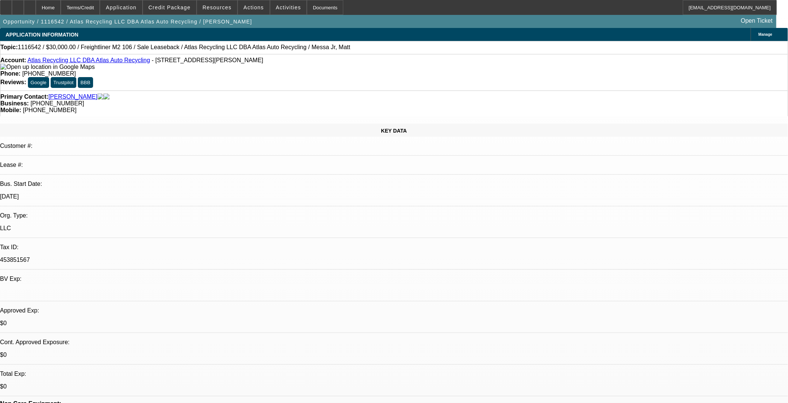
select select "0"
select select "2"
select select "0"
select select "6"
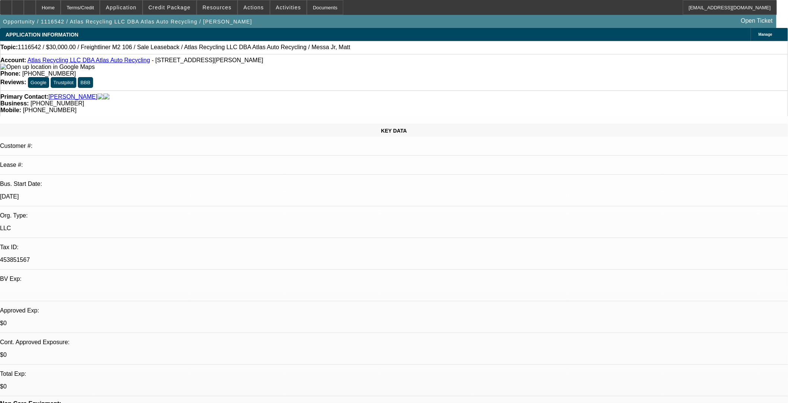
select select "0"
select select "2"
select select "0"
select select "6"
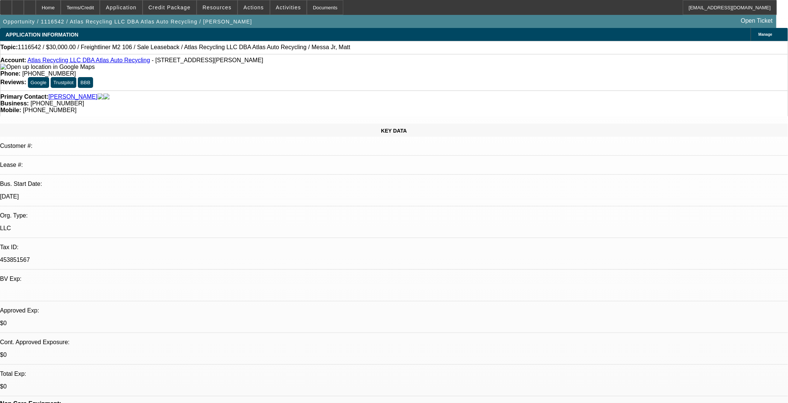
select select "0"
select select "2"
select select "0"
select select "6"
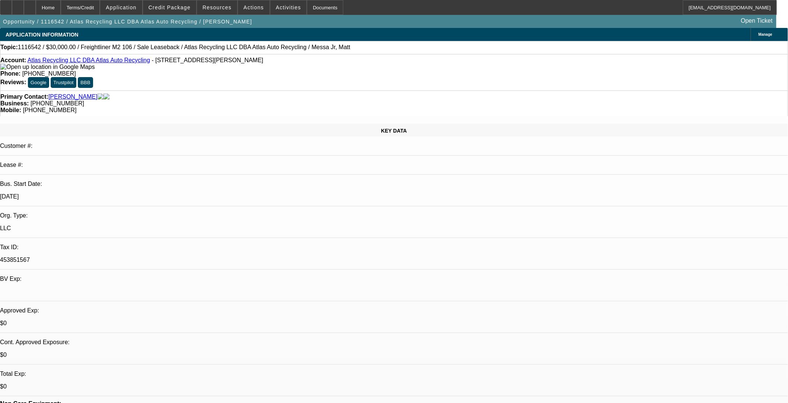
select select "0"
select select "2"
select select "0"
select select "6"
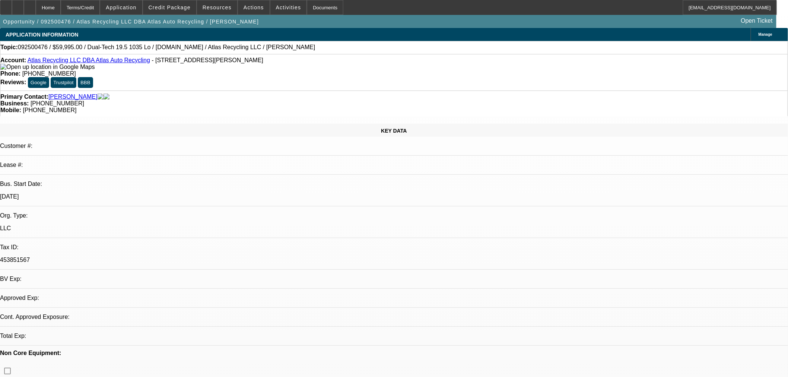
select select "0"
select select "2"
select select "0"
select select "6"
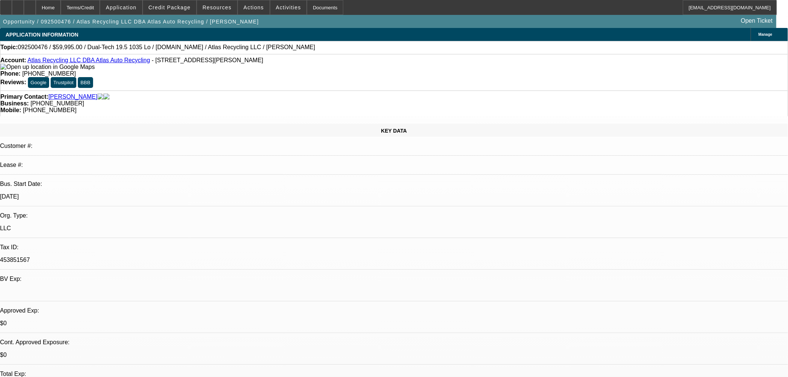
drag, startPoint x: 177, startPoint y: 50, endPoint x: 210, endPoint y: 52, distance: 32.8
click at [210, 51] on div "Topic: 092500476 / $59,995.00 / Dual-Tech 19.5 1035 Lo / [DOMAIN_NAME] / Atlas …" at bounding box center [393, 47] width 787 height 7
copy span "Atlas Recycling"
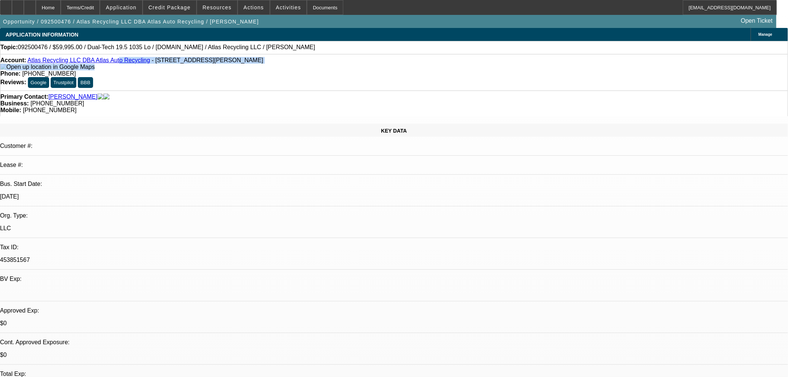
drag, startPoint x: 131, startPoint y: 66, endPoint x: 108, endPoint y: 64, distance: 23.5
click at [108, 64] on div "Account: Atlas Recycling LLC DBA Atlas Auto Recycling - [STREET_ADDRESS][PERSON…" at bounding box center [393, 63] width 787 height 13
click at [106, 73] on div "Account: Atlas Recycling LLC DBA Atlas Auto Recycling - [STREET_ADDRESS][PERSON…" at bounding box center [394, 72] width 788 height 36
drag, startPoint x: 89, startPoint y: 65, endPoint x: 98, endPoint y: 65, distance: 8.9
click at [98, 65] on div "Account: Atlas Recycling LLC DBA Atlas Auto Recycling - 505 N Mitchell Ave, Lan…" at bounding box center [393, 63] width 787 height 13
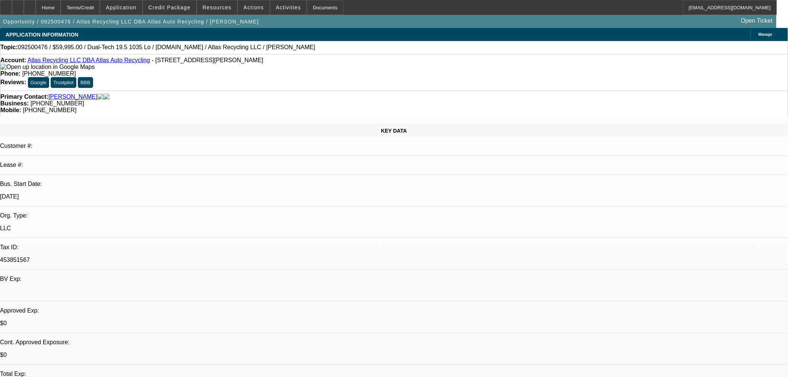
drag, startPoint x: 191, startPoint y: 76, endPoint x: 170, endPoint y: 51, distance: 33.0
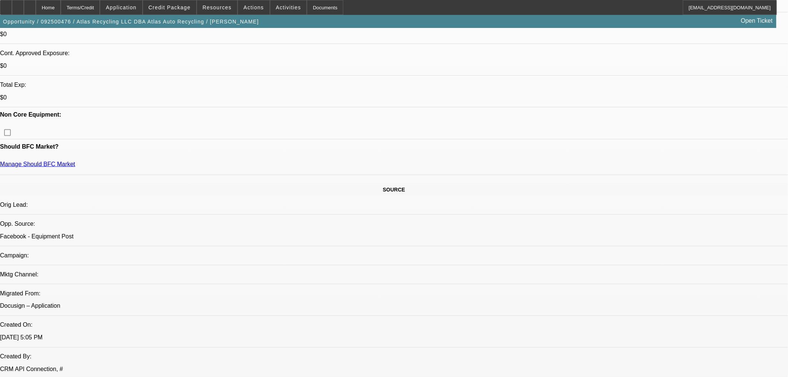
scroll to position [289, 0]
click at [199, 31] on span "button" at bounding box center [131, 22] width 262 height 18
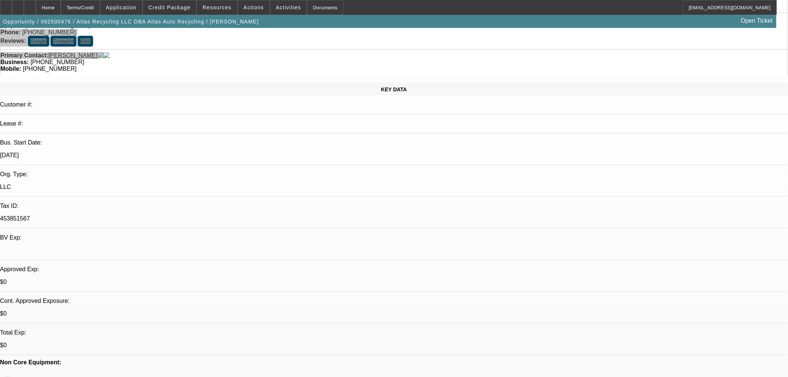
scroll to position [0, 0]
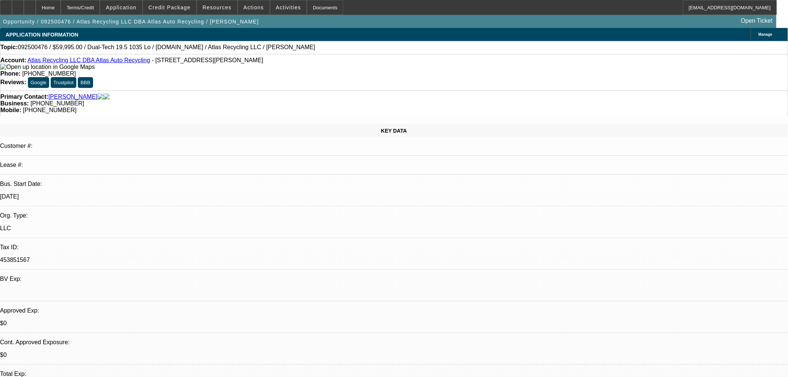
click at [113, 93] on div "Primary Contact: Messa, Matthew" at bounding box center [393, 96] width 787 height 7
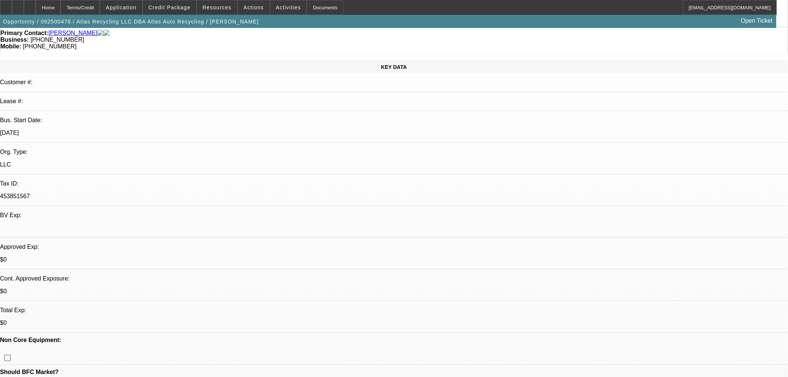
scroll to position [83, 0]
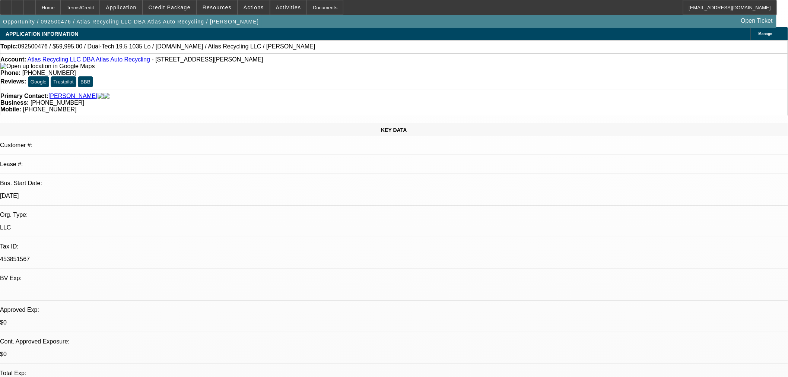
scroll to position [0, 0]
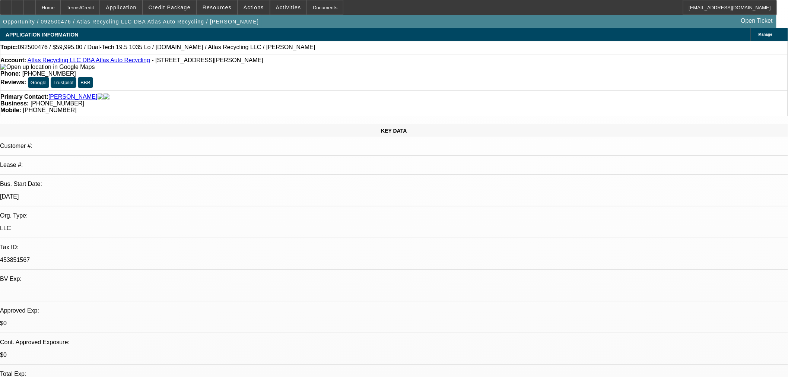
drag, startPoint x: 700, startPoint y: 162, endPoint x: 520, endPoint y: 150, distance: 180.6
drag, startPoint x: 531, startPoint y: 155, endPoint x: 706, endPoint y: 165, distance: 175.3
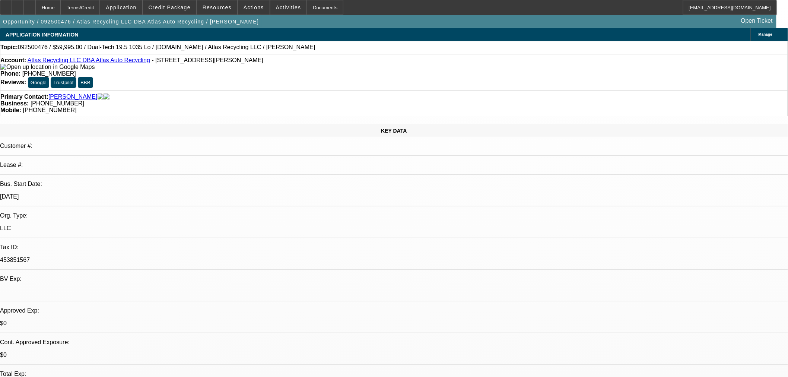
copy div "Matt Messa started his salvage yard 20 years ago and is looking to expand his f…"
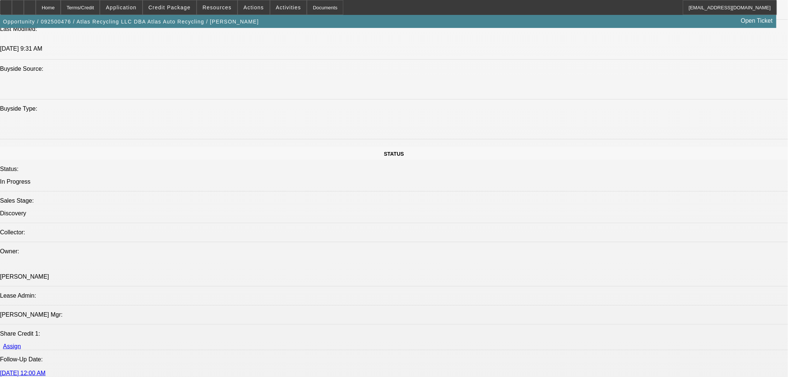
scroll to position [620, 0]
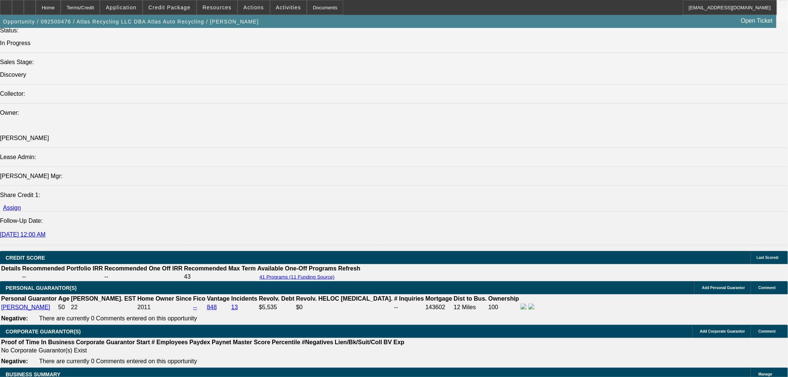
scroll to position [869, 0]
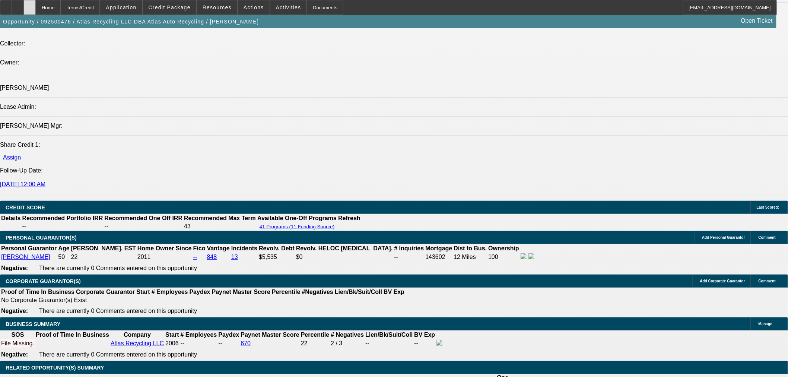
click at [36, 10] on div at bounding box center [30, 7] width 12 height 15
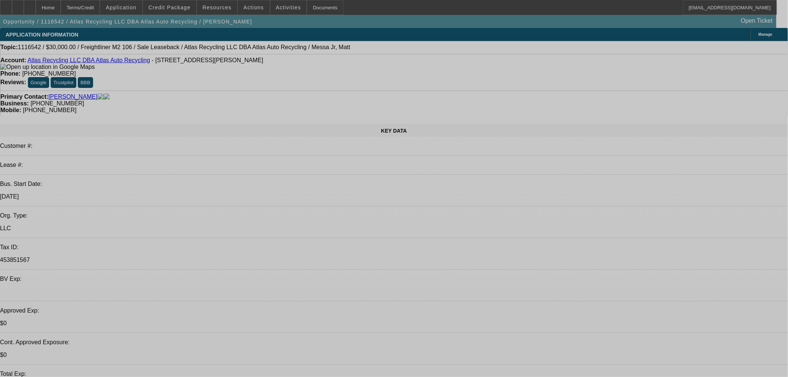
select select "0"
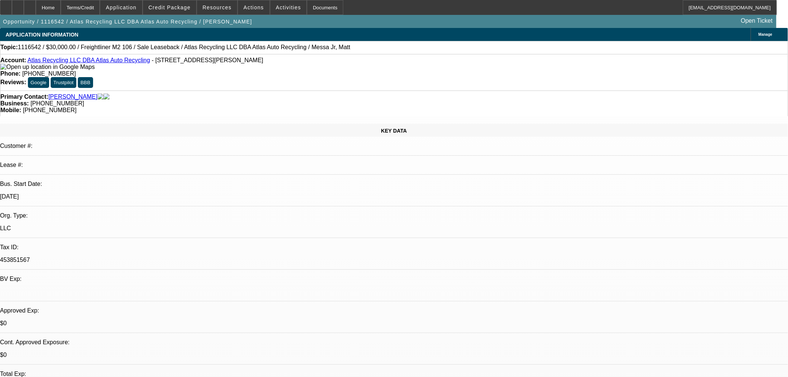
select select "2"
select select "0"
select select "6"
select select "0"
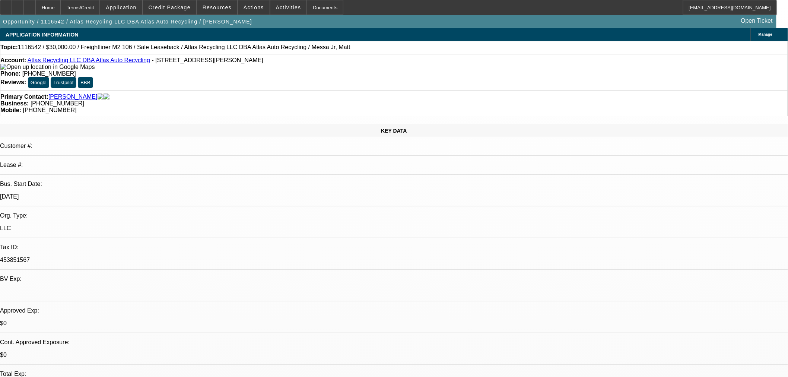
select select "2"
select select "0"
select select "6"
select select "0"
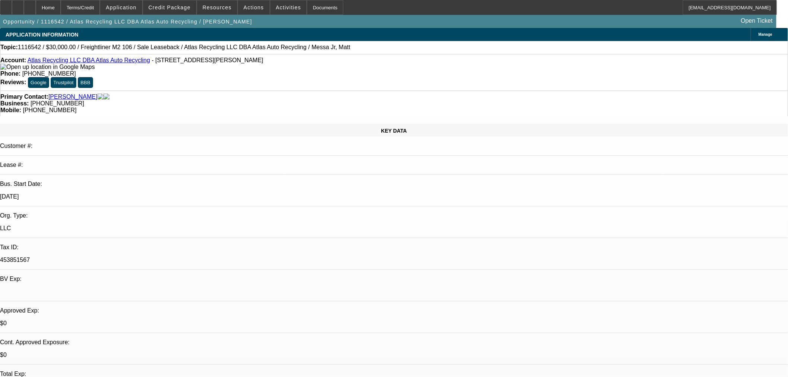
select select "2"
select select "0"
select select "6"
select select "0"
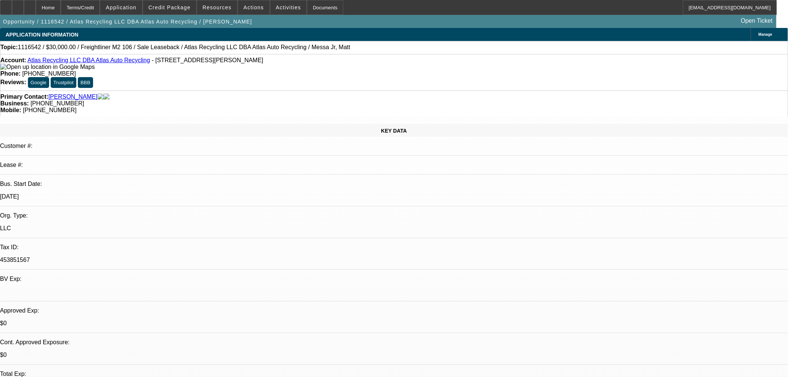
select select "2"
select select "0"
select select "6"
click at [178, 6] on span "Credit Package" at bounding box center [170, 7] width 42 height 6
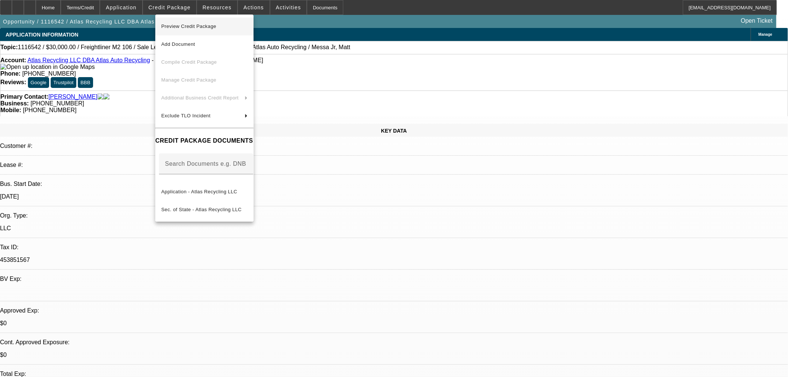
click at [191, 23] on span "Preview Credit Package" at bounding box center [204, 26] width 86 height 9
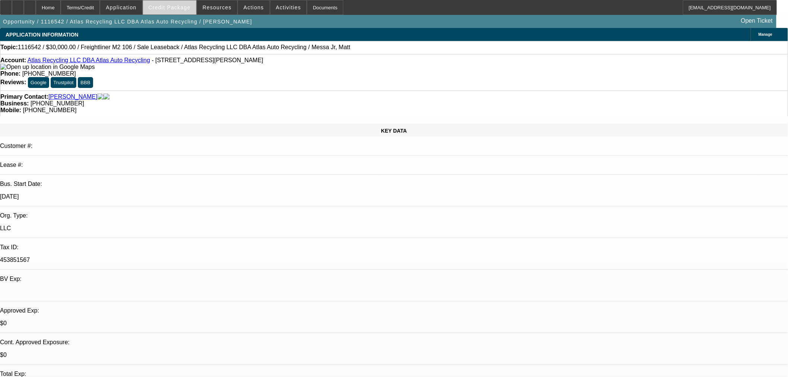
click at [188, 8] on span "Credit Package" at bounding box center [170, 7] width 42 height 6
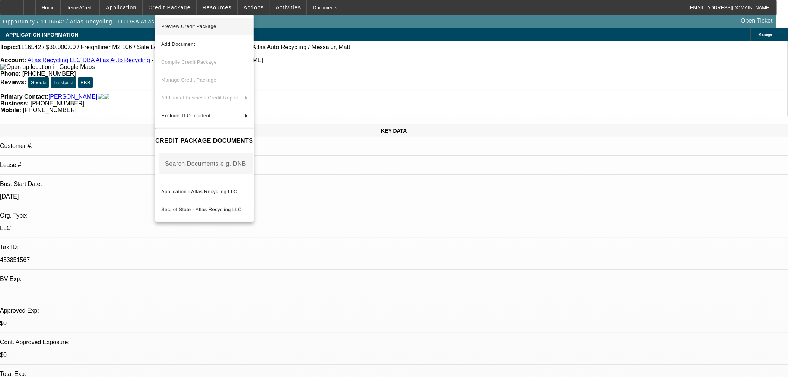
click at [204, 19] on button "Preview Credit Package" at bounding box center [204, 26] width 98 height 18
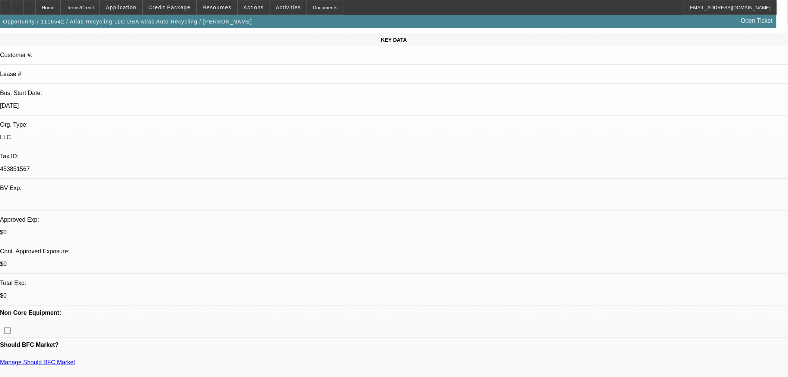
scroll to position [165, 0]
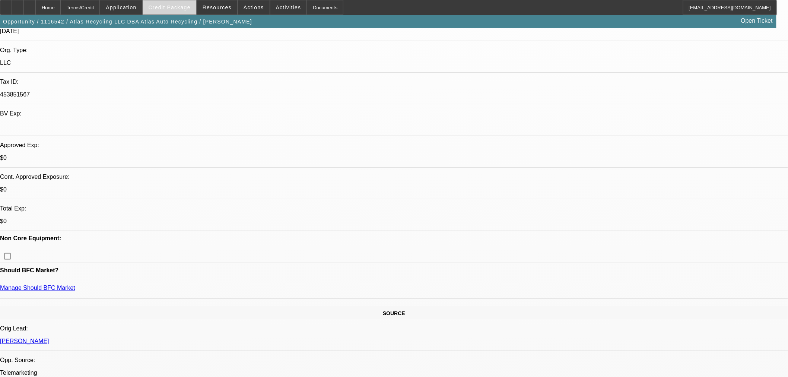
click at [179, 10] on span "Credit Package" at bounding box center [170, 7] width 42 height 6
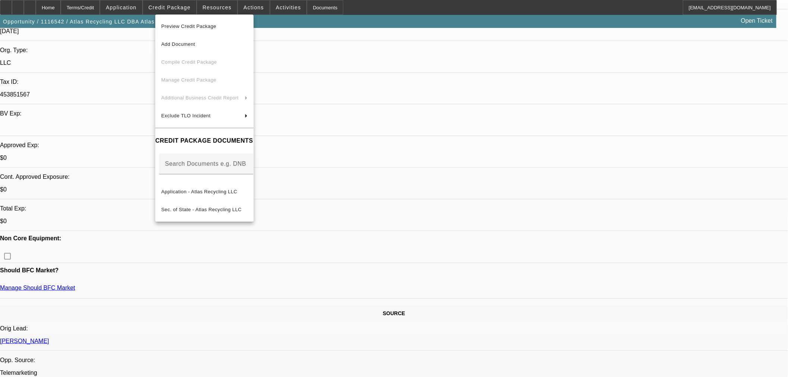
click at [192, 22] on span "Preview Credit Package" at bounding box center [204, 26] width 86 height 9
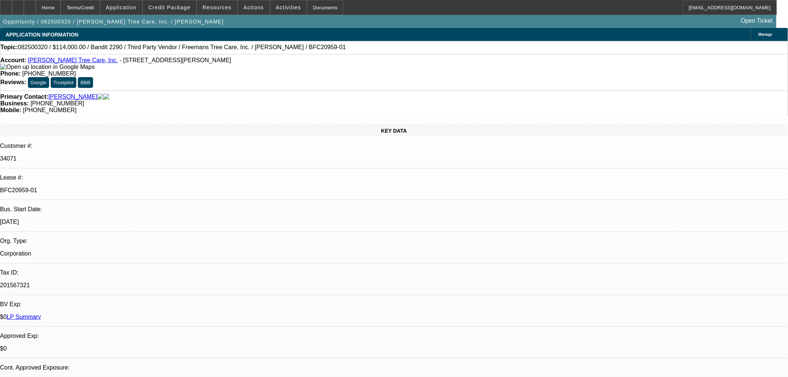
select select "0"
select select "6"
select select "0"
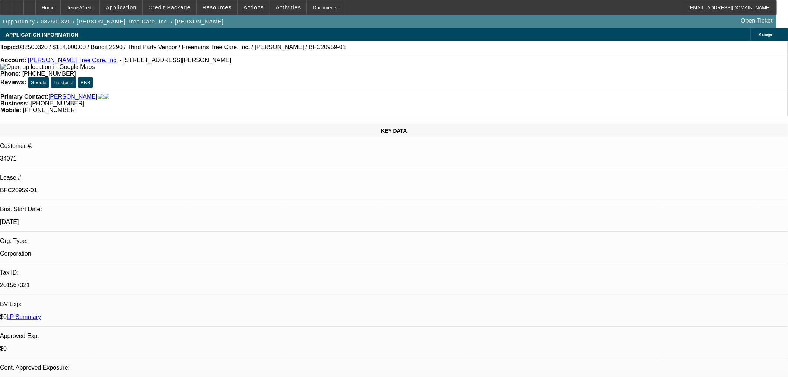
select select "0"
select select "6"
select select "0"
select select "2"
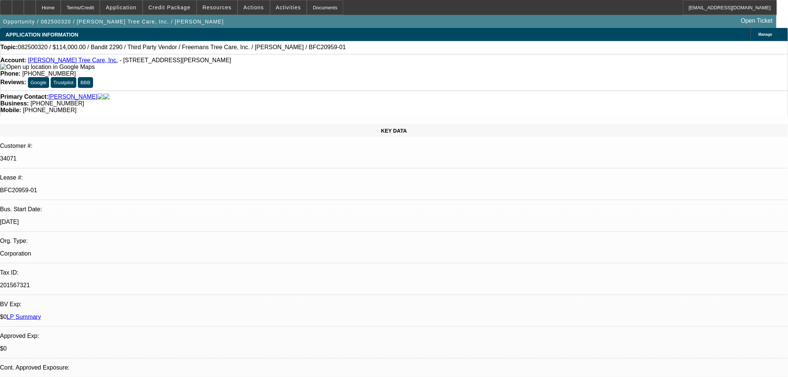
select select "2"
select select "0"
select select "6"
select select "0"
select select "2"
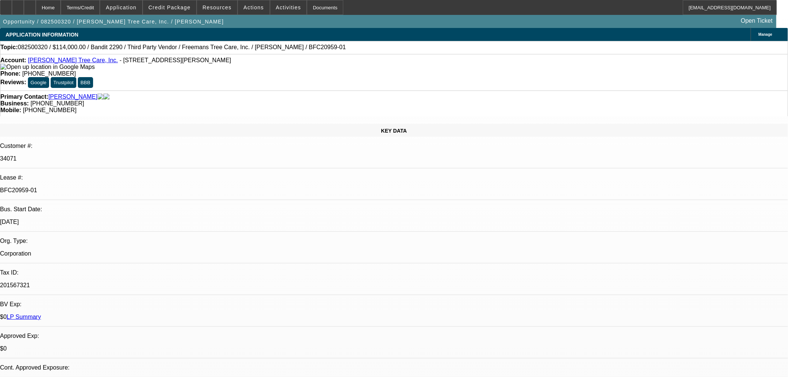
select select "2"
select select "0"
select select "6"
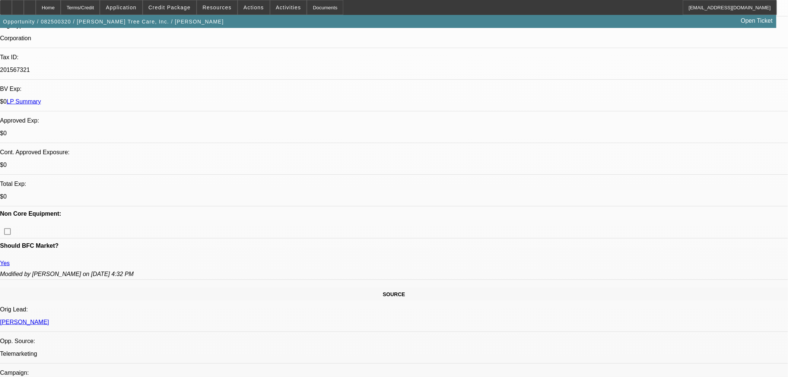
scroll to position [248, 0]
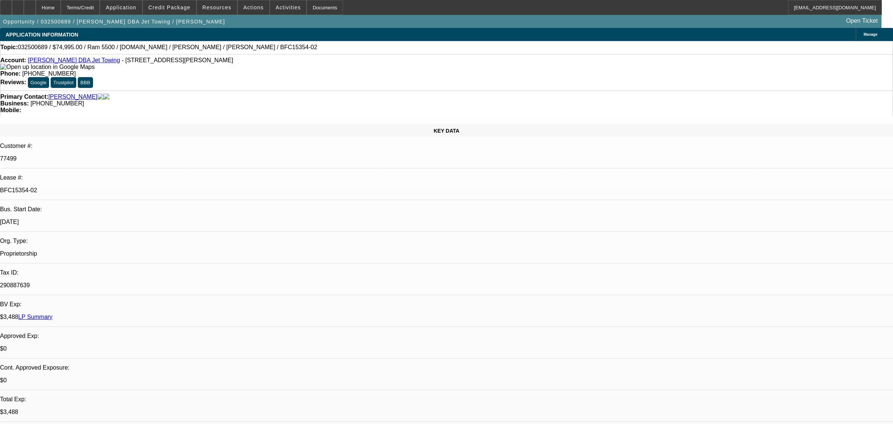
select select "0"
select select "3"
select select "0.1"
select select "4"
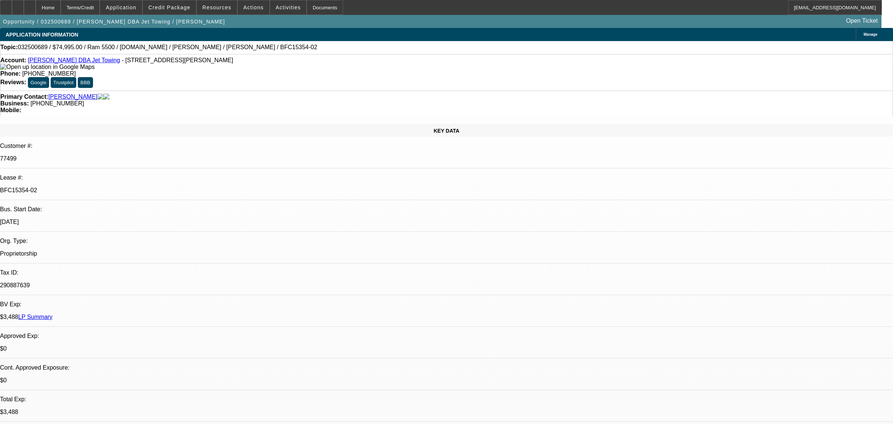
select select "0"
select select "0.1"
select select "4"
select select "0"
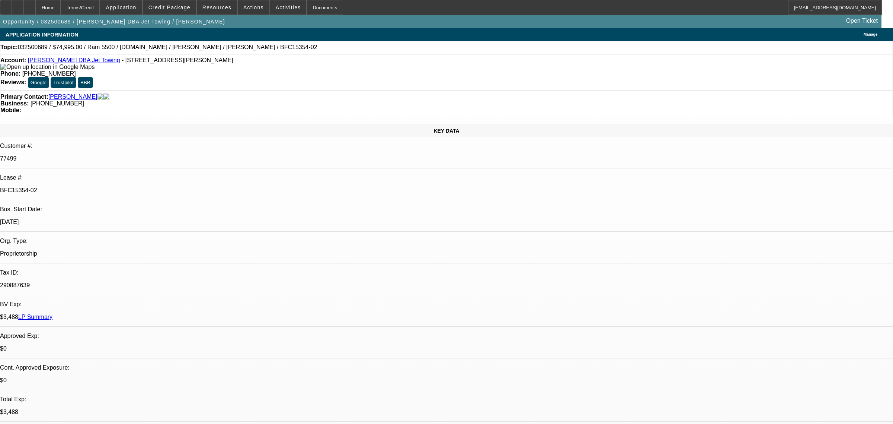
select select "0"
select select "0.1"
select select "4"
select select "0"
select select "2"
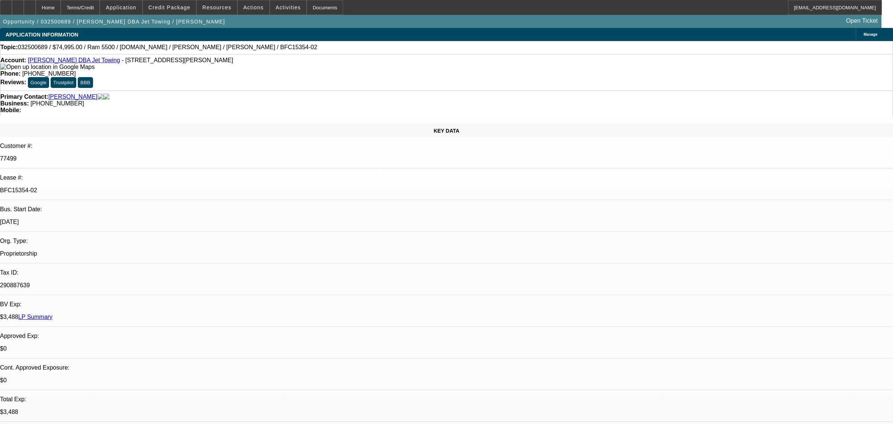
select select "2"
select select "0.1"
select select "4"
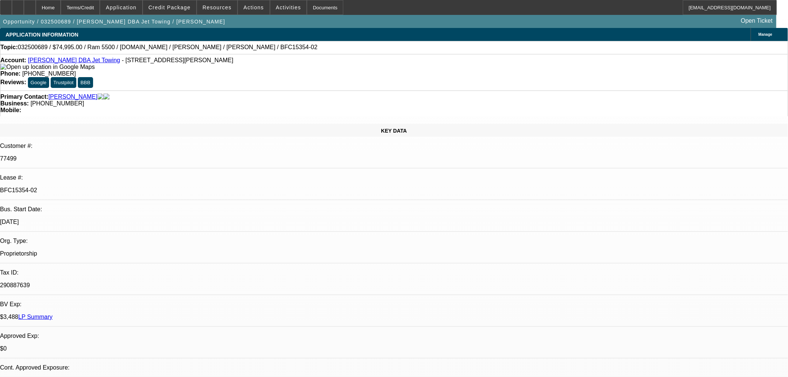
scroll to position [579, 0]
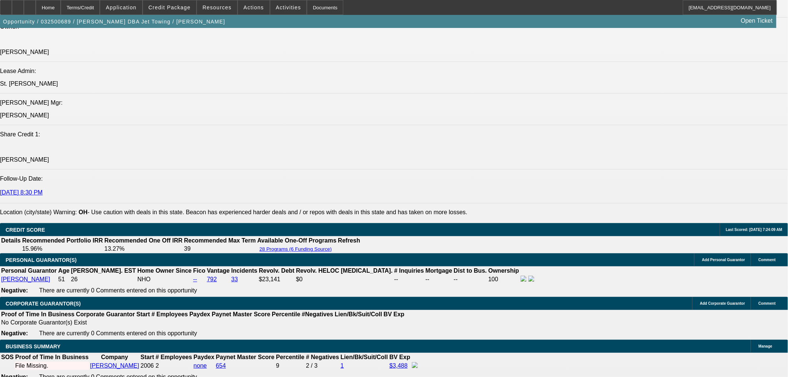
scroll to position [951, 0]
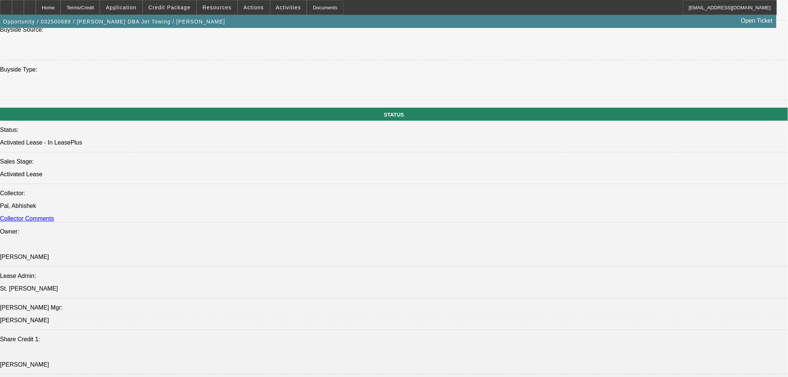
scroll to position [662, 0]
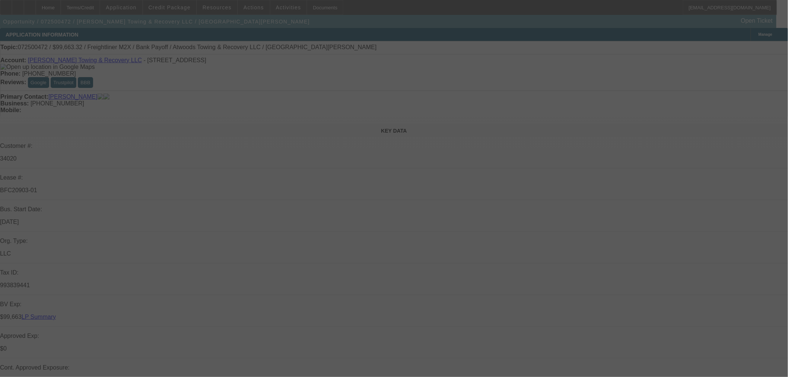
click at [727, 45] on div at bounding box center [394, 188] width 788 height 377
click at [726, 46] on div at bounding box center [394, 188] width 788 height 377
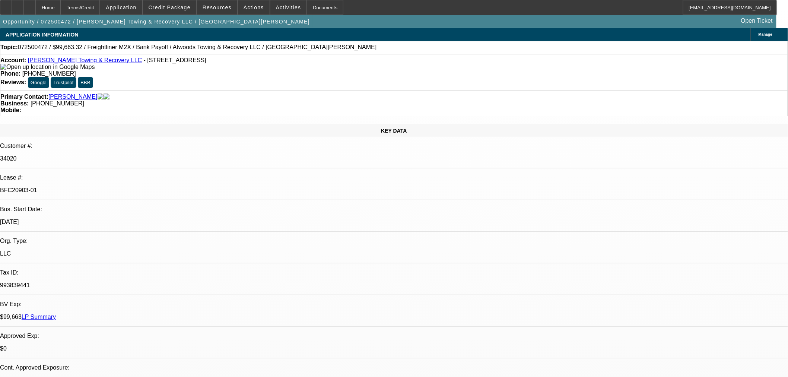
select select "0"
select select "2"
select select "0"
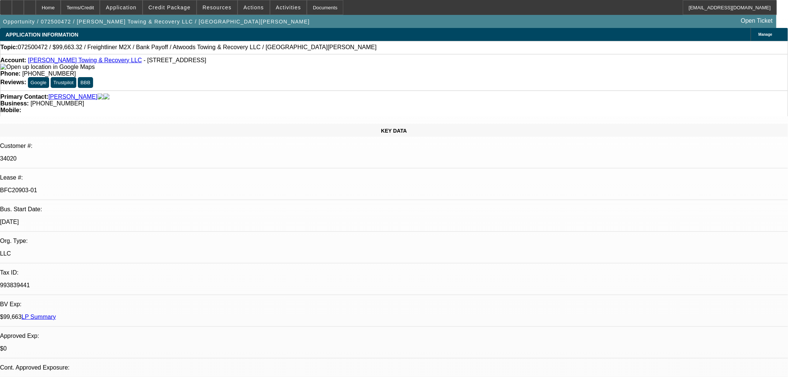
select select "0"
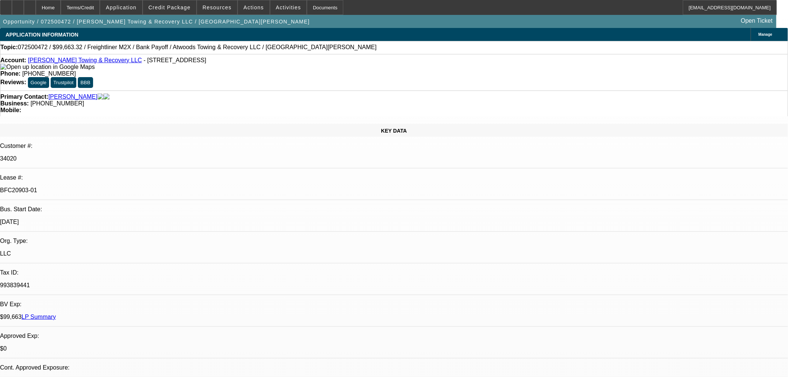
select select "2"
select select "0"
select select "2"
select select "6"
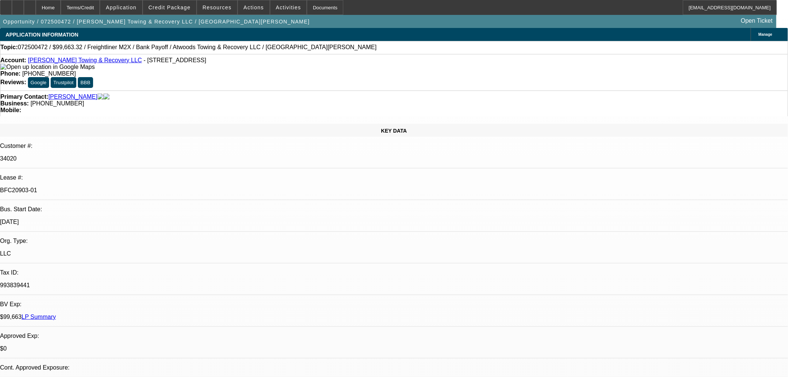
select select "1"
select select "6"
select select "1"
select select "6"
select select "2"
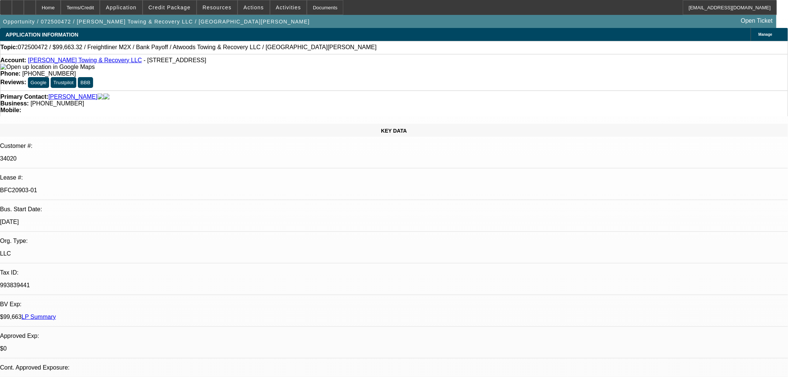
select select "6"
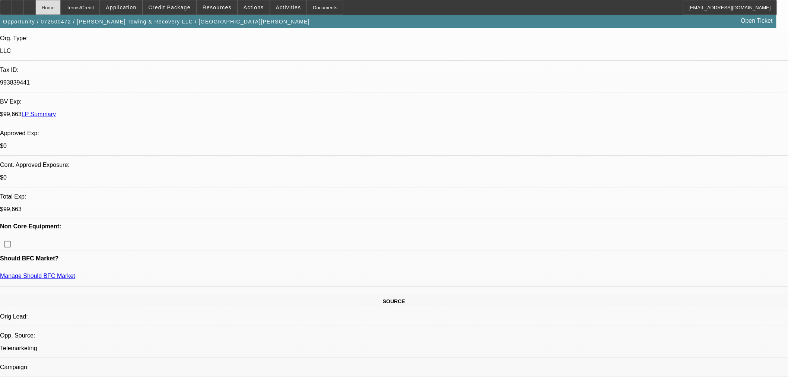
scroll to position [207, 0]
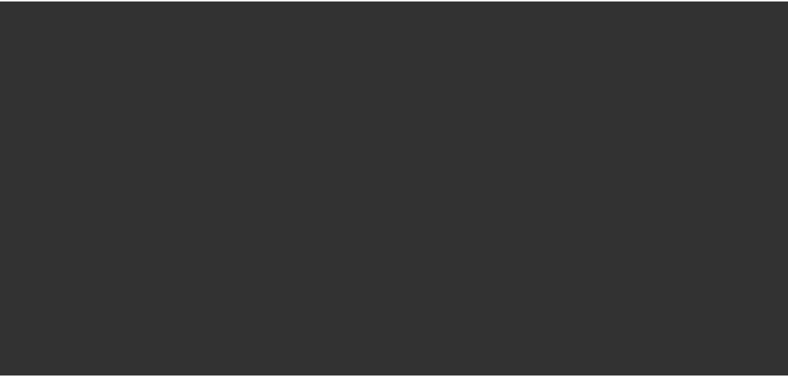
scroll to position [248, 0]
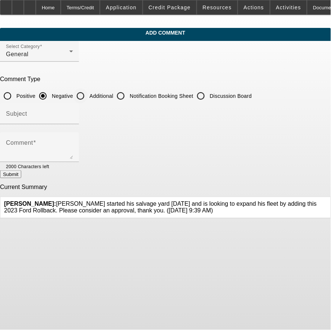
click at [88, 89] on input "Additional" at bounding box center [80, 96] width 15 height 15
radio input "true"
click at [73, 107] on div "Subject" at bounding box center [39, 113] width 67 height 21
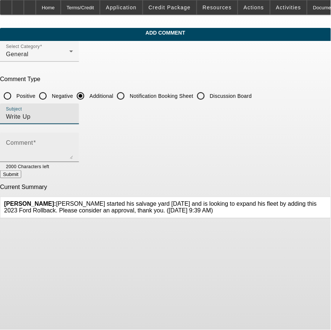
type input "Write Up"
click at [73, 152] on textarea "Comment" at bounding box center [39, 150] width 67 height 18
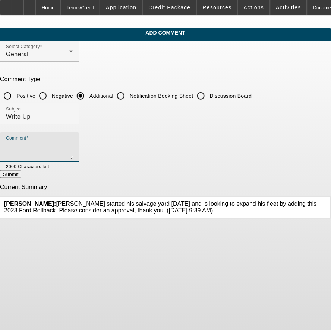
paste textarea "[PERSON_NAME] started his salvage yard [DATE] and is looking to expand his flee…"
click at [79, 143] on div "Comment [PERSON_NAME] started his salvage yard [DATE] and is looking to expand …" at bounding box center [39, 148] width 79 height 30
click at [73, 146] on textarea "[PERSON_NAME] started his salvage yard [DATE] and is looking to expand his flee…" at bounding box center [39, 150] width 67 height 18
type textarea "[PERSON_NAME] started his salvage yard [DATE] and is looking to expand his flee…"
click at [21, 171] on button "Submit" at bounding box center [10, 174] width 21 height 8
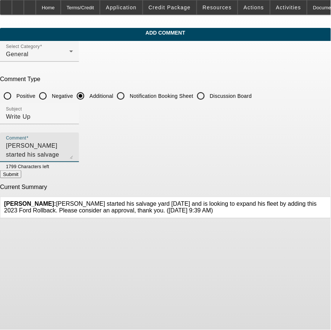
radio input "true"
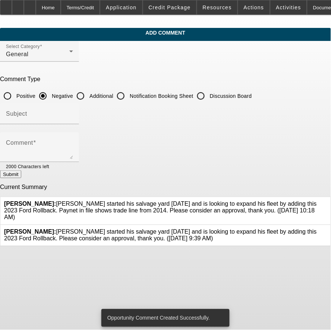
click at [326, 229] on icon at bounding box center [326, 229] width 0 height 0
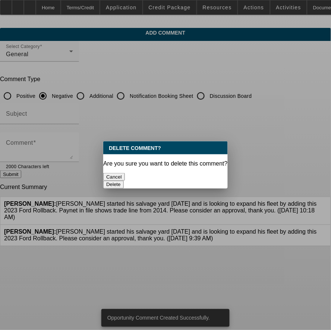
click at [124, 181] on button "Delete" at bounding box center [113, 185] width 20 height 8
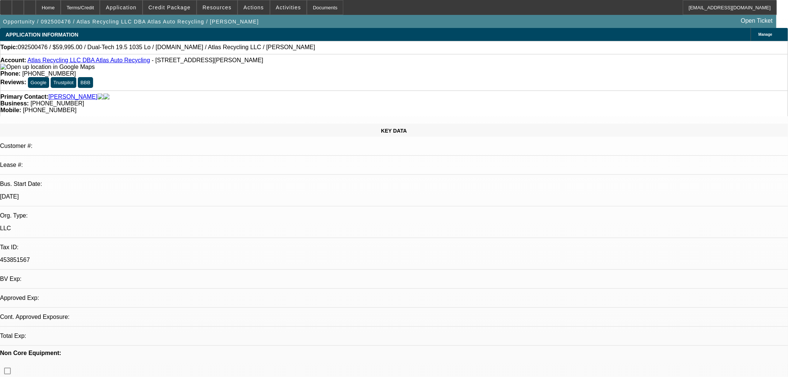
select select "0"
select select "2"
select select "0"
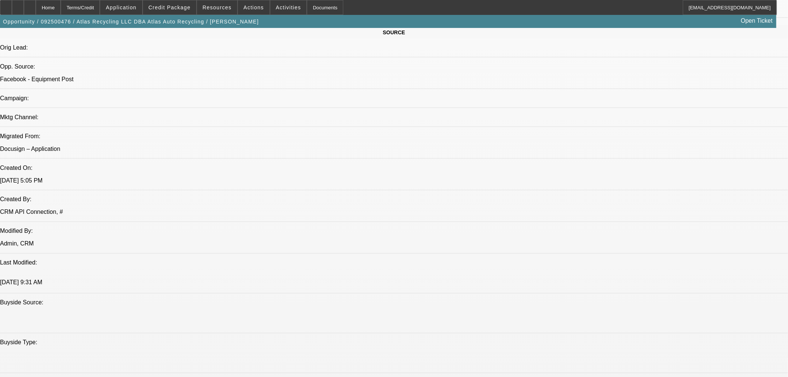
scroll to position [538, 0]
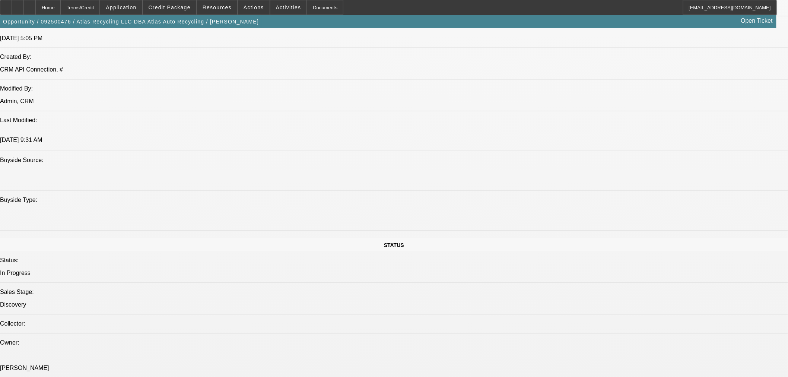
select select "1"
select select "2"
select select "6"
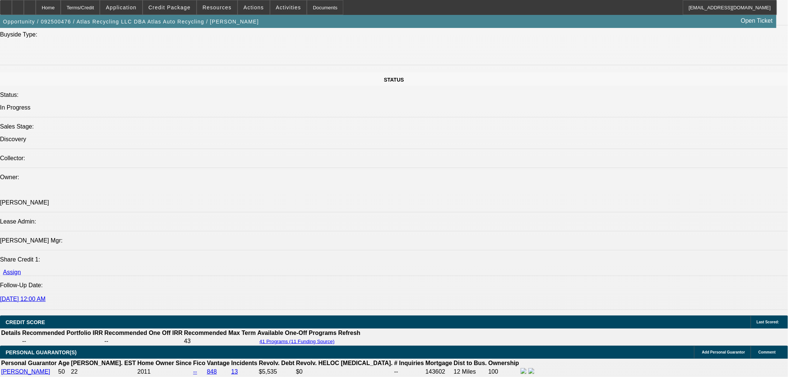
scroll to position [1002, 0]
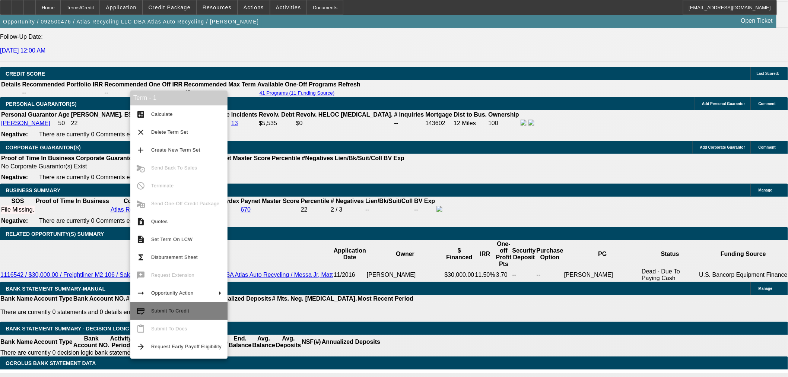
click at [169, 318] on button "credit_score Submit To Credit" at bounding box center [178, 311] width 97 height 18
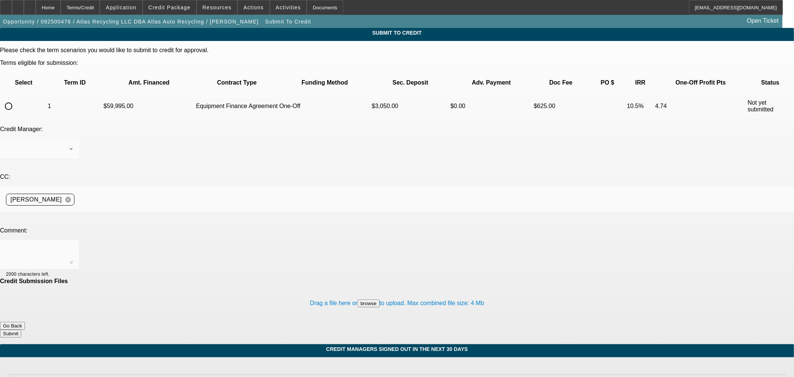
click at [16, 99] on input "radio" at bounding box center [8, 106] width 15 height 15
radio input "true"
click at [73, 240] on div at bounding box center [39, 255] width 67 height 30
type textarea "Please send to Finwise, thank you."
drag, startPoint x: 427, startPoint y: 273, endPoint x: 431, endPoint y: 272, distance: 3.8
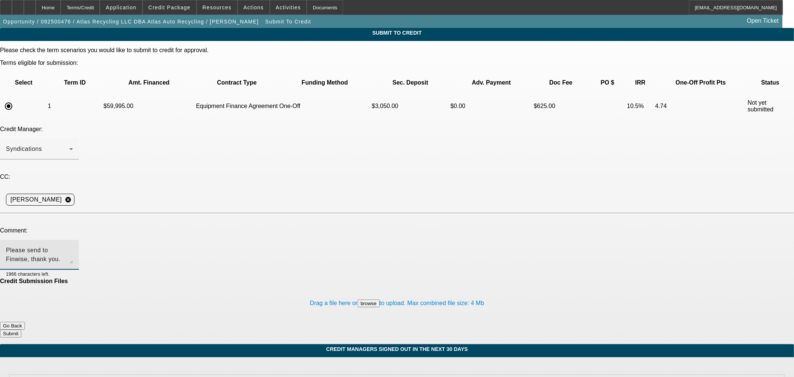
click at [21, 329] on button "Submit" at bounding box center [10, 333] width 21 height 8
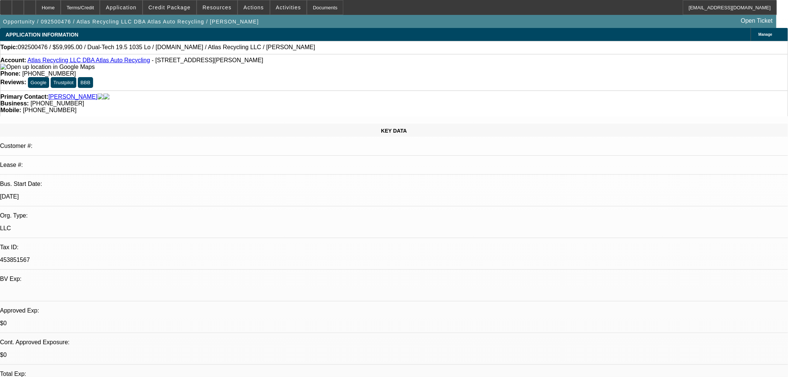
select select "0"
select select "2"
select select "0"
select select "6"
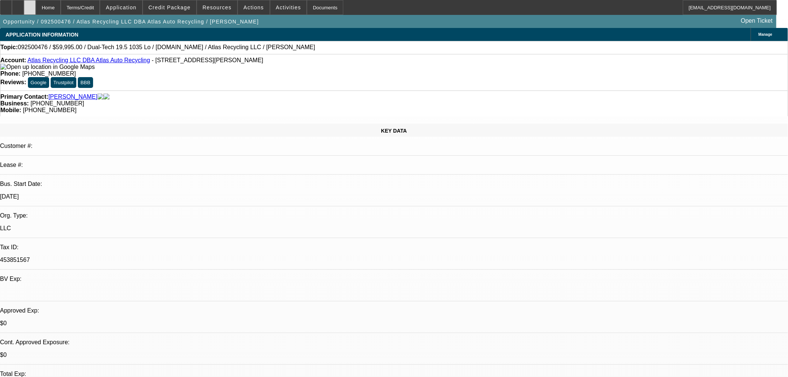
click at [36, 9] on div at bounding box center [30, 7] width 12 height 15
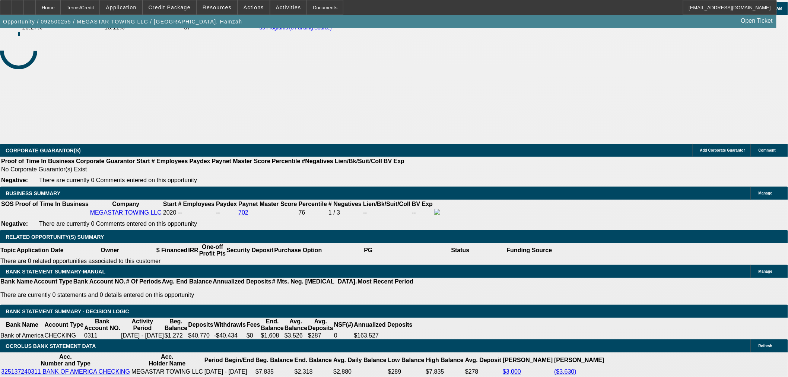
select select "0"
select select "2"
select select "0.1"
select select "4"
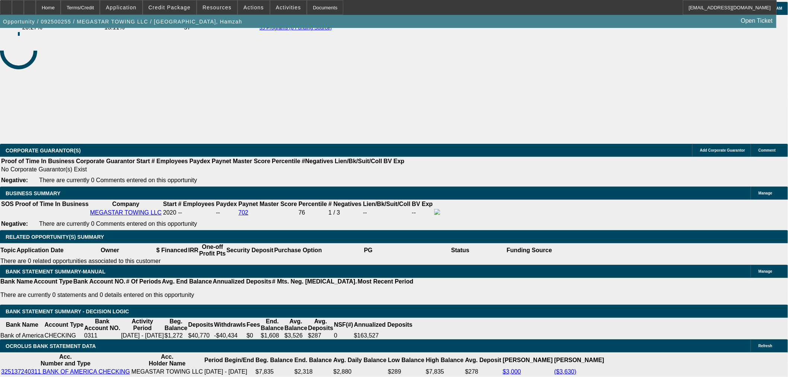
select select "0"
select select "2"
select select "0.1"
select select "4"
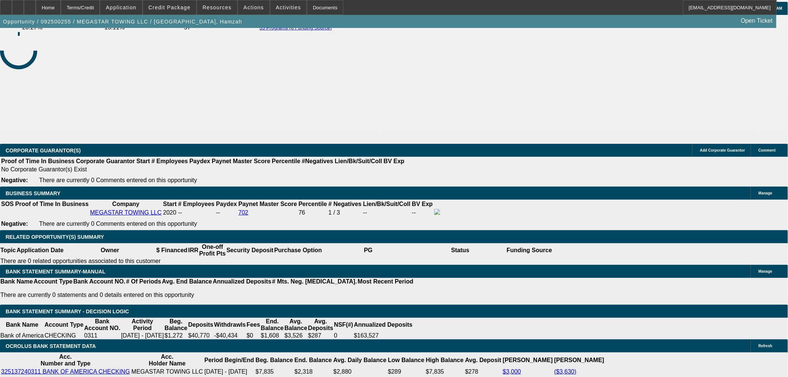
select select "0"
select select "0.1"
select select "4"
select select "0"
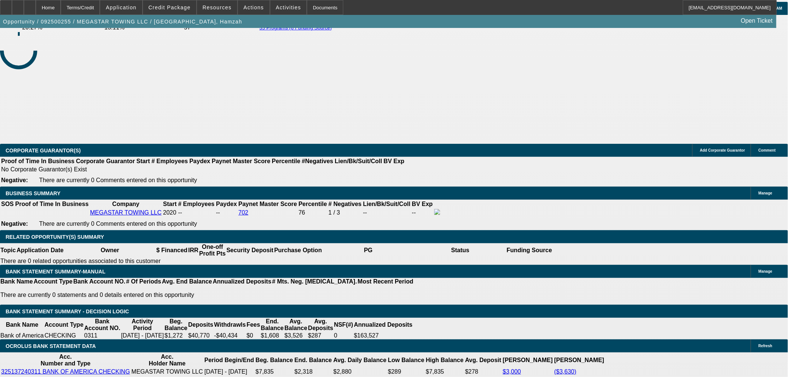
select select "2"
select select "0.1"
select select "4"
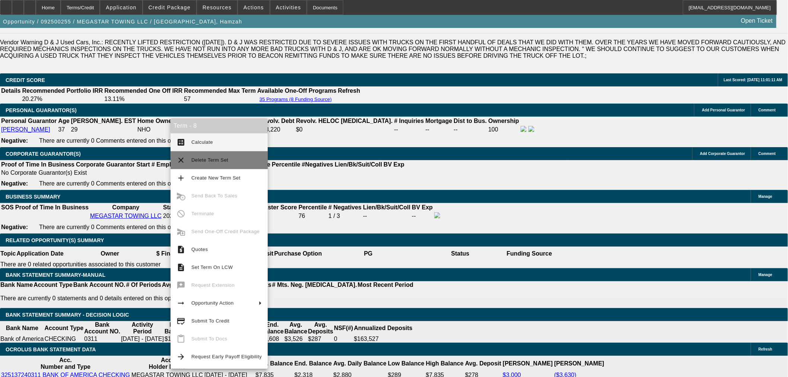
scroll to position [1034, 0]
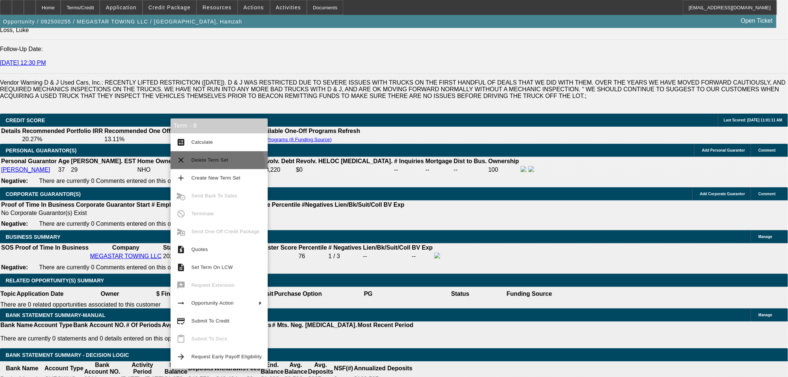
click at [216, 166] on button "clear Delete Term Set" at bounding box center [218, 160] width 97 height 18
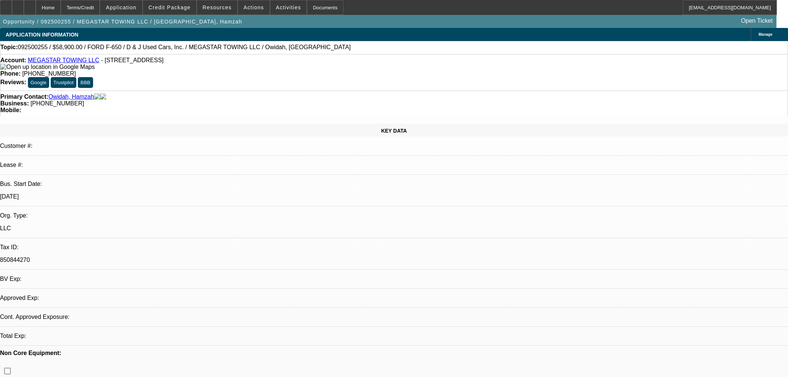
select select "0"
select select "2"
select select "0.1"
select select "4"
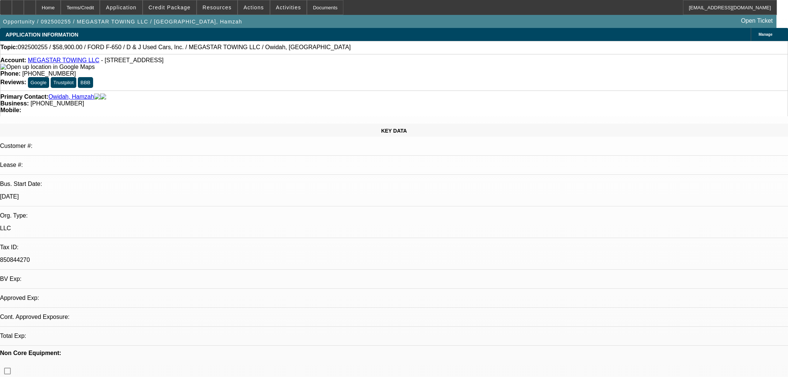
select select "0"
select select "0.1"
select select "4"
select select "0"
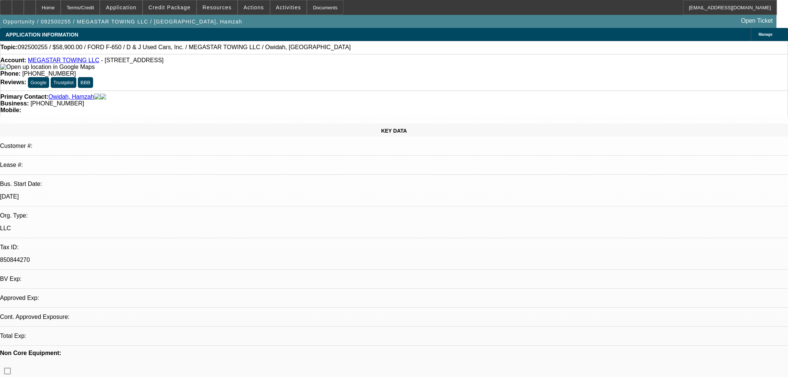
select select "2"
select select "0.1"
select select "4"
select select "0"
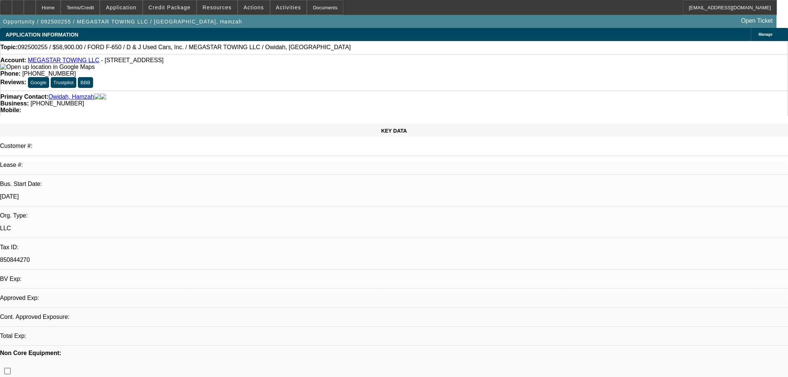
select select "2"
select select "0.1"
select select "4"
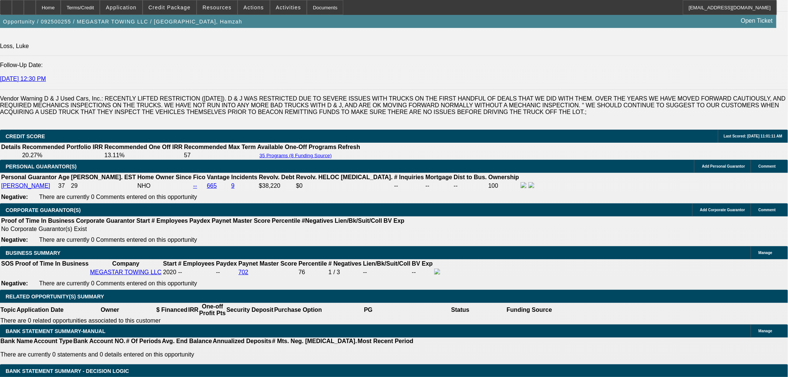
scroll to position [1044, 0]
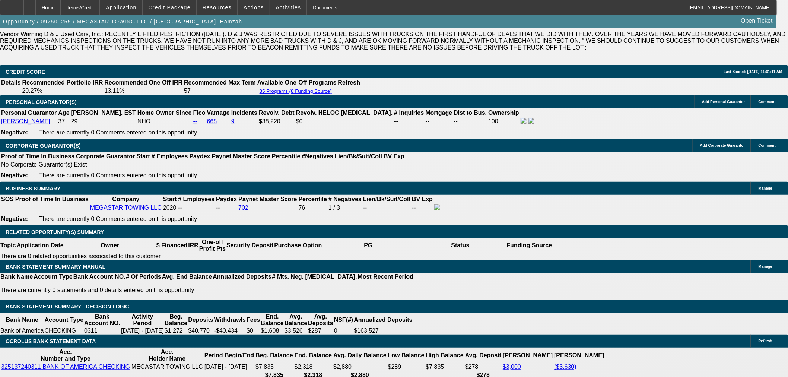
scroll to position [1086, 0]
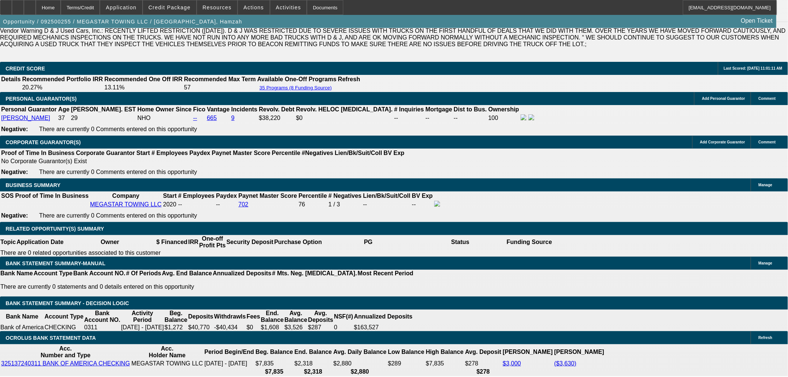
drag, startPoint x: 361, startPoint y: 322, endPoint x: 376, endPoint y: 321, distance: 14.5
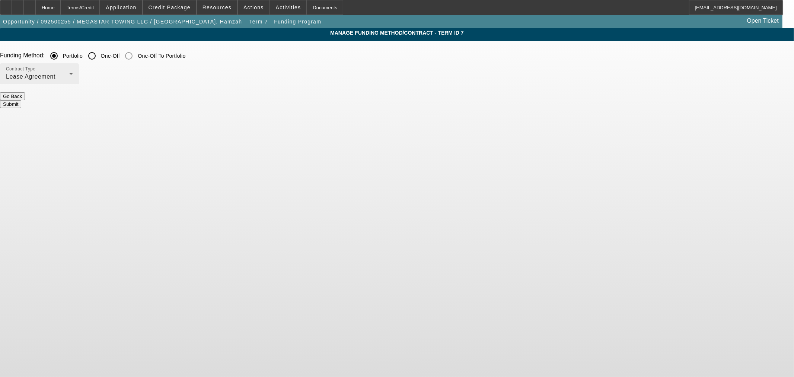
click at [73, 69] on div "Contract Type Lease Agreement" at bounding box center [39, 73] width 67 height 21
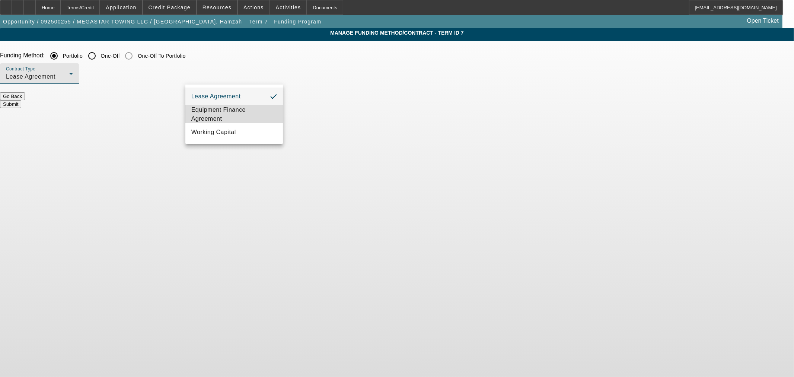
click at [265, 112] on span "Equipment Finance Agreement" at bounding box center [234, 114] width 86 height 18
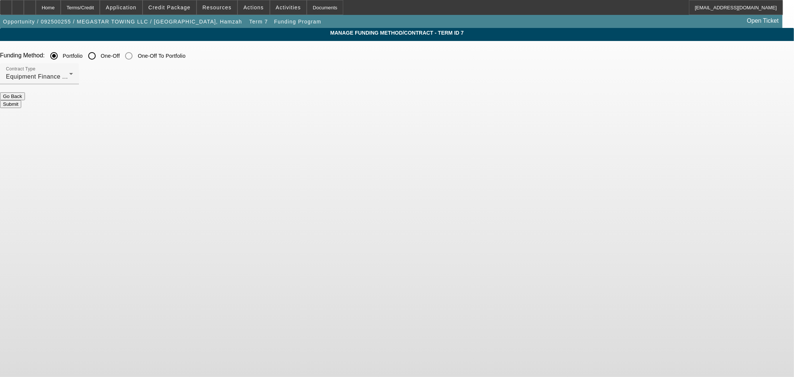
click at [21, 100] on button "Submit" at bounding box center [10, 104] width 21 height 8
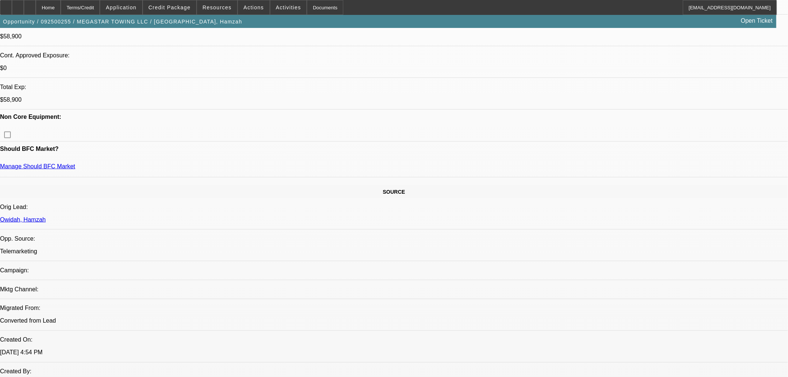
select select "0"
select select "2"
select select "0"
select select "6"
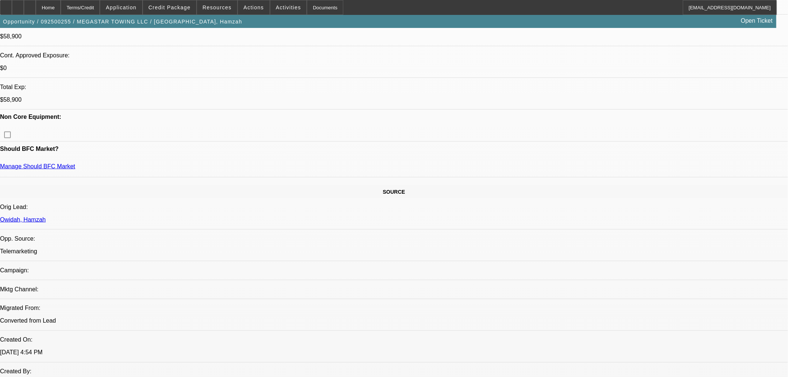
select select "0"
select select "0.1"
select select "4"
select select "0"
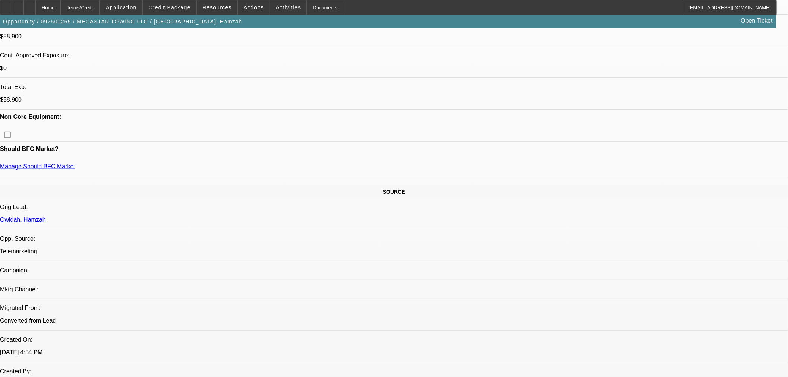
select select "2"
select select "0.1"
select select "4"
select select "0"
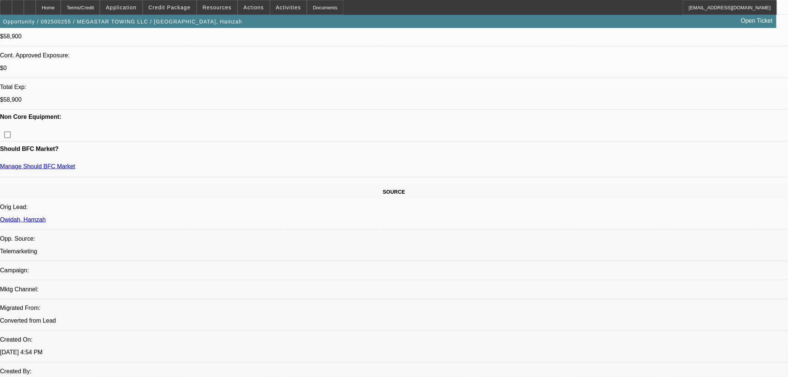
select select "2"
select select "0.1"
select select "4"
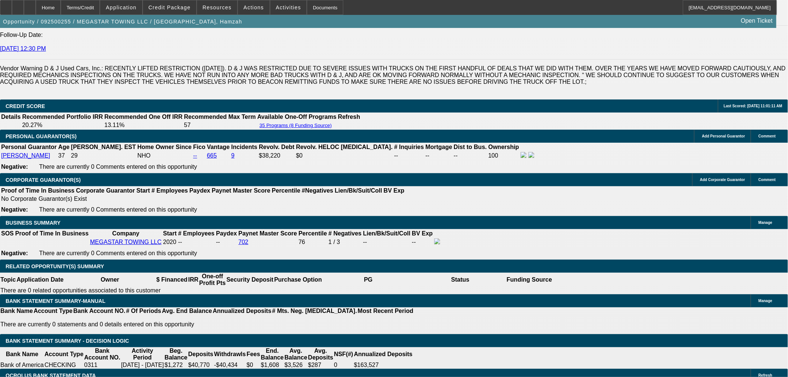
scroll to position [1045, 0]
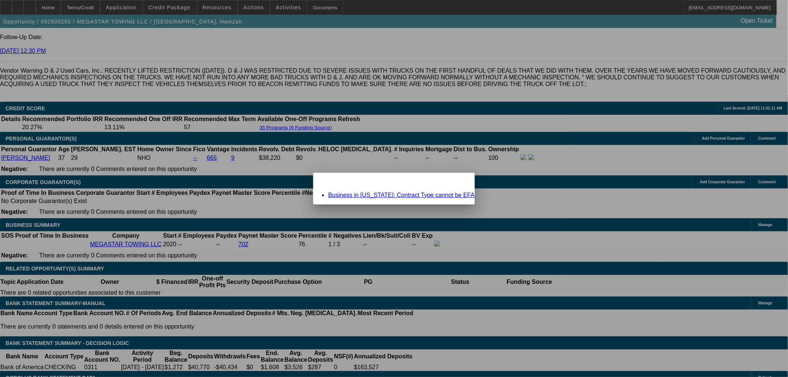
scroll to position [0, 0]
click at [379, 192] on link "Business in California: Contract Type cannot be EFA" at bounding box center [401, 195] width 146 height 6
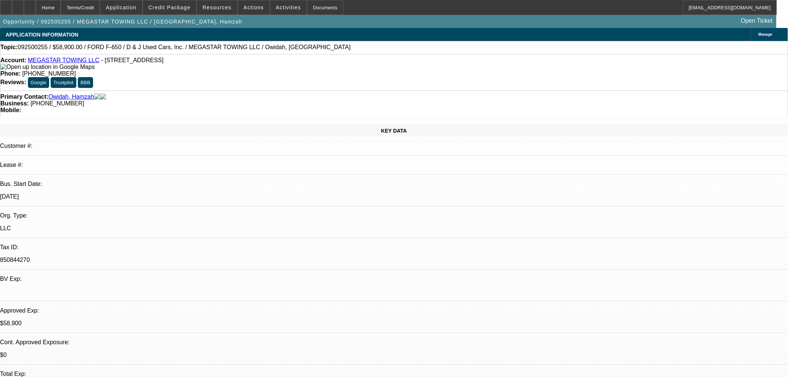
scroll to position [1045, 0]
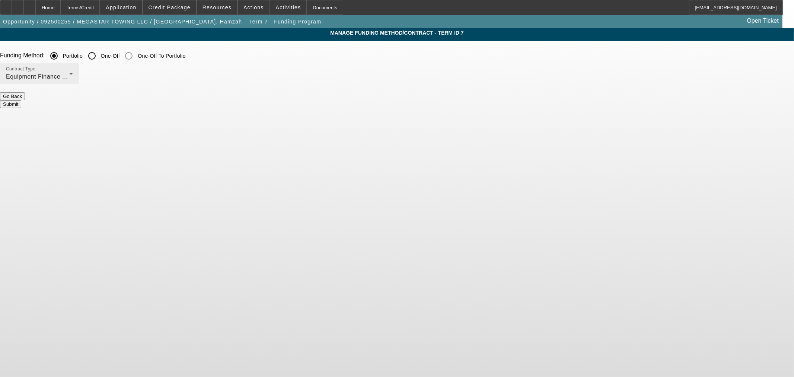
click at [76, 77] on icon at bounding box center [71, 73] width 9 height 9
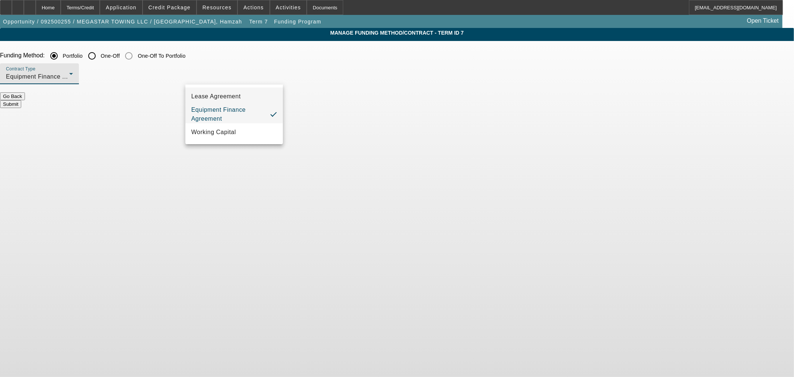
click at [234, 99] on span "Lease Agreement" at bounding box center [216, 96] width 50 height 9
click at [21, 101] on button "Submit" at bounding box center [10, 104] width 21 height 8
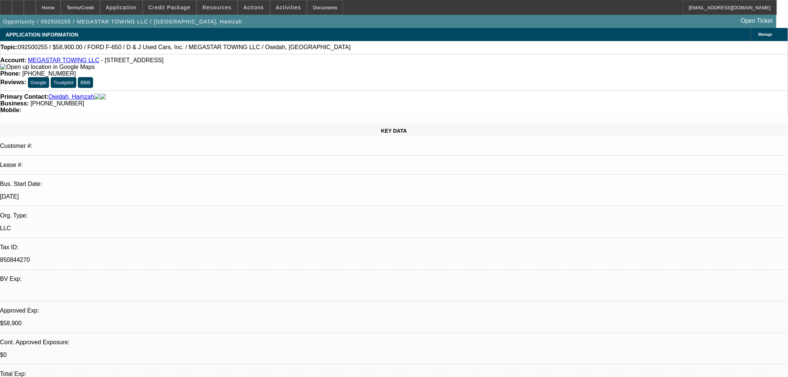
select select "0"
select select "2"
select select "0"
select select "6"
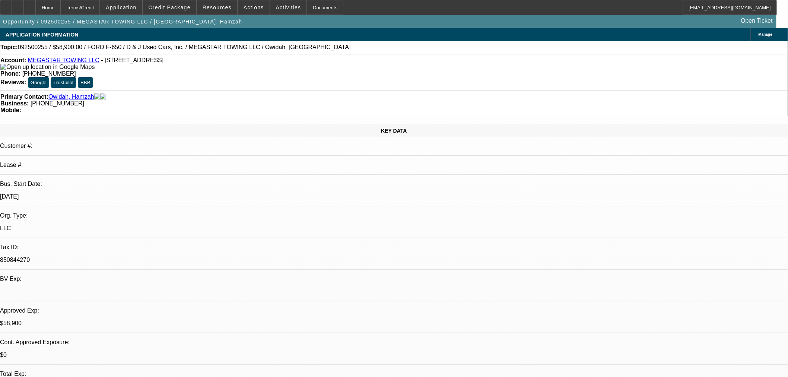
select select "0"
select select "0.1"
select select "4"
select select "0"
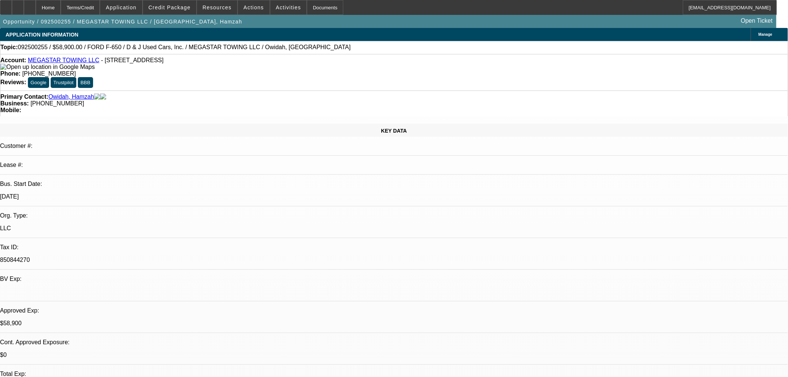
select select "2"
select select "0.1"
select select "4"
select select "0"
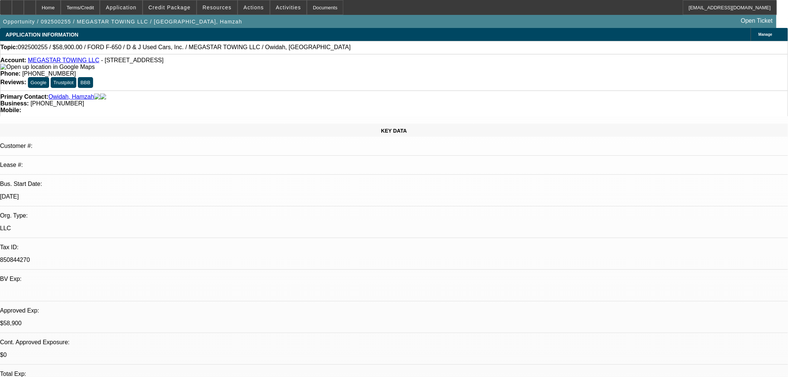
select select "2"
select select "0.1"
select select "4"
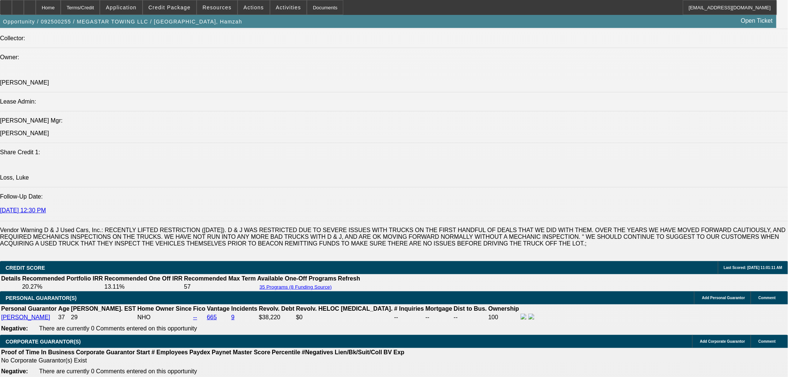
scroll to position [1075, 0]
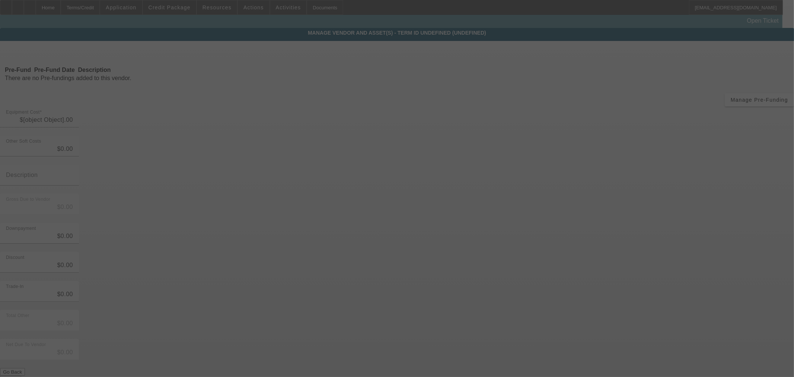
type input "$68,900.00"
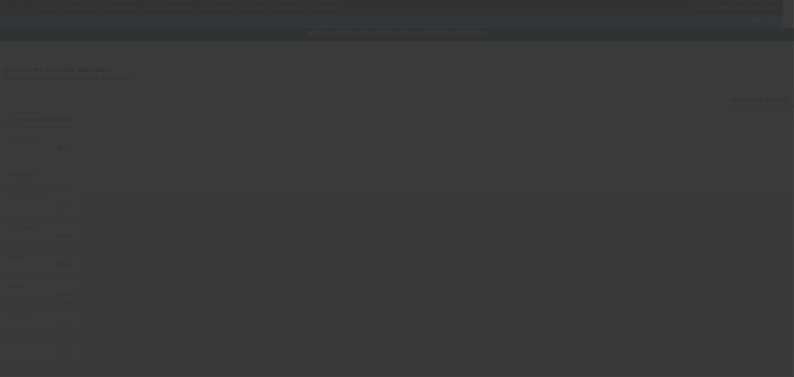
type input "$68,900.00"
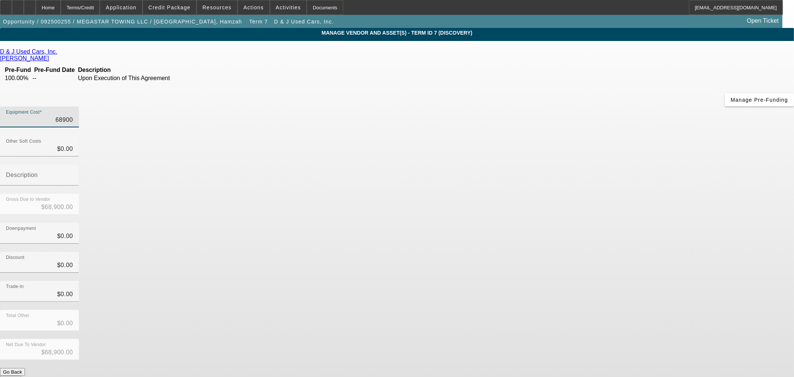
click at [73, 115] on input "68900" at bounding box center [39, 119] width 67 height 9
type input "1"
type input "$1.00"
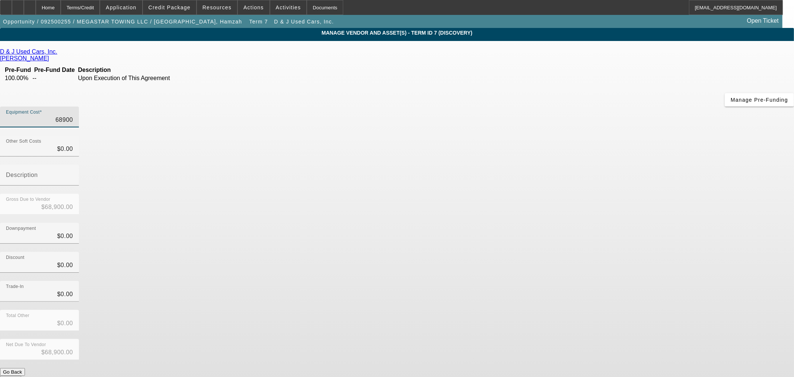
type input "$1.00"
type input "14"
type input "$14.00"
type input "140"
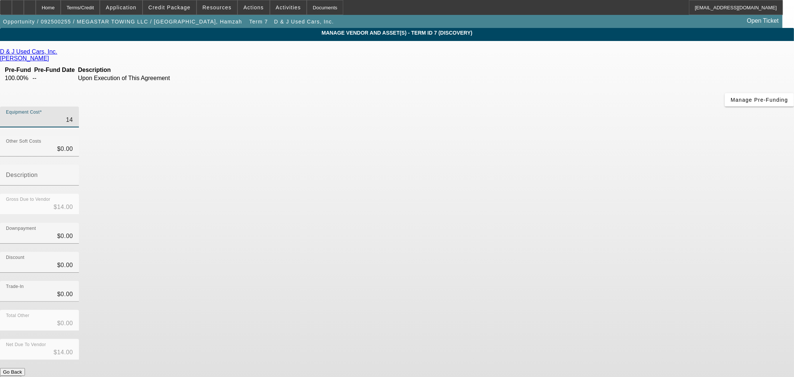
type input "$140.00"
type input "1400"
type input "$1,400.00"
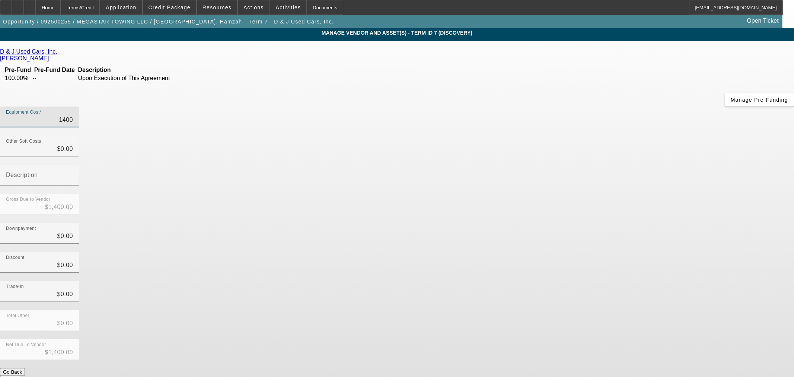
type input "14000"
type input "$14,000.00"
type input "140000"
type input "$140,000.00"
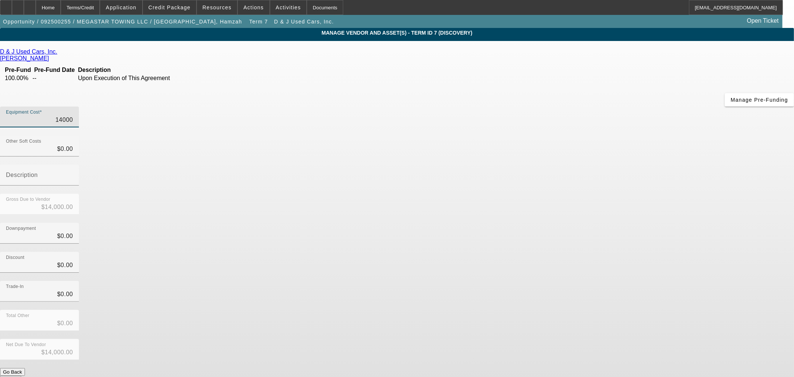
type input "$140,000.00"
click at [577, 252] on div "Discount $0.00" at bounding box center [397, 266] width 794 height 29
click at [21, 376] on button "Submit" at bounding box center [10, 380] width 21 height 8
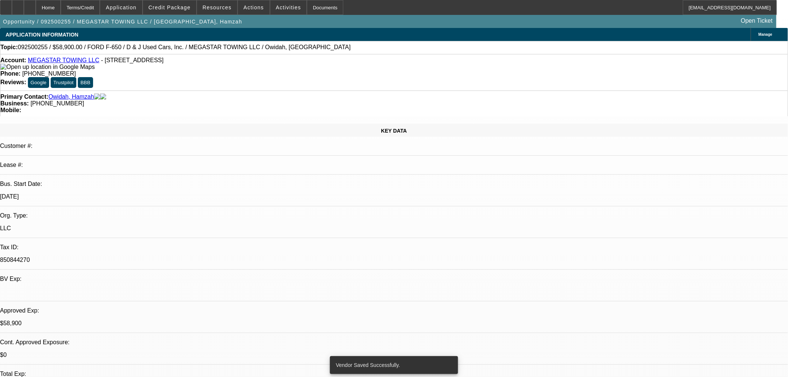
select select "0"
select select "2"
select select "0"
select select "6"
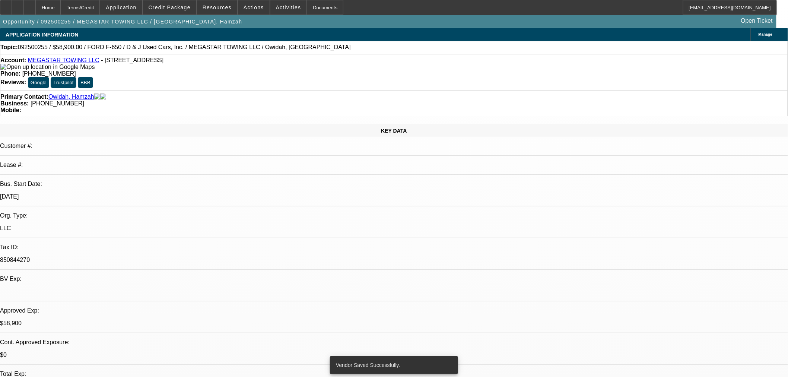
select select "0"
select select "0.1"
select select "4"
select select "0"
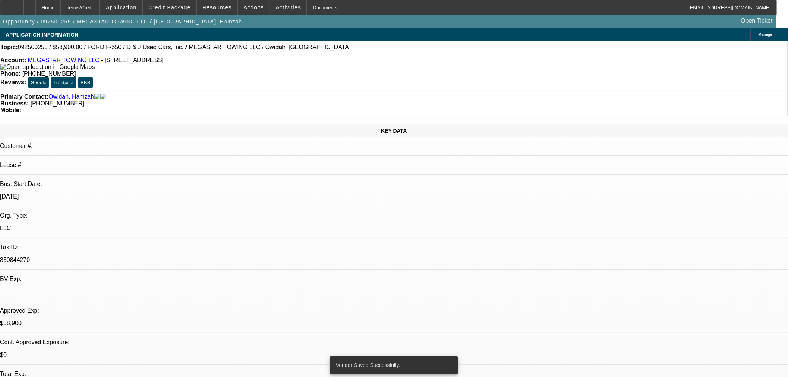
select select "2"
select select "0.1"
select select "4"
select select "0"
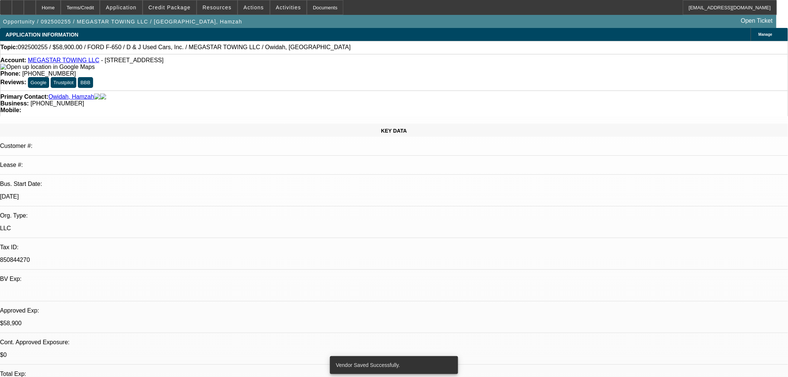
select select "2"
select select "0.1"
select select "4"
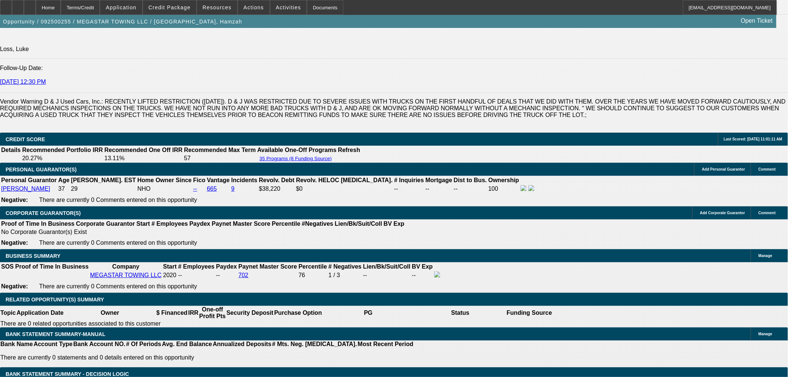
scroll to position [1034, 0]
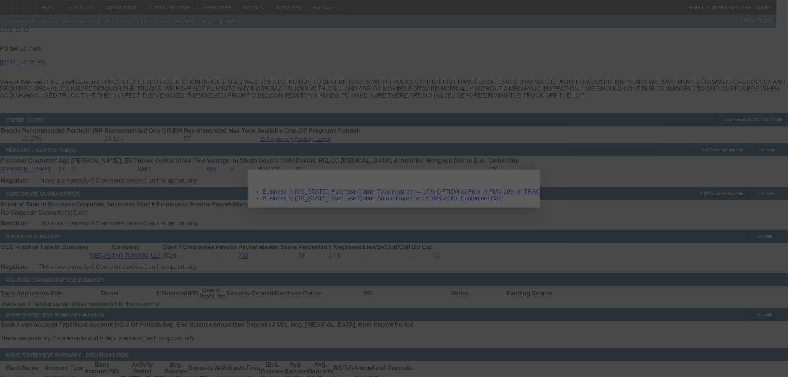
scroll to position [0, 0]
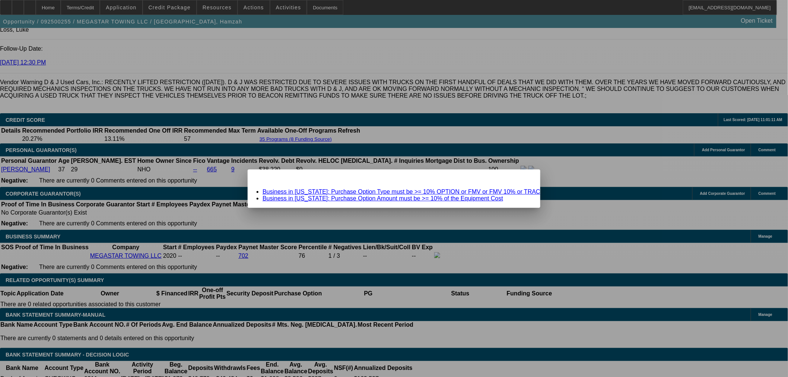
click at [524, 178] on div "Close" at bounding box center [532, 173] width 16 height 9
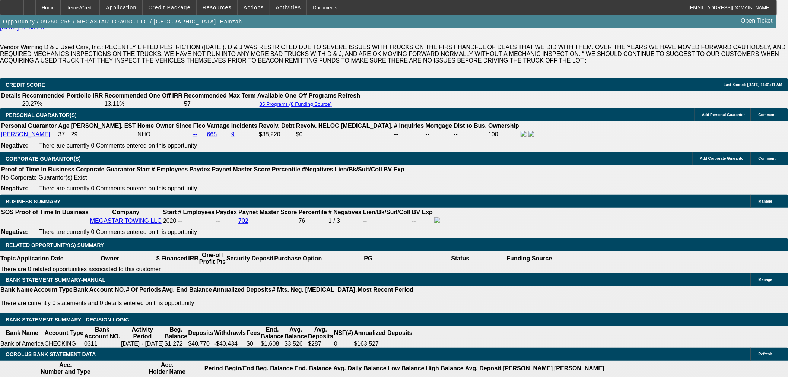
scroll to position [1117, 0]
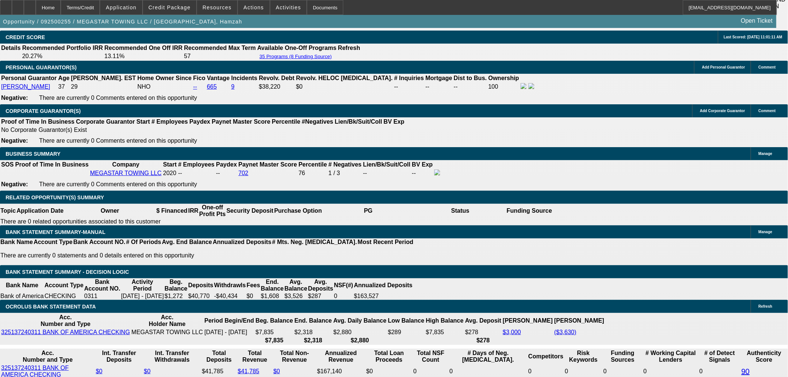
drag, startPoint x: 184, startPoint y: 270, endPoint x: 188, endPoint y: 267, distance: 4.5
select select "4"
type input "UNKNOWN"
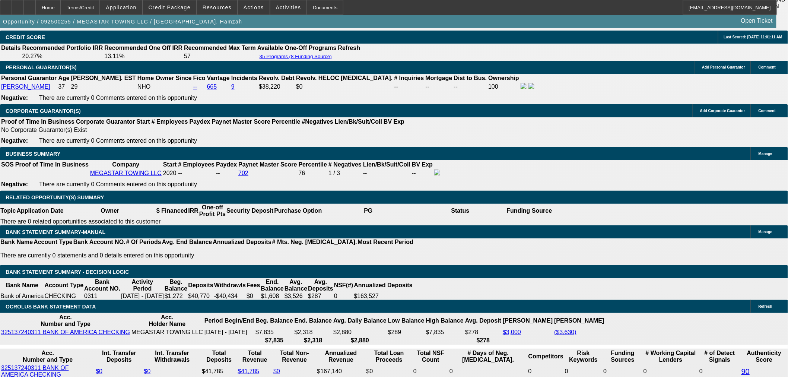
drag, startPoint x: 181, startPoint y: 262, endPoint x: 184, endPoint y: 252, distance: 10.5
select select "0.1"
type input "$14,000.00"
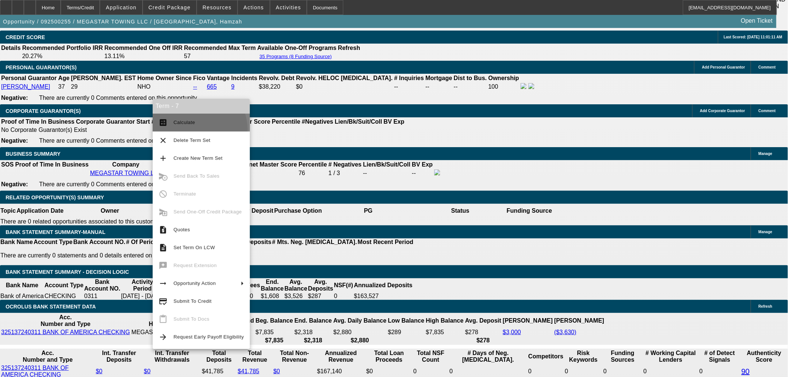
click at [198, 129] on button "calculate Calculate" at bounding box center [201, 123] width 97 height 18
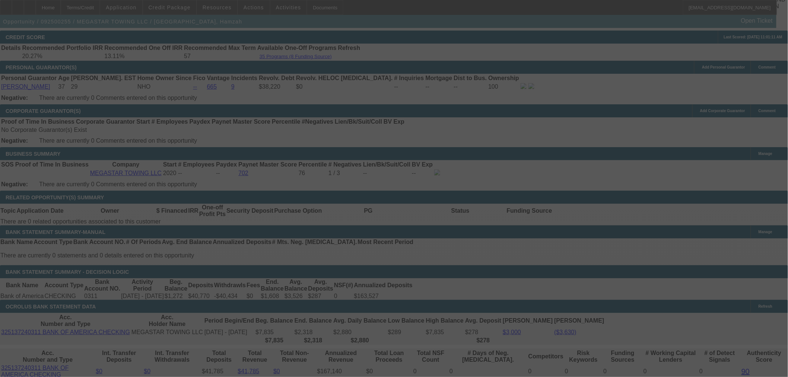
select select "0"
select select "2"
select select "0.1"
select select "4"
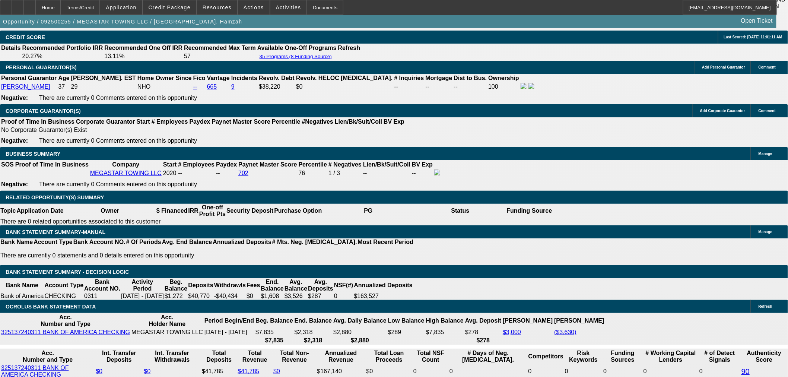
type input "$7,158.30"
type input "UNKNOWN"
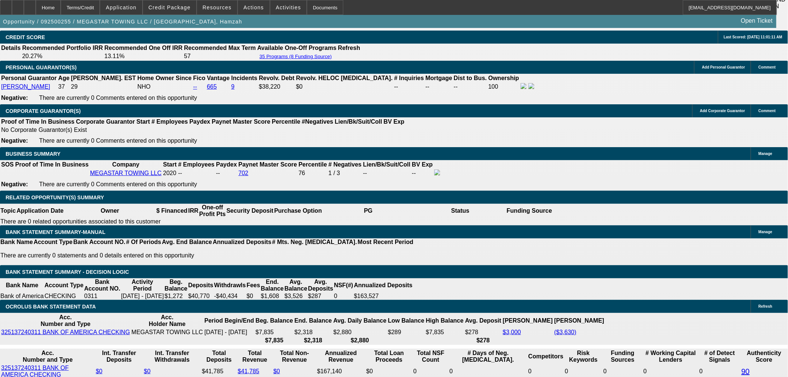
type input "7"
type input "$40,596.36"
type input "$20,298.18"
type input "60"
type input "$3.63"
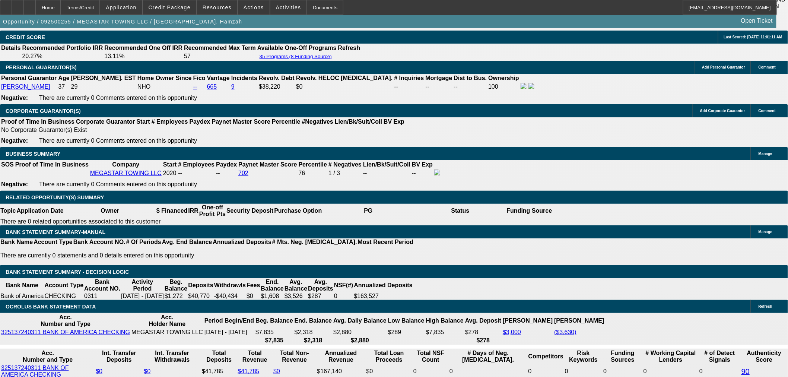
type input "$1.81"
type input "60"
type input "1"
type input "$4,593.08"
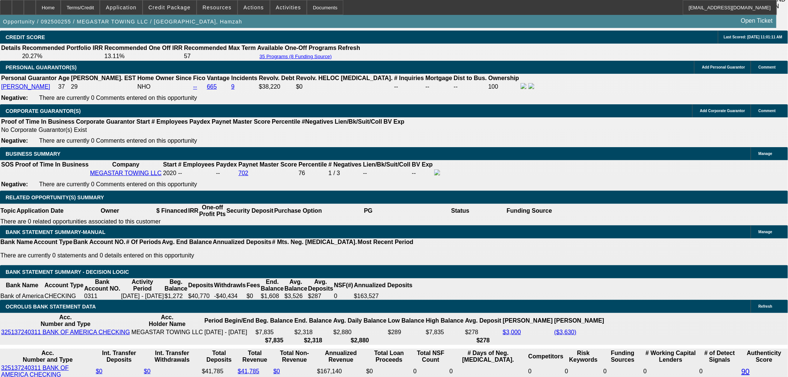
type input "$2,296.54"
type input "17"
type input "$6,677.88"
type input "$3,338.94"
type input "17"
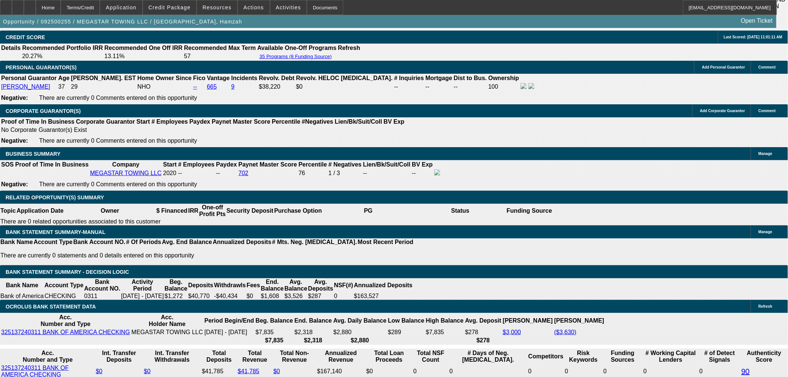
drag, startPoint x: 136, startPoint y: 121, endPoint x: 146, endPoint y: 118, distance: 10.0
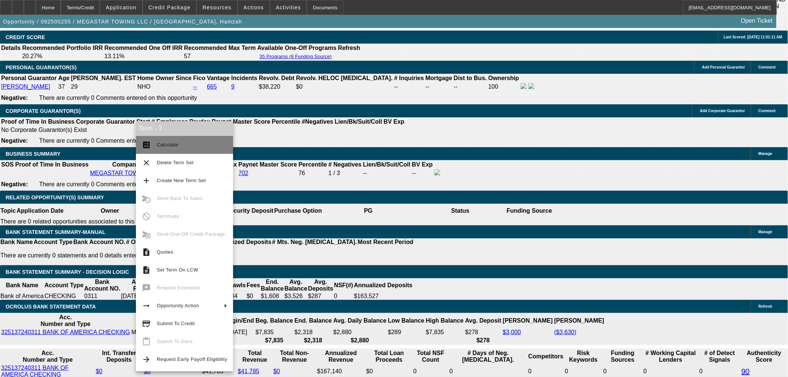
click at [207, 146] on span "Calculate" at bounding box center [192, 144] width 70 height 9
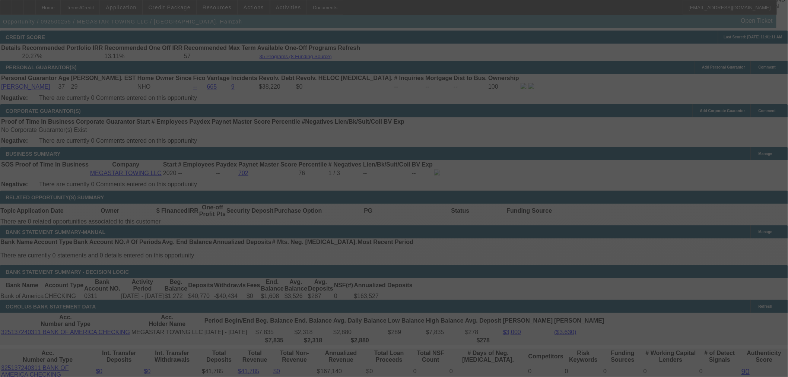
select select "0"
select select "2"
select select "0.1"
select select "4"
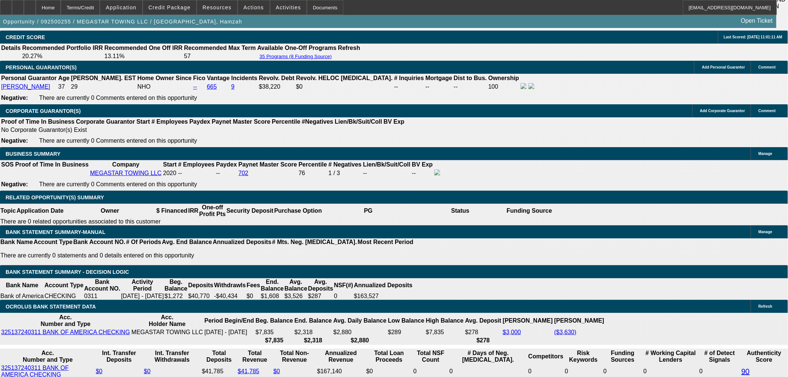
type input "17."
type input "UNKNOWN"
type input "17.5"
type input "$6,750.34"
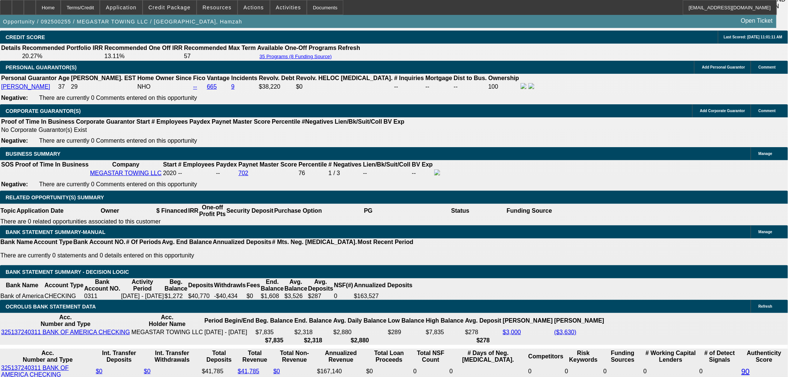
type input "$3,375.17"
type input "17.5"
drag, startPoint x: 132, startPoint y: 208, endPoint x: 136, endPoint y: 209, distance: 4.5
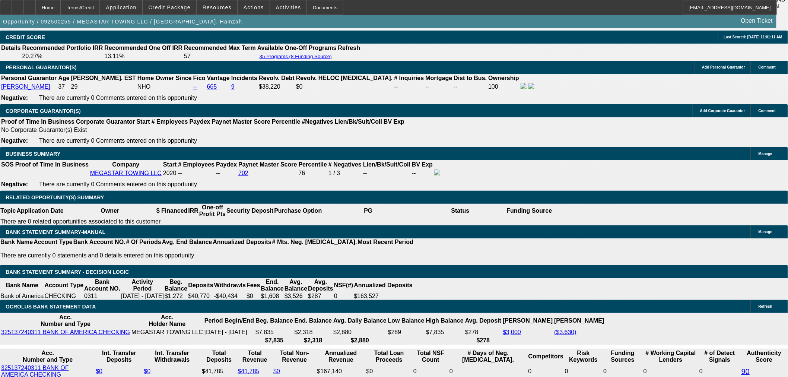
type input "33"
type input "$66.00"
type input "3375"
type input "$6,750.00"
type input "17.5"
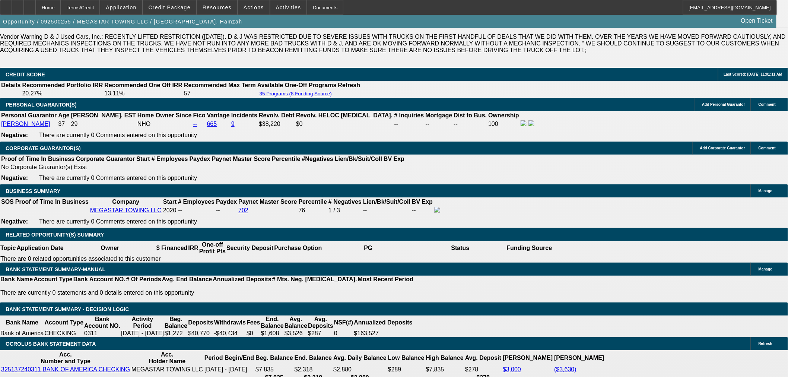
scroll to position [1075, 0]
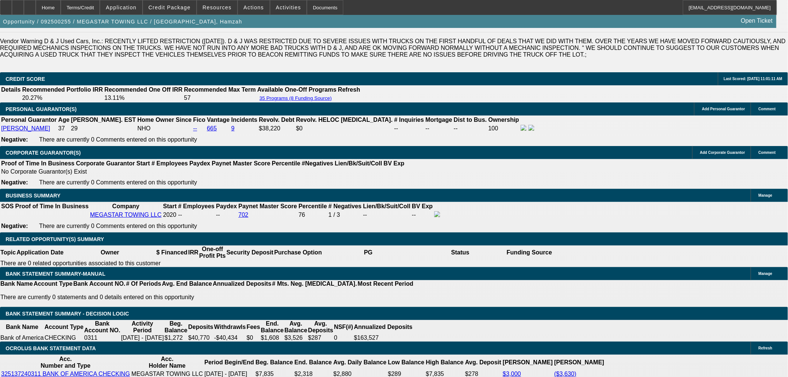
type input "$3,375.00"
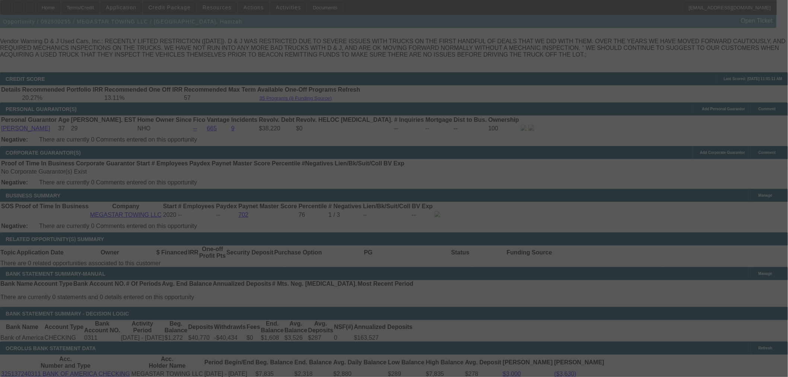
select select "0"
select select "2"
select select "0.1"
select select "4"
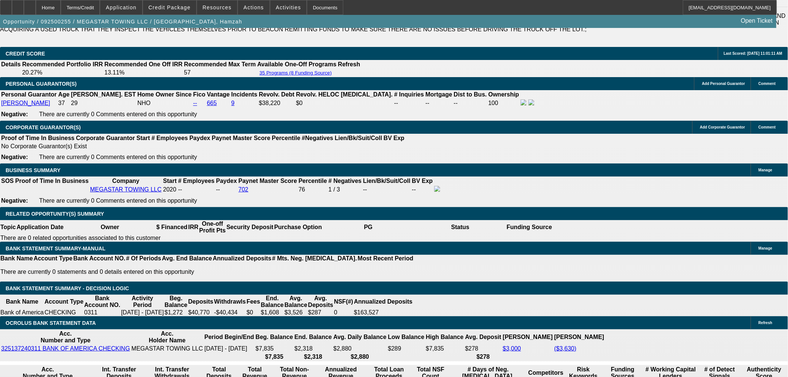
scroll to position [1158, 0]
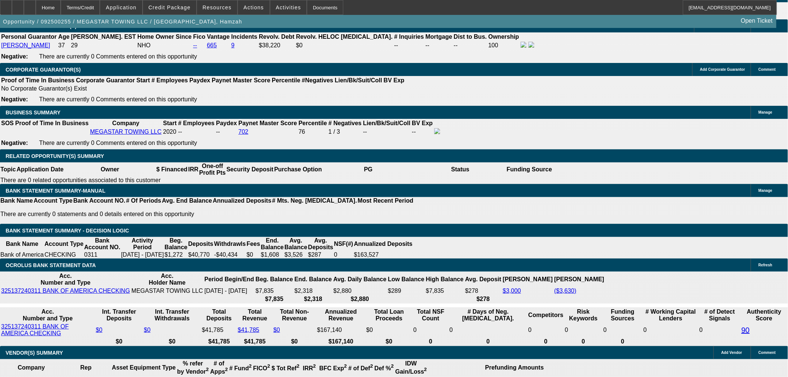
select select "0.15"
type input "$21,000.00"
type input "UNKNOWN"
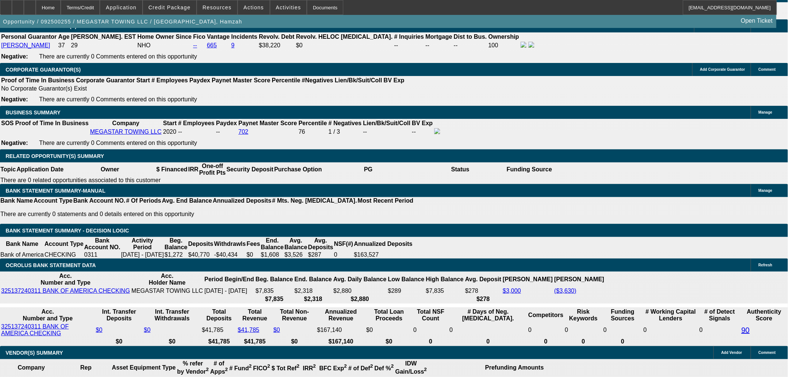
type input "$2,989.41"
type input "$5,978.82"
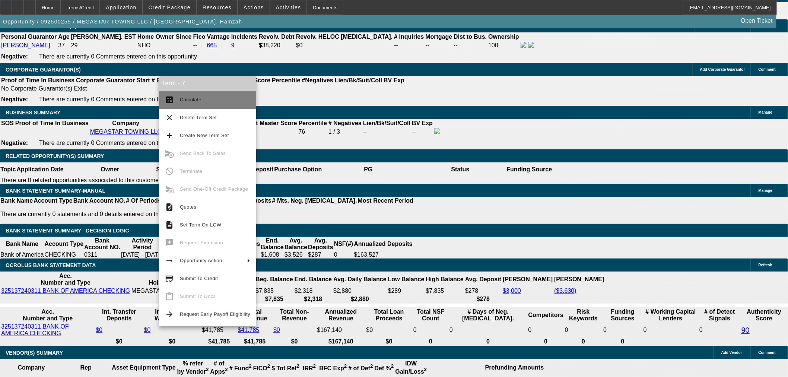
click at [196, 96] on span "Calculate" at bounding box center [215, 99] width 70 height 9
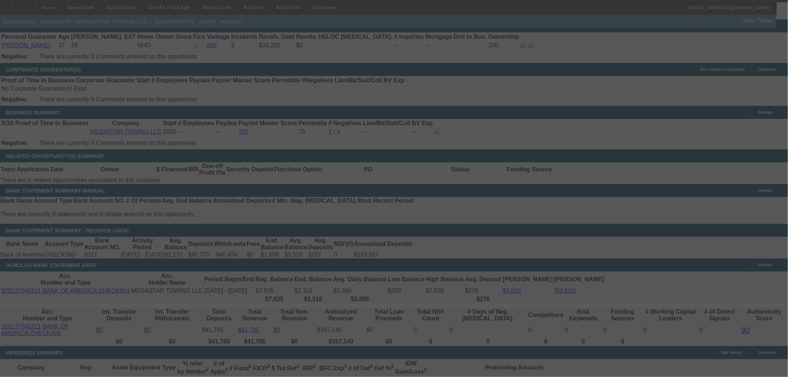
select select "0.15"
select select "2"
select select "0.1"
select select "4"
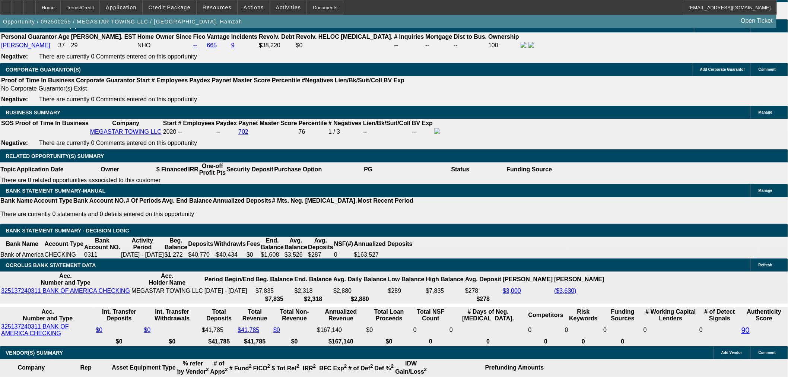
drag, startPoint x: 631, startPoint y: 124, endPoint x: 629, endPoint y: 140, distance: 16.2
radio input "true"
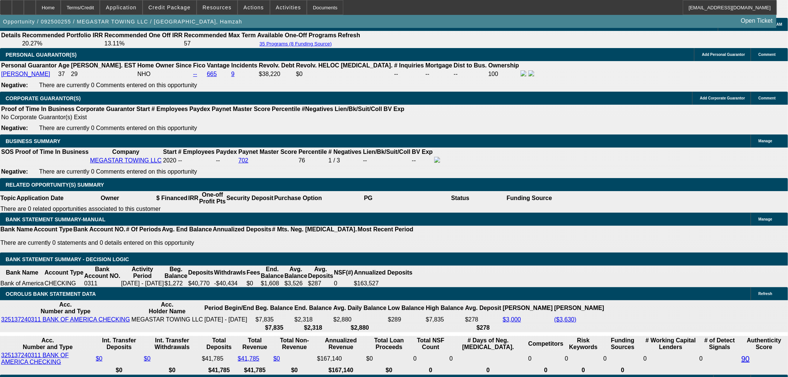
scroll to position [1075, 0]
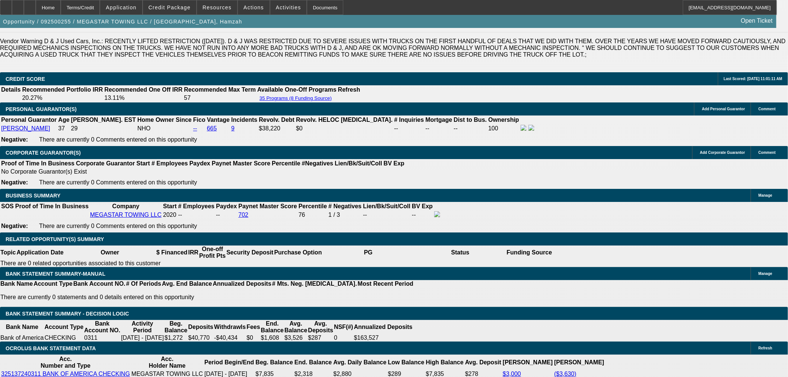
drag, startPoint x: 565, startPoint y: 30, endPoint x: 557, endPoint y: 31, distance: 7.9
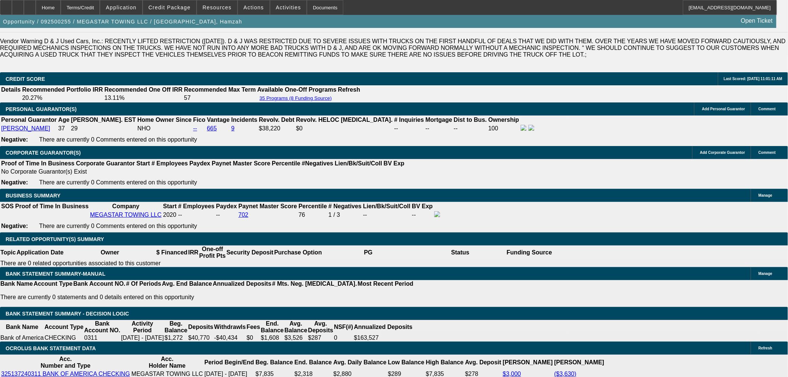
drag, startPoint x: 553, startPoint y: 247, endPoint x: 724, endPoint y: 243, distance: 171.7
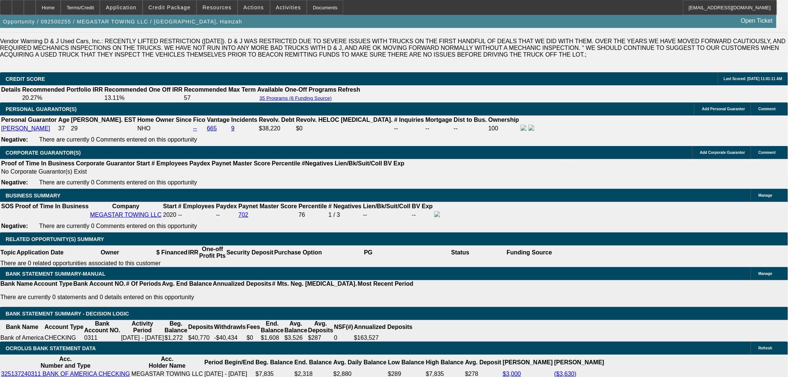
drag, startPoint x: 695, startPoint y: 246, endPoint x: 689, endPoint y: 273, distance: 27.2
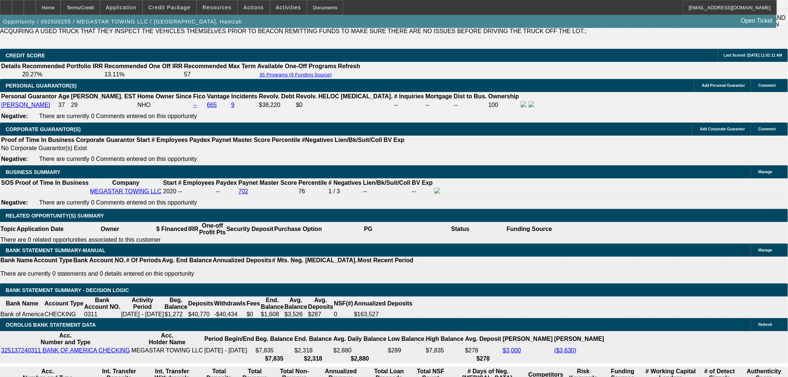
scroll to position [1117, 0]
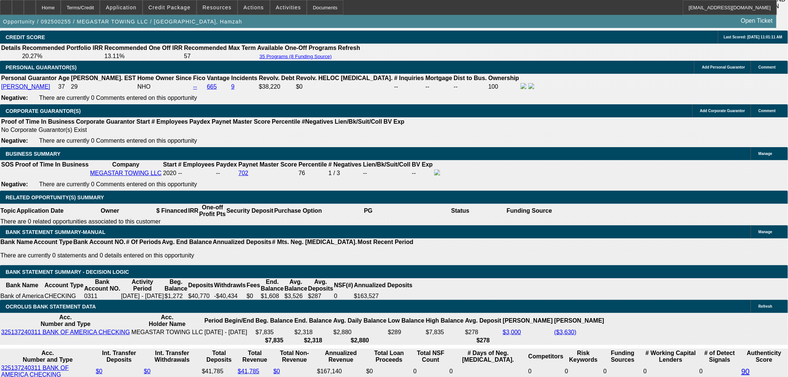
type input "29"
type input "$58.00"
type input "UNKNOWN"
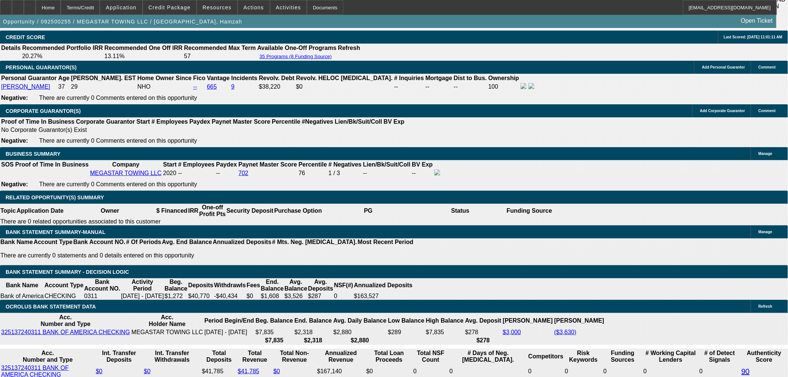
type input "2995"
type input "$5,990.00"
type input "17.6"
type input "$2,995.00"
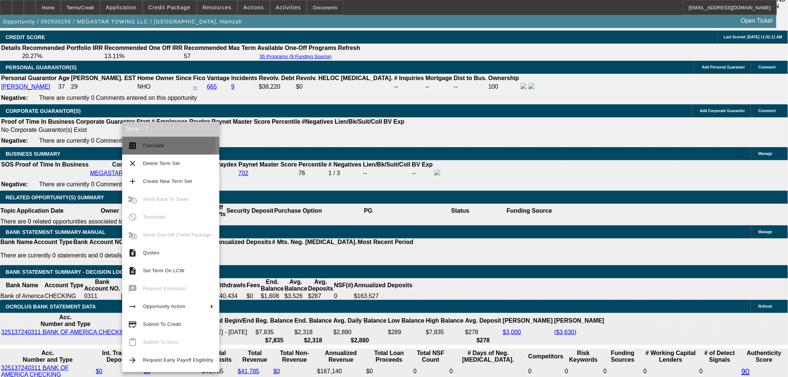
click at [154, 143] on span "Calculate" at bounding box center [154, 146] width 22 height 6
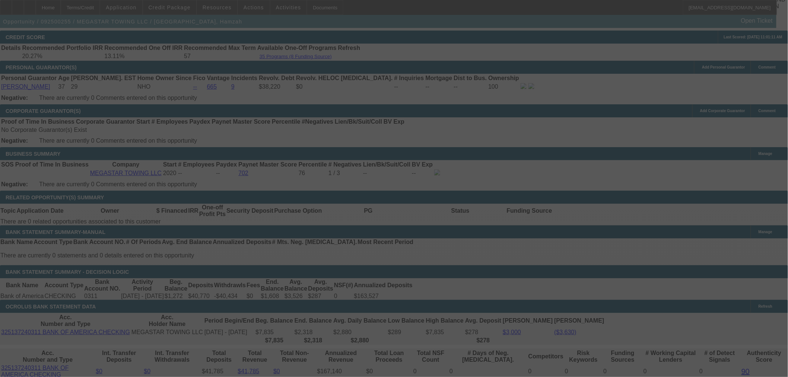
select select "0.15"
select select "2"
select select "0.1"
select select "4"
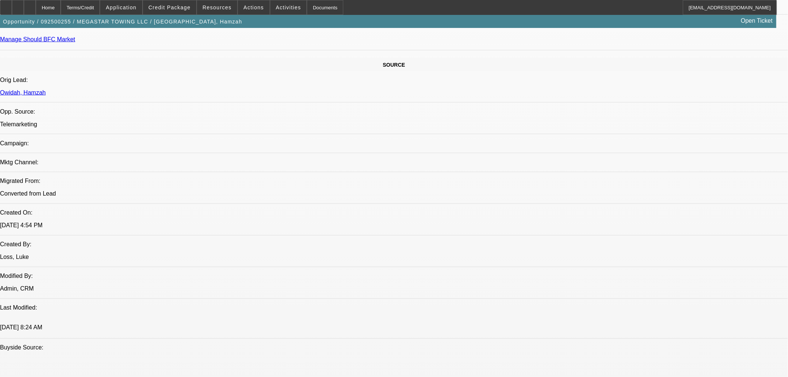
scroll to position [124, 0]
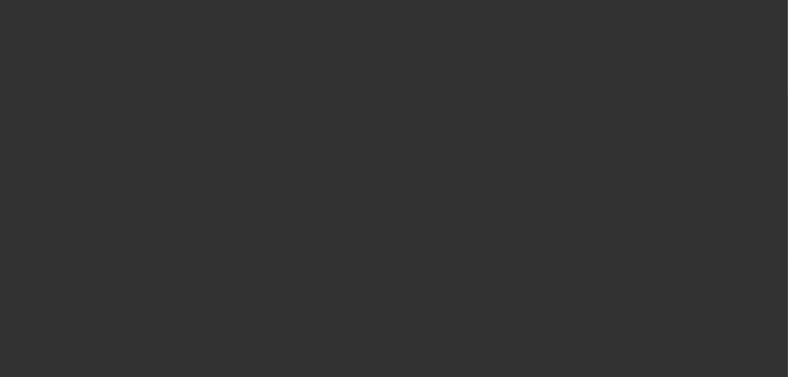
scroll to position [0, 0]
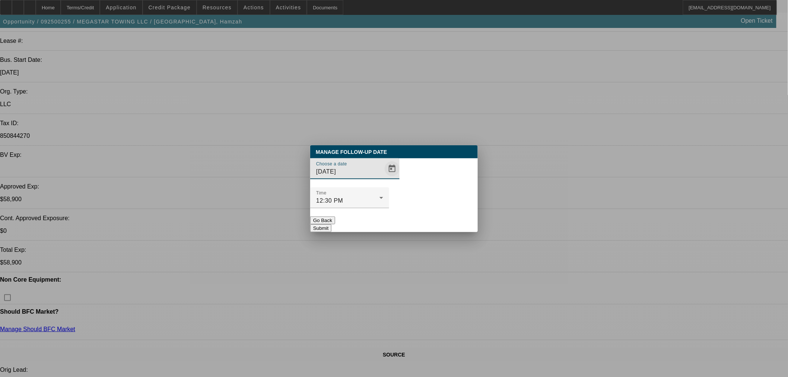
click at [383, 178] on span "Open calendar" at bounding box center [392, 169] width 18 height 18
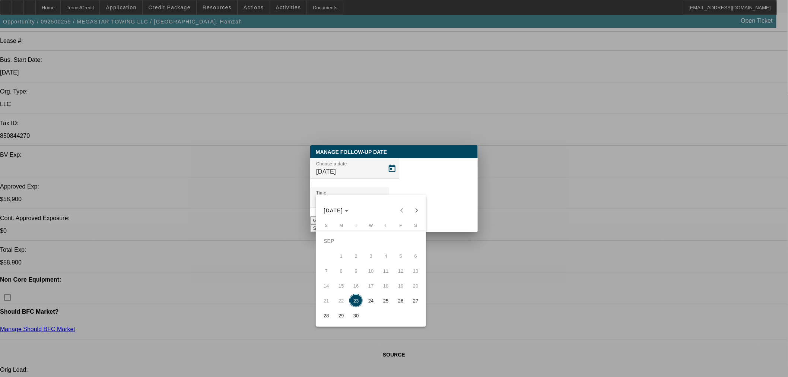
click at [366, 311] on table "Sunday S Monday M Tuesday T Wednesday W Thursday T Friday F Saturday S SEP 1 2 …" at bounding box center [371, 273] width 104 height 100
click at [368, 307] on span "24" at bounding box center [370, 300] width 13 height 13
type input "9/24/2025"
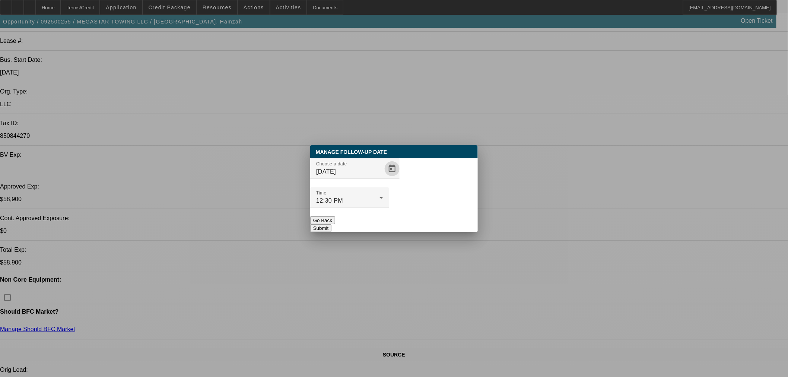
click at [371, 305] on div at bounding box center [394, 188] width 788 height 377
drag, startPoint x: 448, startPoint y: 200, endPoint x: 449, endPoint y: 204, distance: 3.7
click at [449, 203] on div "Manage Follow-Up Date Choose a date 9/24/2025 Time 12:30 PM Go Back Submit" at bounding box center [394, 188] width 168 height 87
click at [331, 224] on button "Submit" at bounding box center [320, 228] width 21 height 8
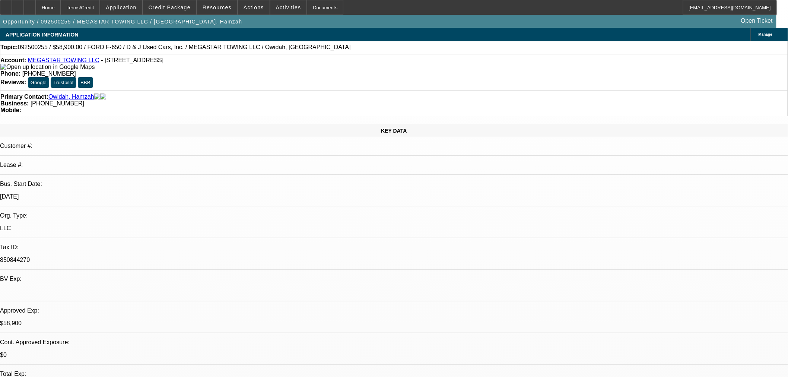
scroll to position [124, 0]
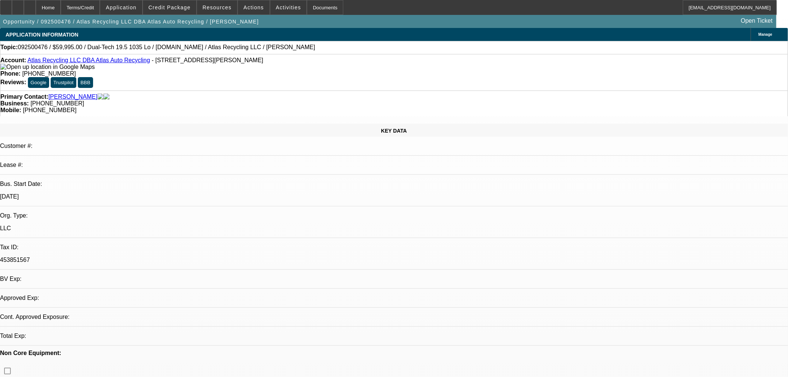
select select "0"
select select "2"
select select "0"
select select "6"
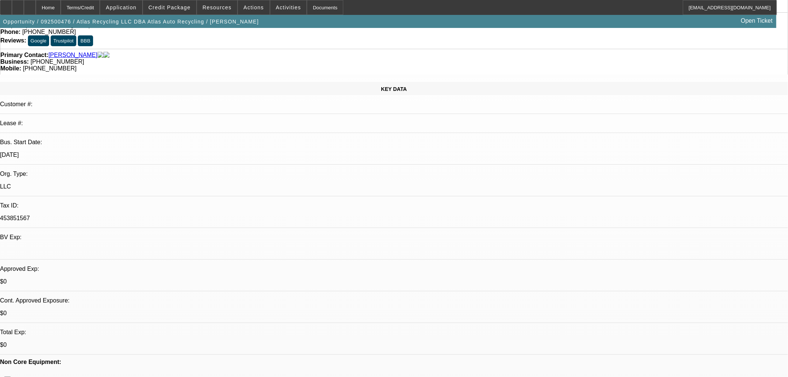
scroll to position [41, 0]
click at [172, 6] on span "Credit Package" at bounding box center [170, 7] width 42 height 6
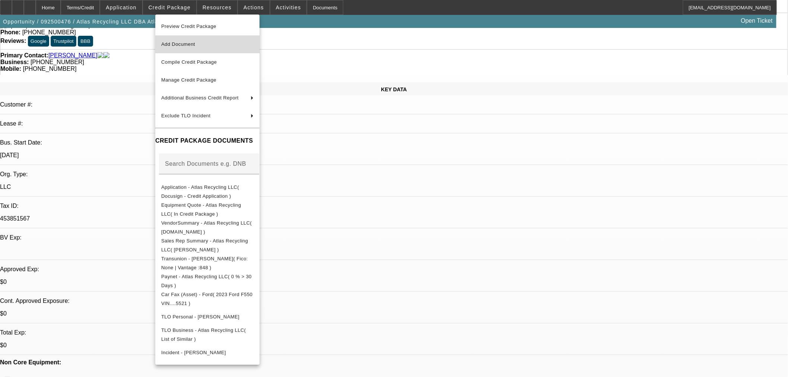
click at [190, 45] on span "Add Document" at bounding box center [178, 44] width 34 height 6
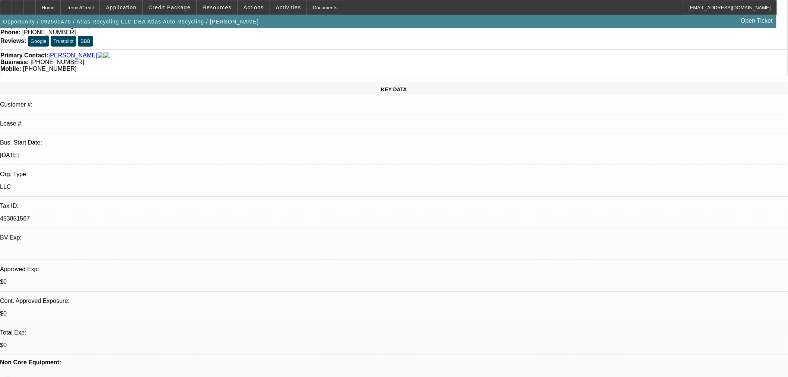
click at [636, 101] on button "reply_all Reply All" at bounding box center [618, 98] width 47 height 18
drag, startPoint x: 627, startPoint y: 93, endPoint x: 623, endPoint y: 85, distance: 9.5
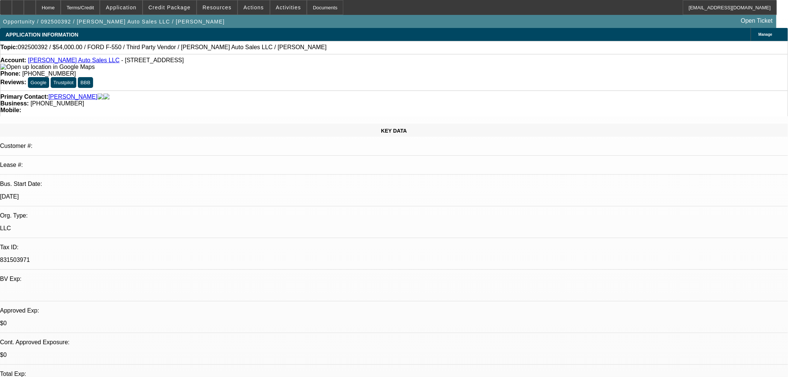
select select "0"
select select "2"
select select "0"
select select "6"
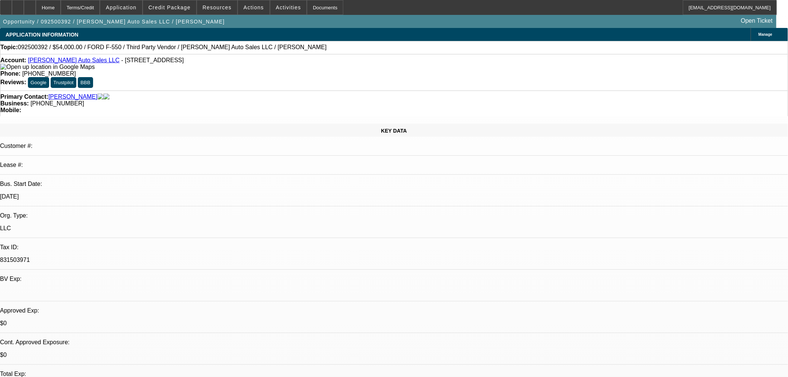
select select "0"
select select "2"
select select "0"
select select "6"
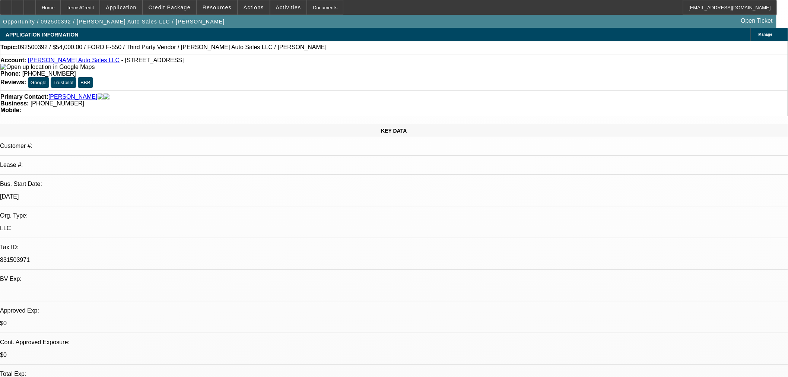
select select "0"
select select "2"
select select "0"
select select "6"
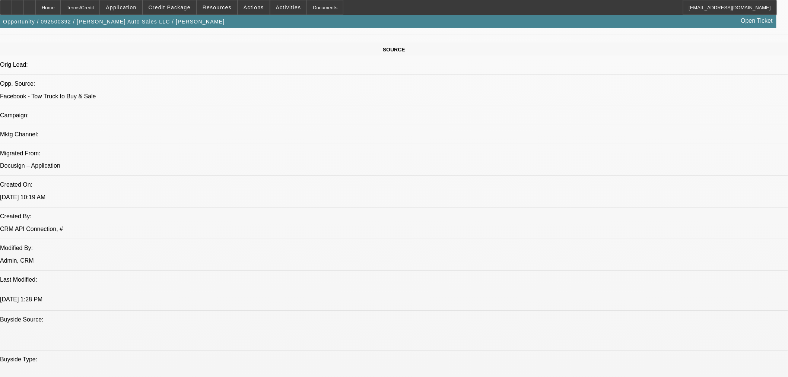
scroll to position [356, 0]
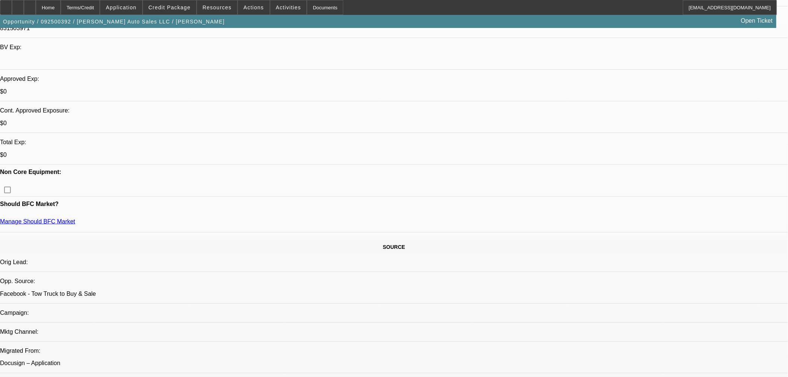
scroll to position [109, 0]
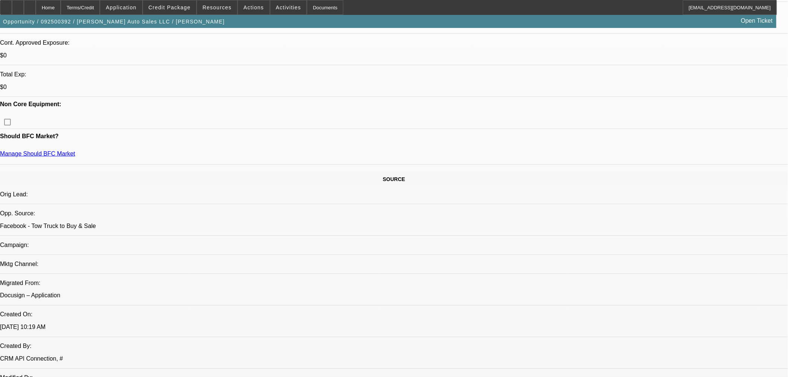
scroll to position [190, 0]
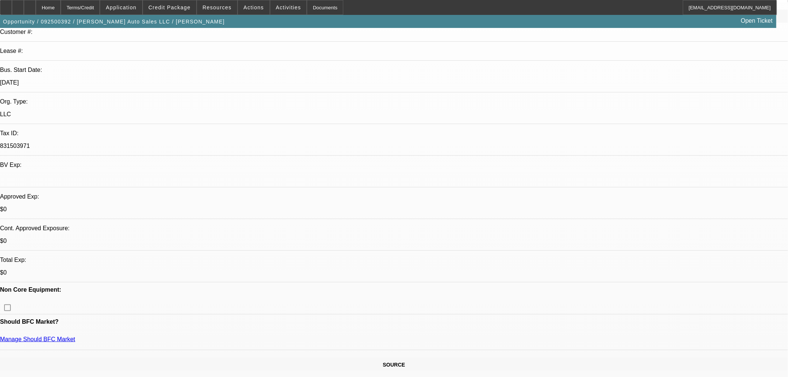
scroll to position [0, 0]
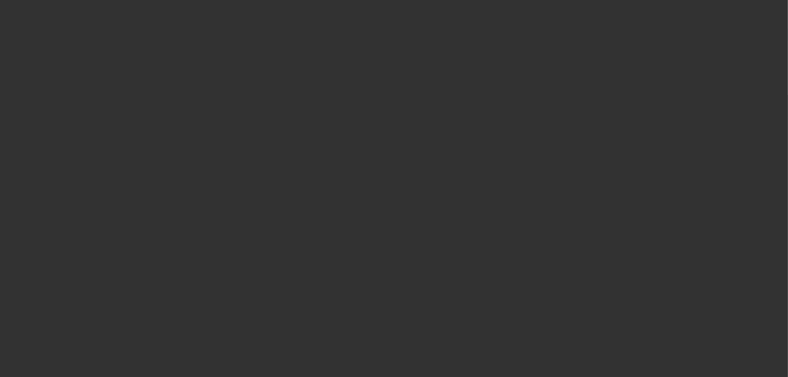
drag, startPoint x: 390, startPoint y: 182, endPoint x: 385, endPoint y: 184, distance: 5.0
click at [389, 182] on div "Choose a date [DATE]" at bounding box center [394, 172] width 168 height 29
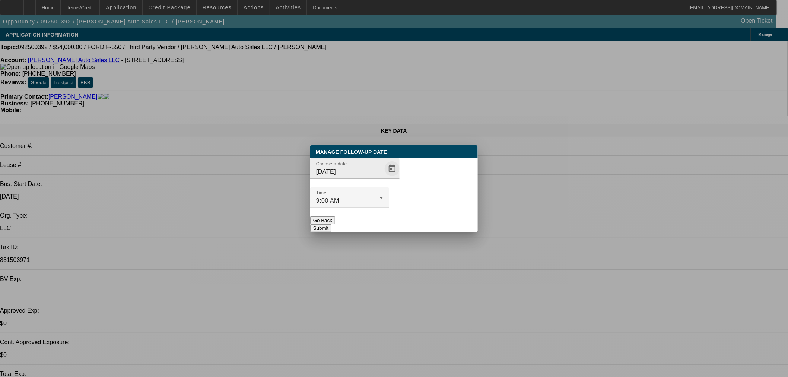
click at [385, 178] on span "Open calendar" at bounding box center [392, 169] width 18 height 18
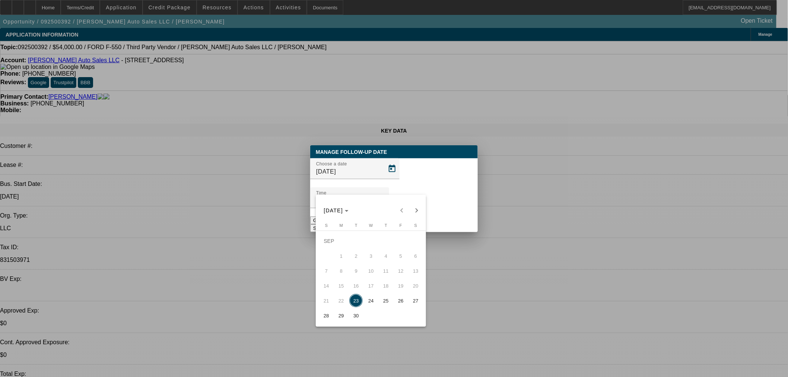
click at [373, 296] on button "24" at bounding box center [370, 300] width 15 height 15
type input "[DATE]"
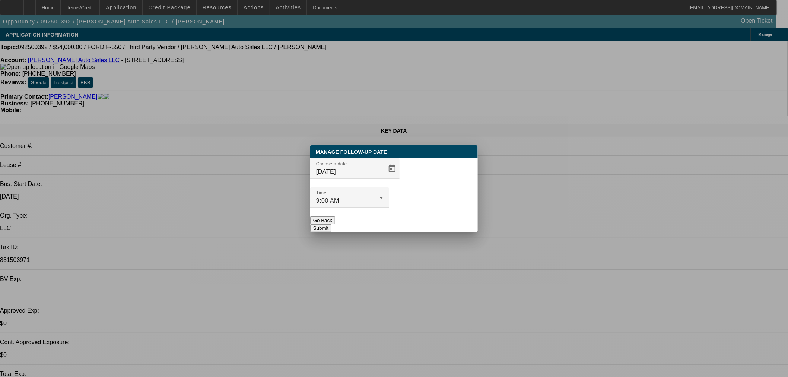
click at [331, 224] on button "Submit" at bounding box center [320, 228] width 21 height 8
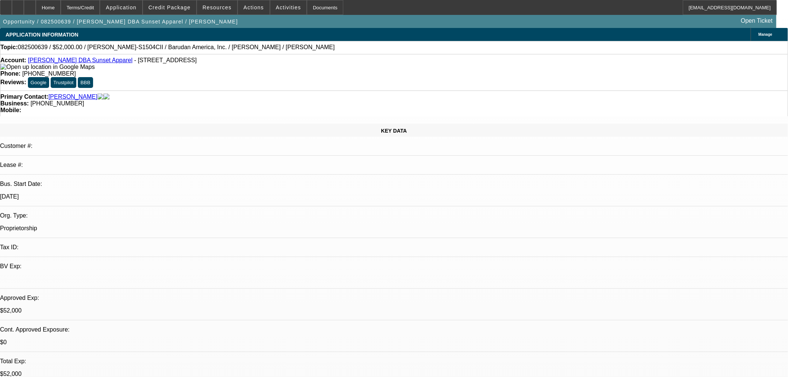
select select "0"
select select "2"
select select "0"
select select "6"
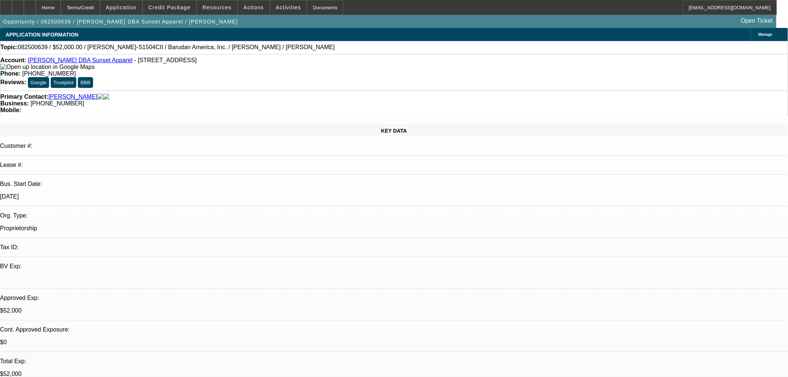
select select "0"
select select "2"
select select "0"
select select "6"
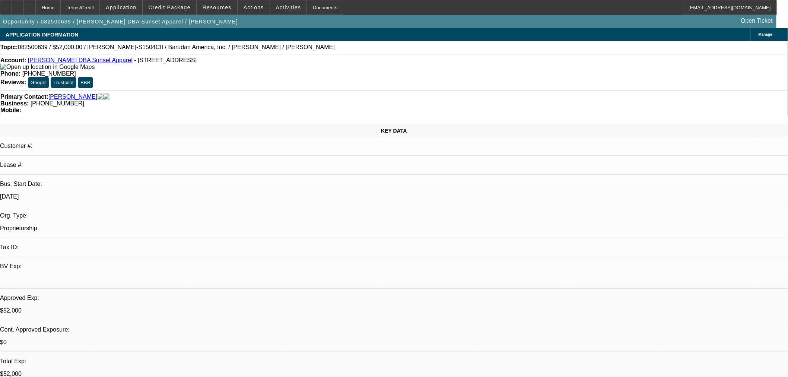
select select "0"
select select "2"
select select "0"
select select "6"
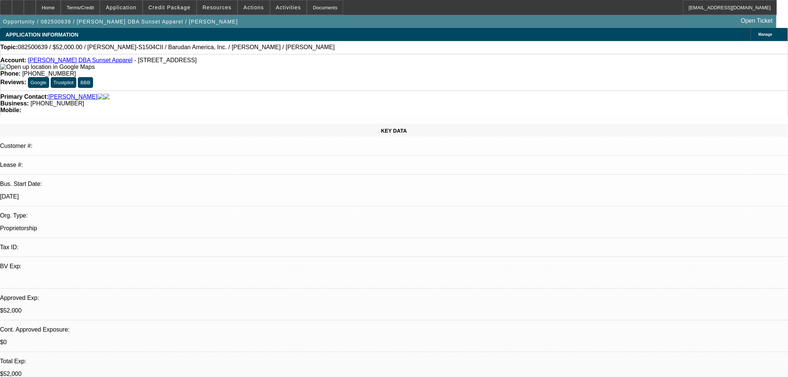
select select "0"
select select "2"
select select "0"
select select "6"
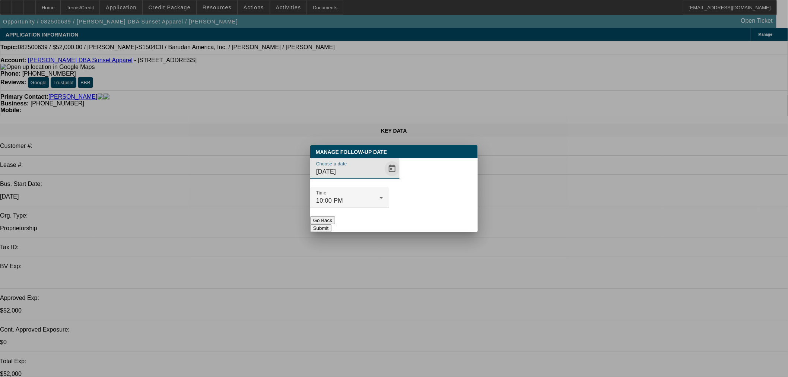
click at [383, 178] on span "Open calendar" at bounding box center [392, 169] width 18 height 18
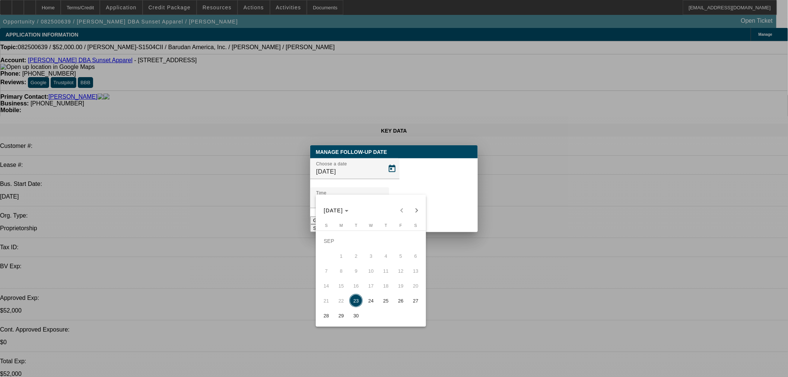
drag, startPoint x: 375, startPoint y: 306, endPoint x: 408, endPoint y: 270, distance: 49.0
click at [374, 305] on span "24" at bounding box center [370, 300] width 13 height 13
type input "9/24/2025"
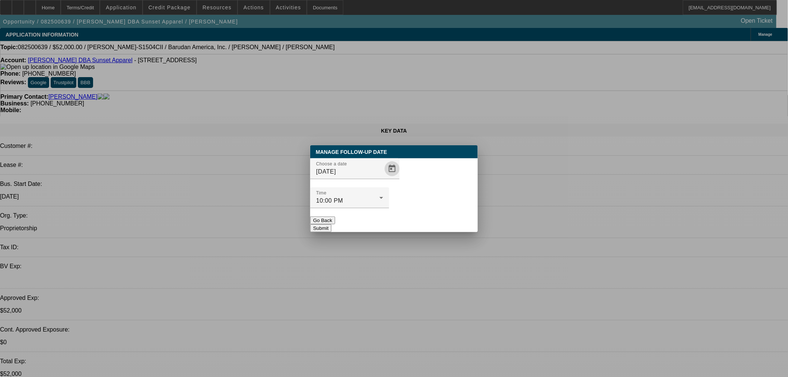
click at [437, 215] on div "Manage Follow-Up Date Choose a date 9/24/2025 Time 10:00 PM Go Back Submit" at bounding box center [394, 188] width 168 height 87
click at [389, 208] on div at bounding box center [349, 212] width 79 height 8
click at [331, 224] on button "Submit" at bounding box center [320, 228] width 21 height 8
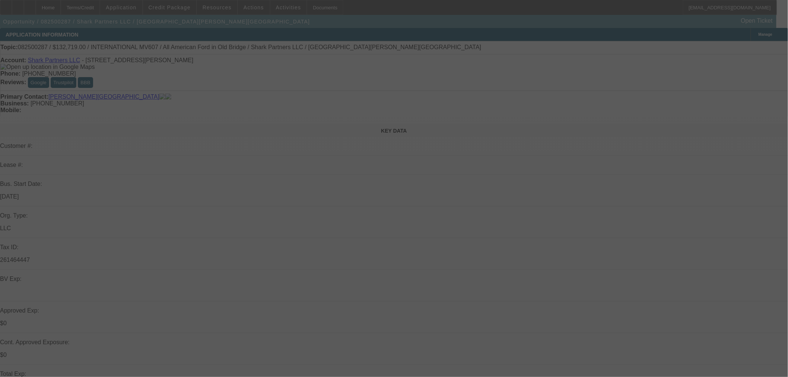
select select "0"
select select "2"
select select "0"
select select "6"
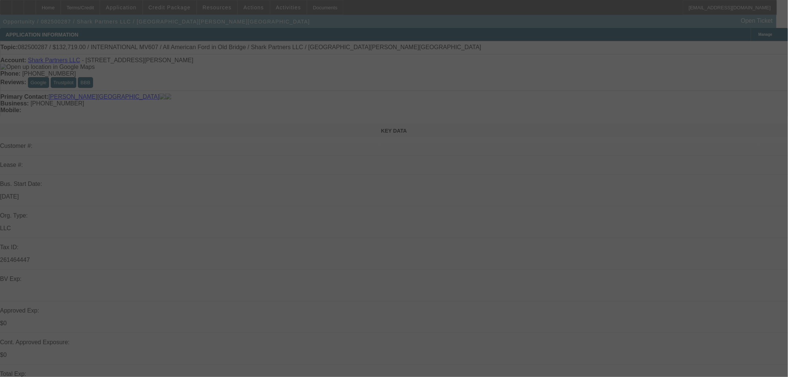
select select "0"
select select "2"
select select "0"
select select "6"
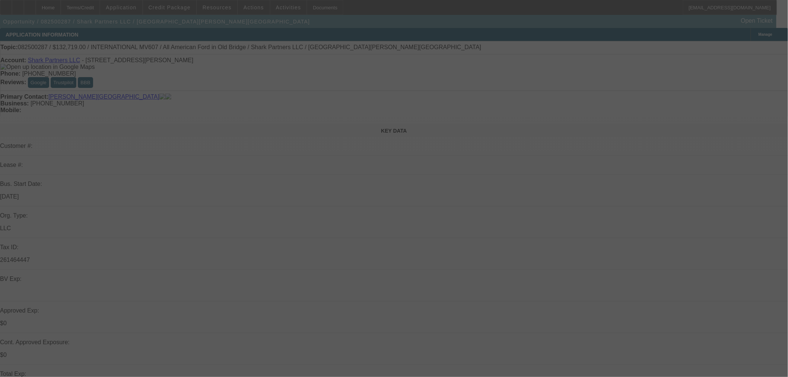
select select "0"
select select "2"
select select "0"
select select "6"
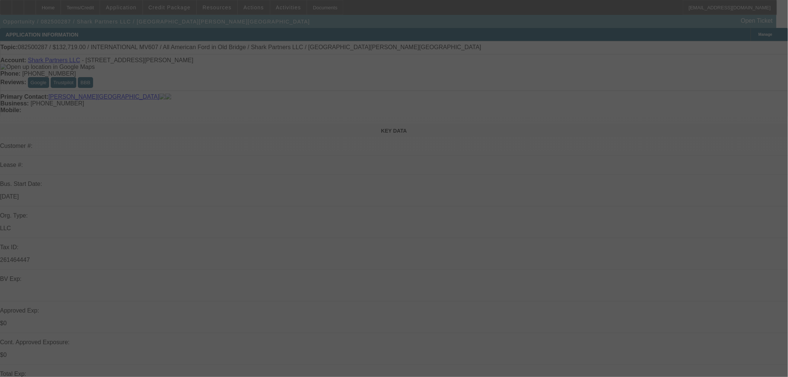
select select "0"
select select "2"
select select "0"
select select "6"
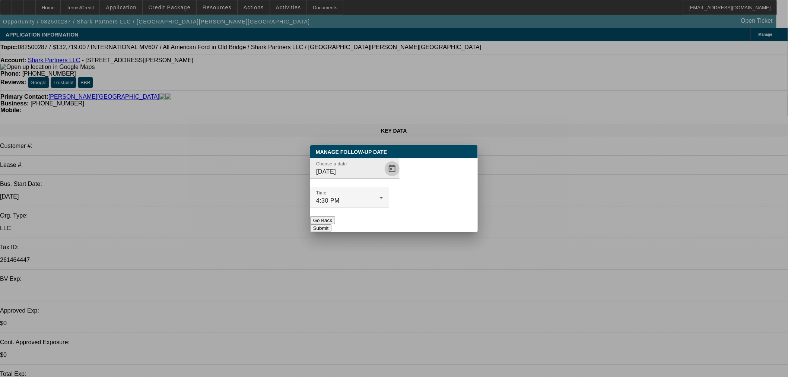
click at [387, 178] on span "Open calendar" at bounding box center [392, 169] width 18 height 18
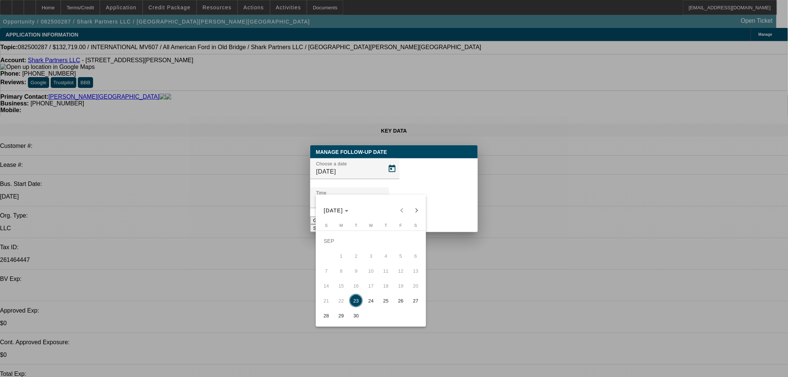
drag, startPoint x: 373, startPoint y: 301, endPoint x: 373, endPoint y: 283, distance: 17.9
click at [373, 300] on span "24" at bounding box center [370, 300] width 13 height 13
type input "[DATE]"
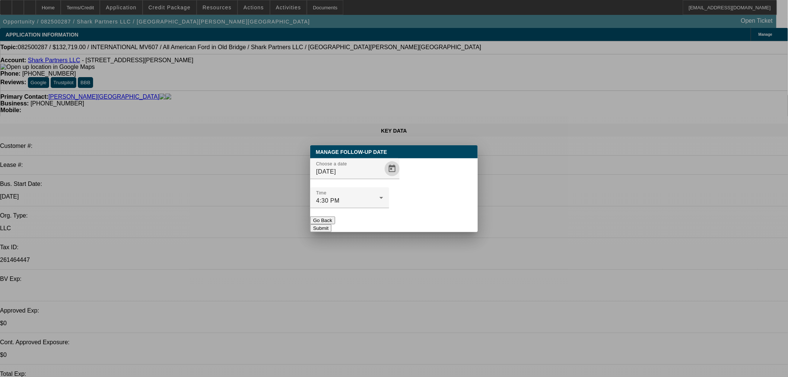
click at [331, 224] on button "Submit" at bounding box center [320, 228] width 21 height 8
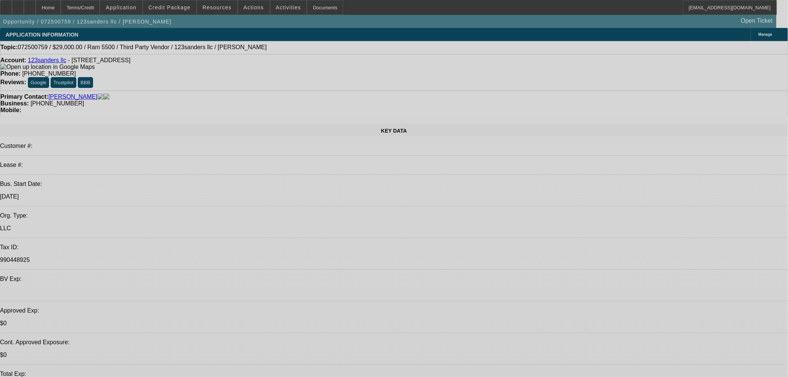
select select "0"
select select "6"
select select "0"
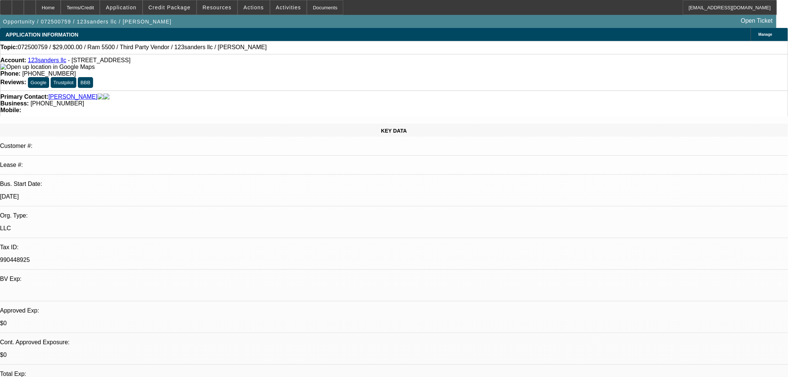
select select "0"
select select "6"
select select "0"
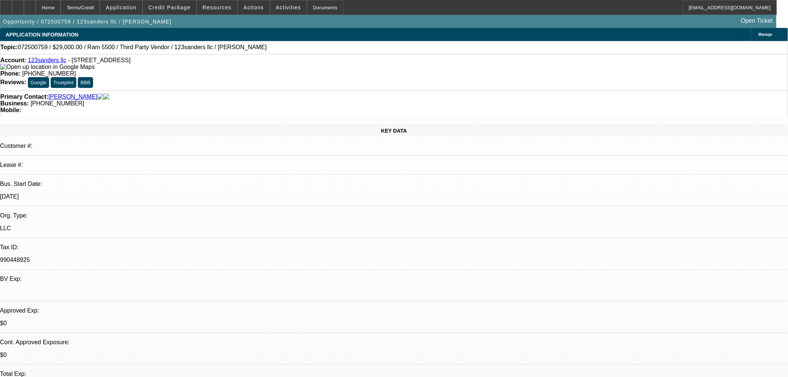
select select "2"
select select "0"
select select "6"
select select "0"
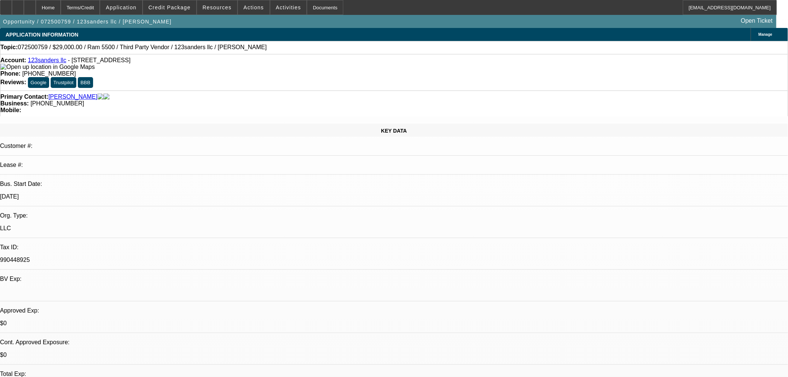
select select "0"
select select "6"
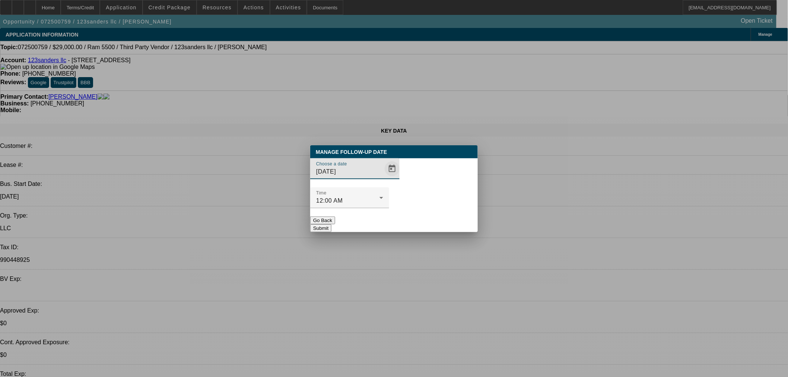
click at [383, 178] on span "Open calendar" at bounding box center [392, 169] width 18 height 18
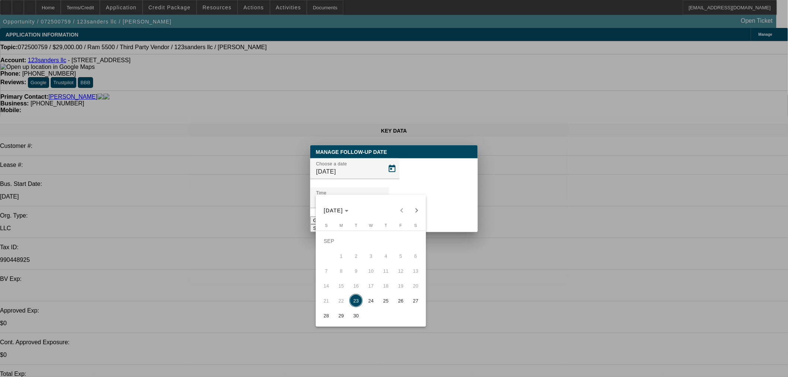
click at [374, 305] on span "24" at bounding box center [370, 300] width 13 height 13
type input "[DATE]"
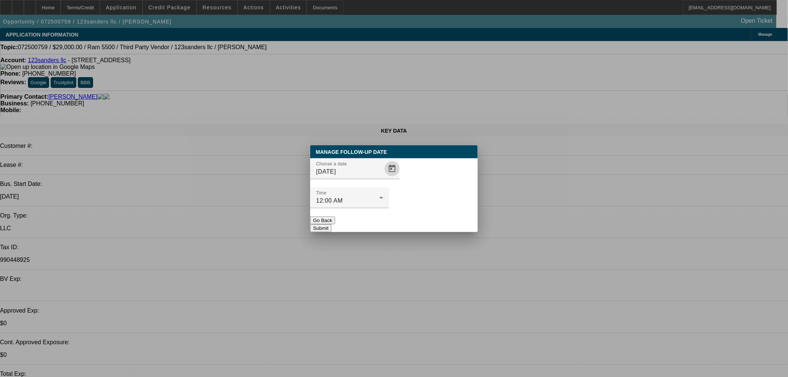
click at [331, 224] on button "Submit" at bounding box center [320, 228] width 21 height 8
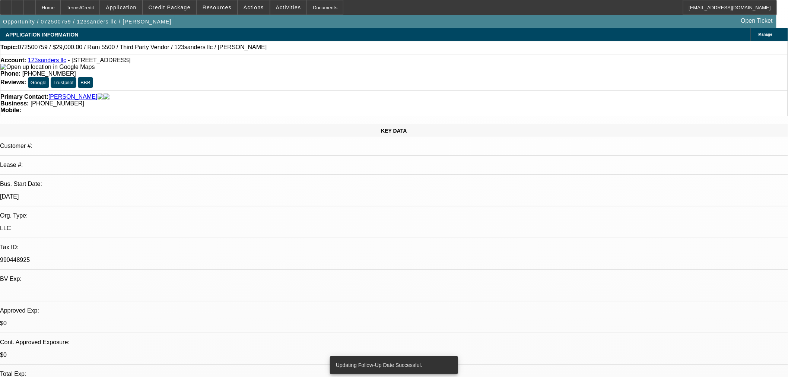
drag, startPoint x: 634, startPoint y: 130, endPoint x: 627, endPoint y: 119, distance: 13.1
radio input "true"
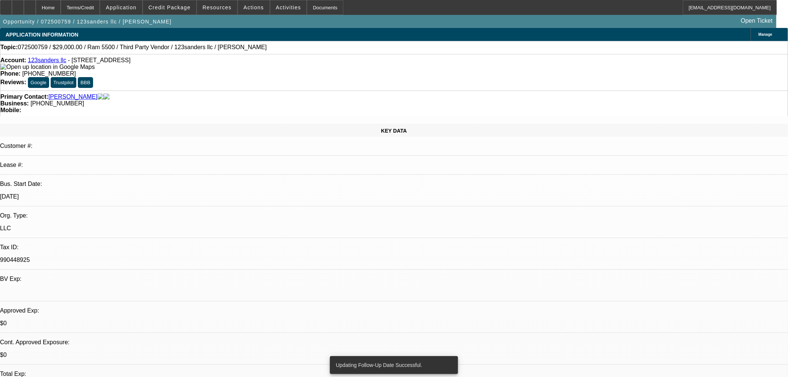
type textarea "Tried calling me back late last night"
radio input "true"
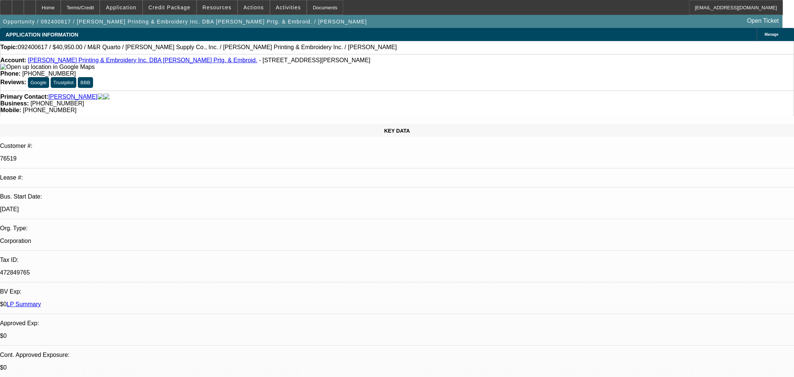
select select "0"
select select "2"
select select "0"
select select "6"
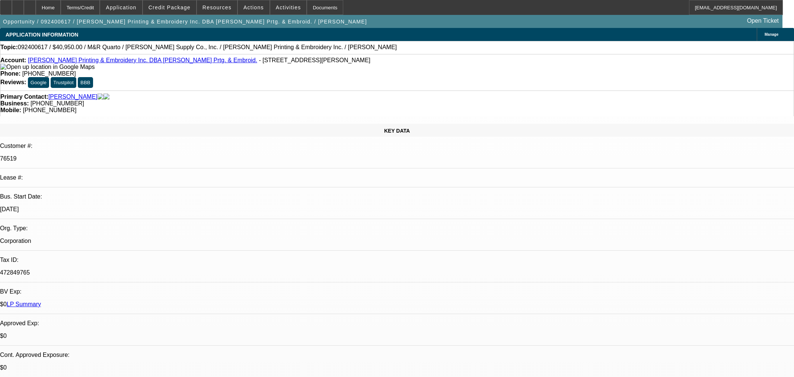
select select "0"
select select "3"
select select "0"
select select "6"
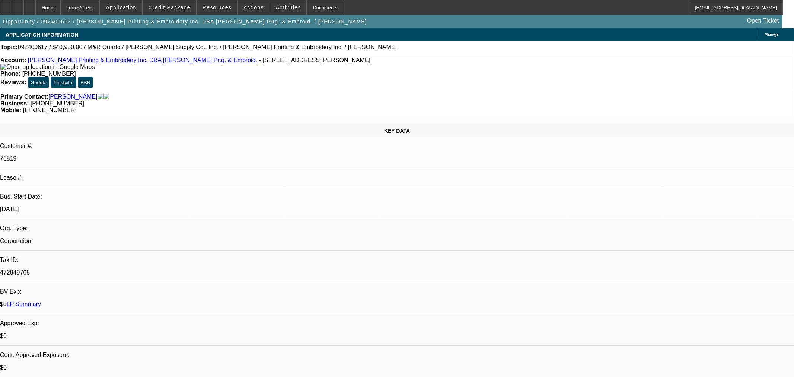
select select "0"
select select "6"
select select "0"
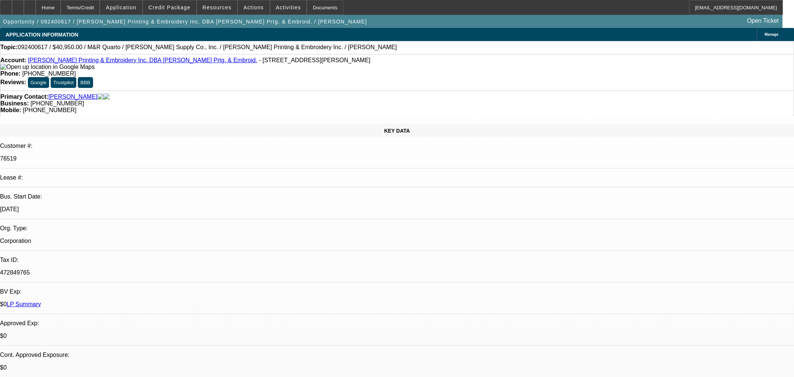
select select "0"
select select "2"
select select "0"
select select "6"
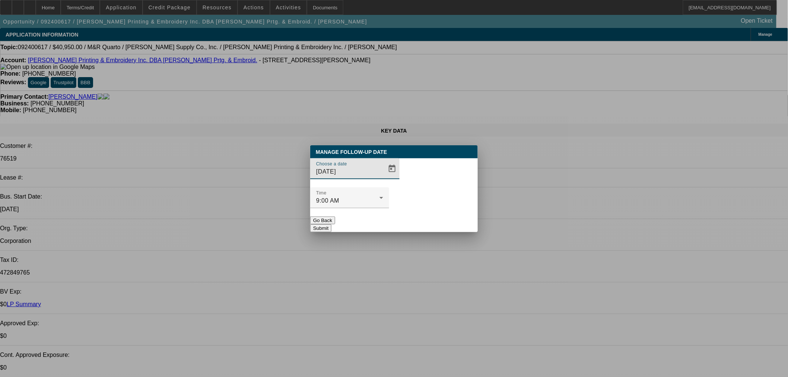
click at [369, 176] on input "[DATE]" at bounding box center [349, 171] width 67 height 9
click at [383, 178] on span "Open calendar" at bounding box center [392, 169] width 18 height 18
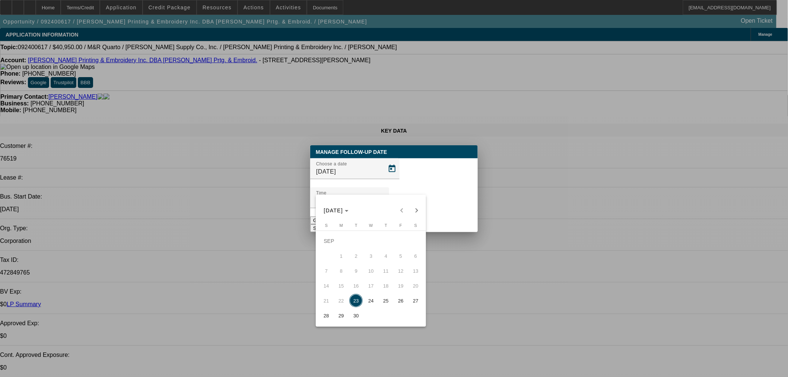
click at [407, 303] on span "26" at bounding box center [400, 300] width 13 height 13
type input "9/26/2025"
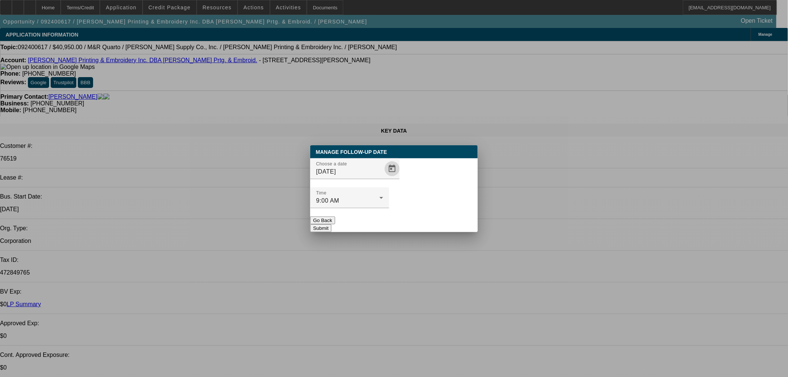
click at [331, 224] on button "Submit" at bounding box center [320, 228] width 21 height 8
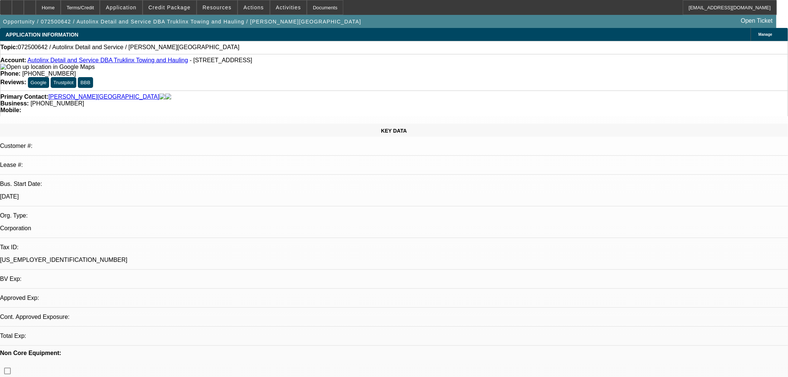
select select "0"
select select "2"
select select "0.1"
select select "4"
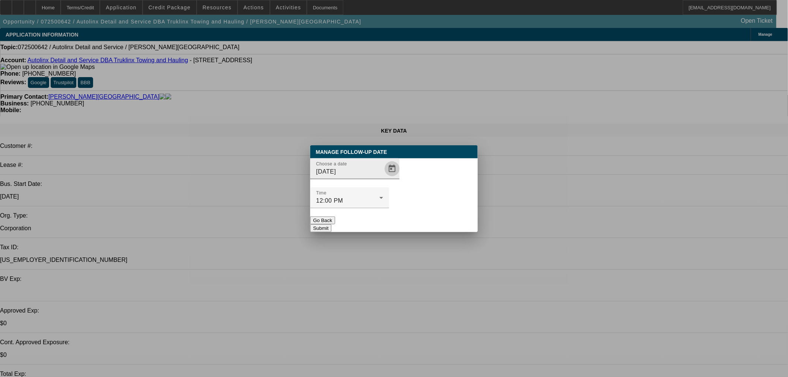
click at [384, 178] on span "Open calendar" at bounding box center [392, 169] width 18 height 18
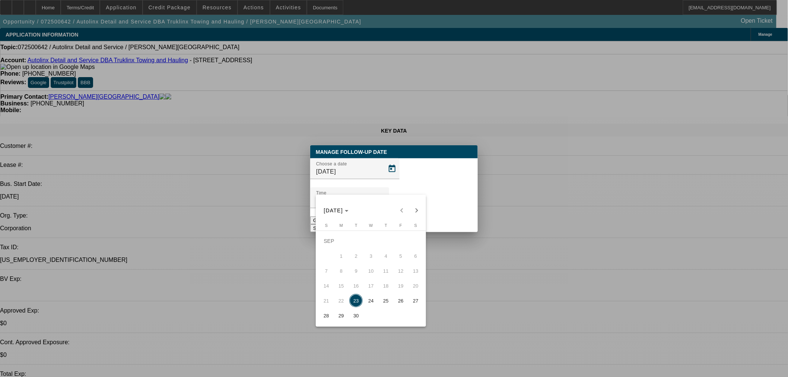
click at [382, 302] on span "25" at bounding box center [385, 300] width 13 height 13
type input "9/25/2025"
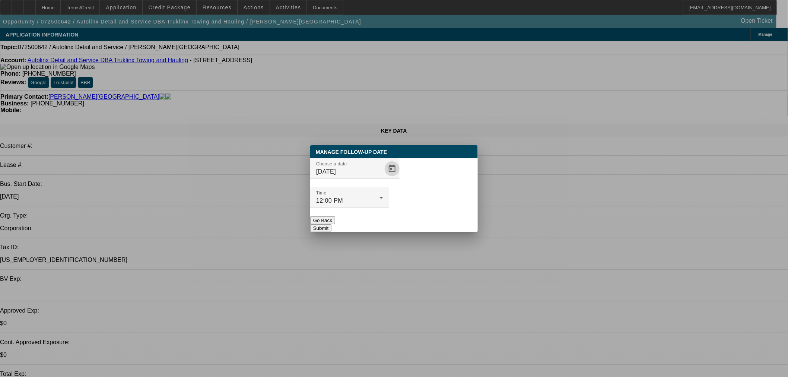
click at [331, 224] on button "Submit" at bounding box center [320, 228] width 21 height 8
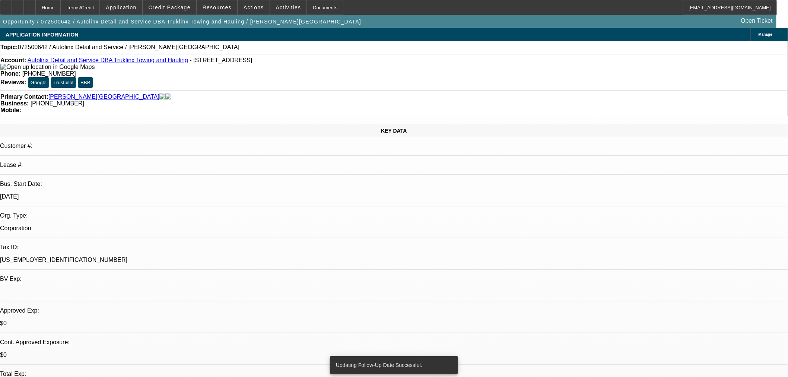
radio input "true"
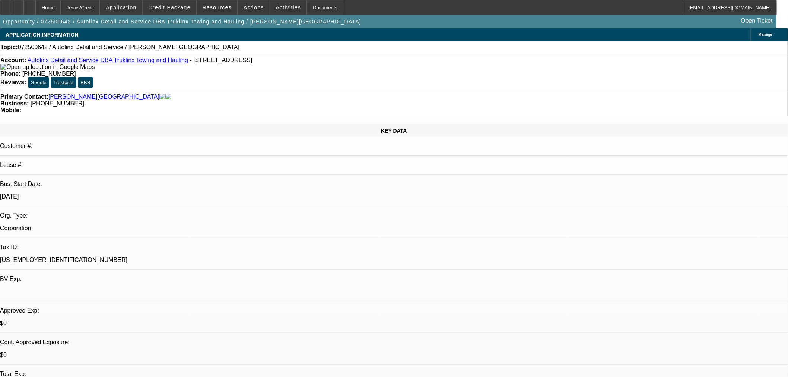
type textarea "Last week of trying"
radio input "true"
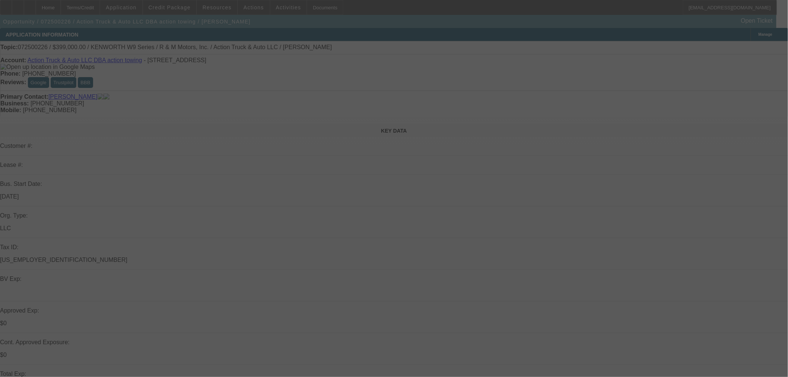
select select "0"
select select "6"
select select "0"
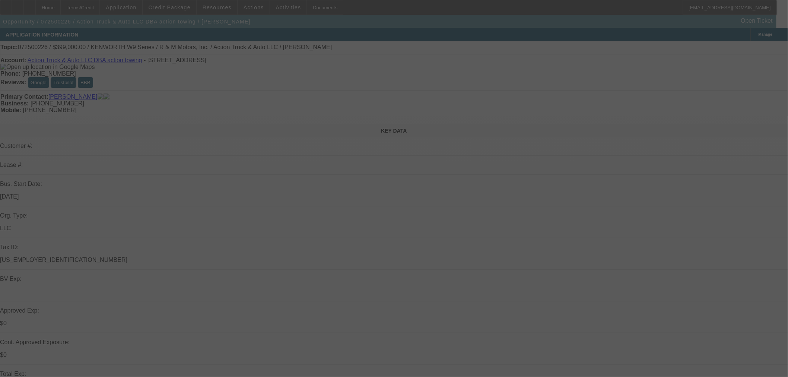
select select "0"
select select "6"
select select "0"
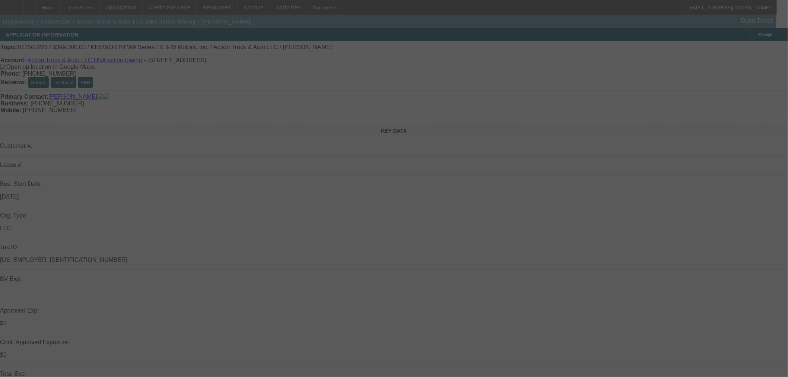
select select "6"
select select "0"
select select "6"
